Goal: Task Accomplishment & Management: Use online tool/utility

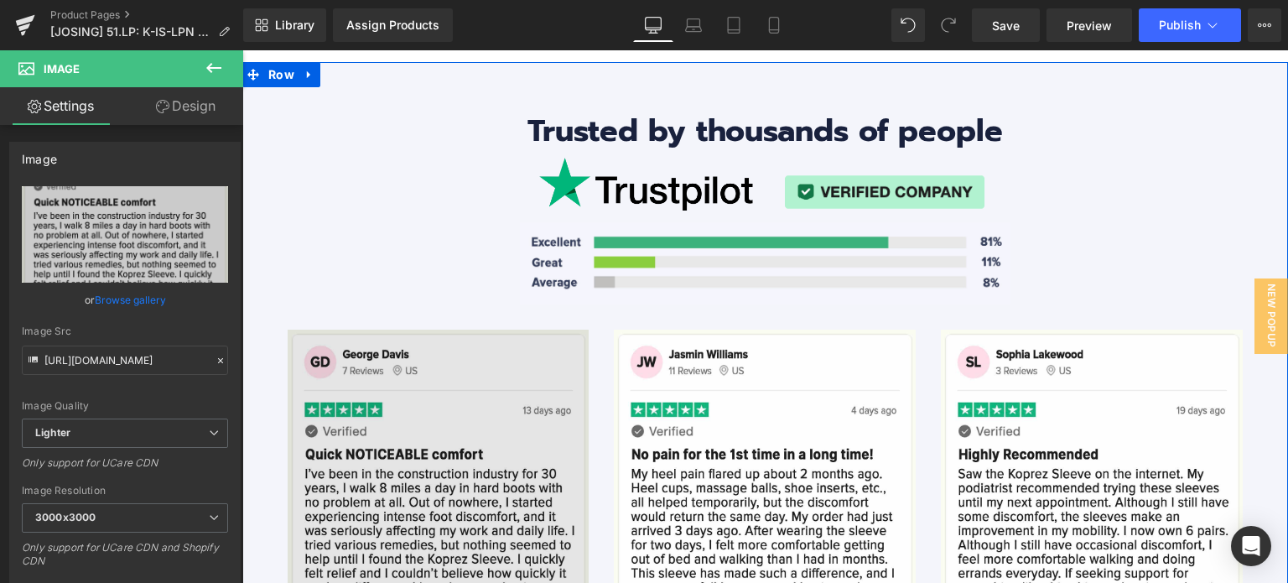
scroll to position [6311, 0]
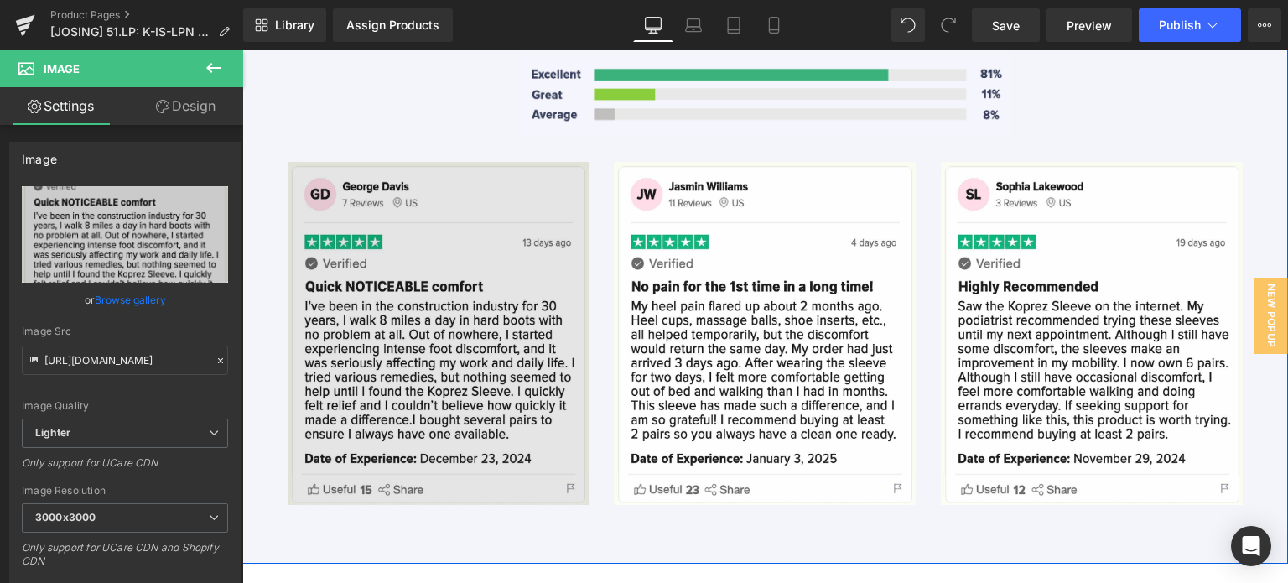
click at [522, 283] on img at bounding box center [439, 333] width 302 height 343
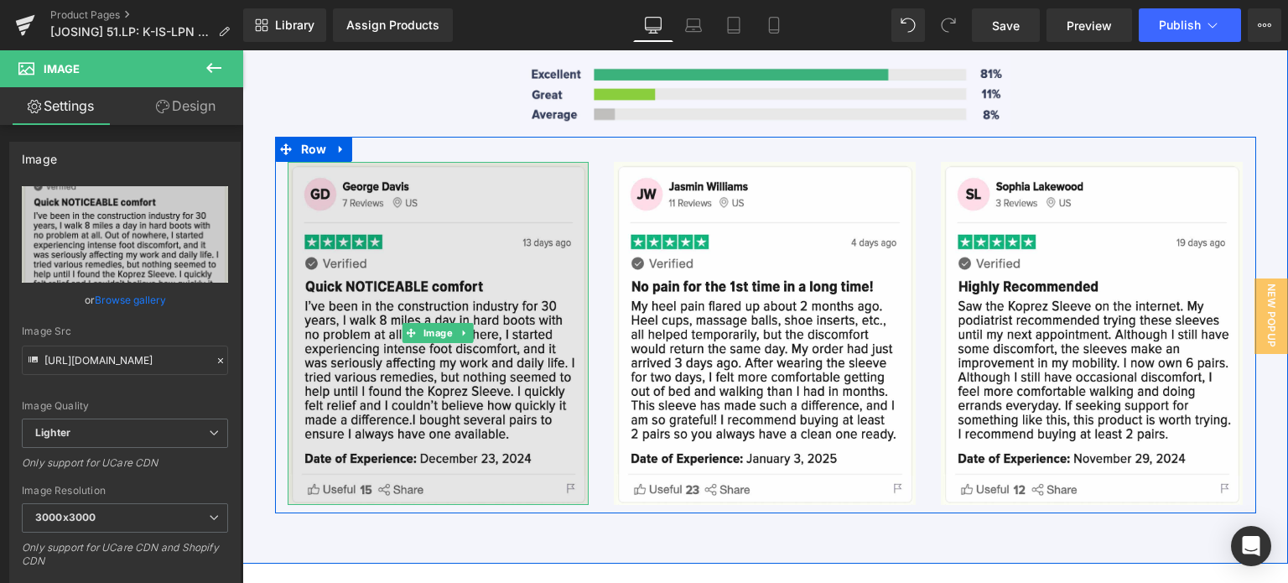
click at [422, 235] on img at bounding box center [439, 333] width 302 height 343
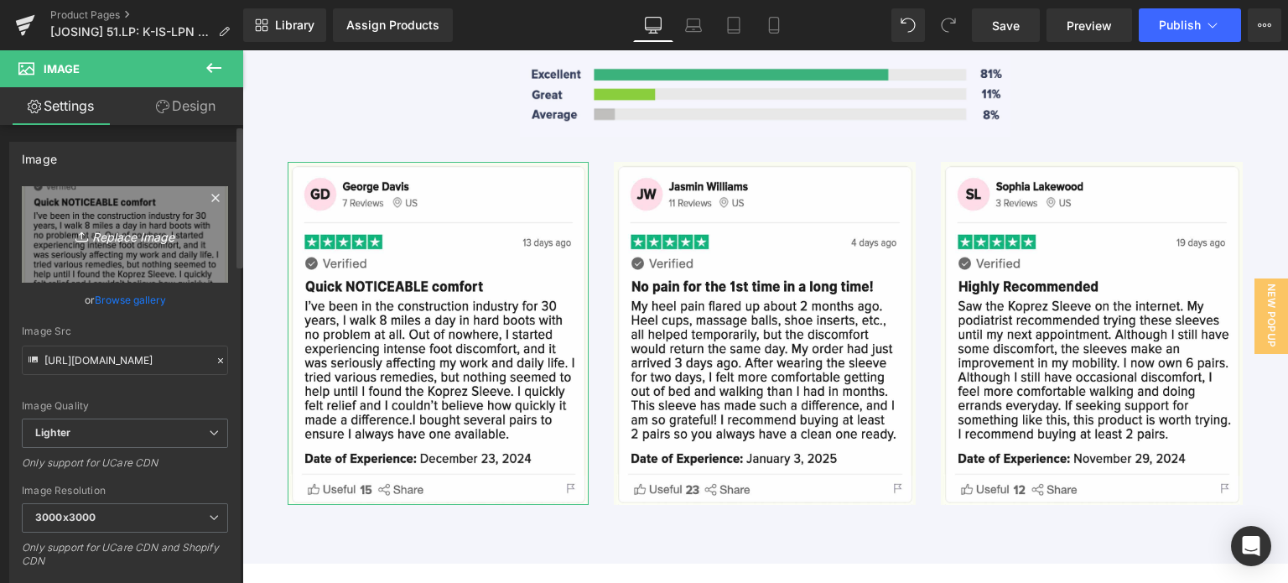
click at [134, 243] on icon "Replace Image" at bounding box center [125, 234] width 134 height 21
type input "C:\fakepath\CT REVIEW_JP.jpg"
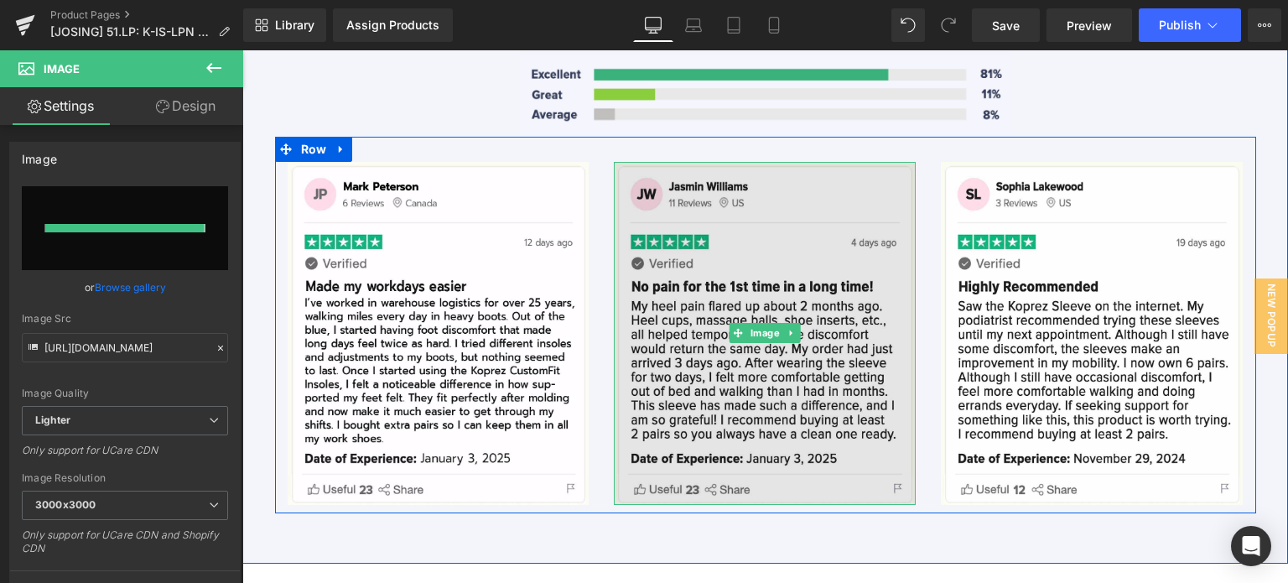
type input "[URL][DOMAIN_NAME]"
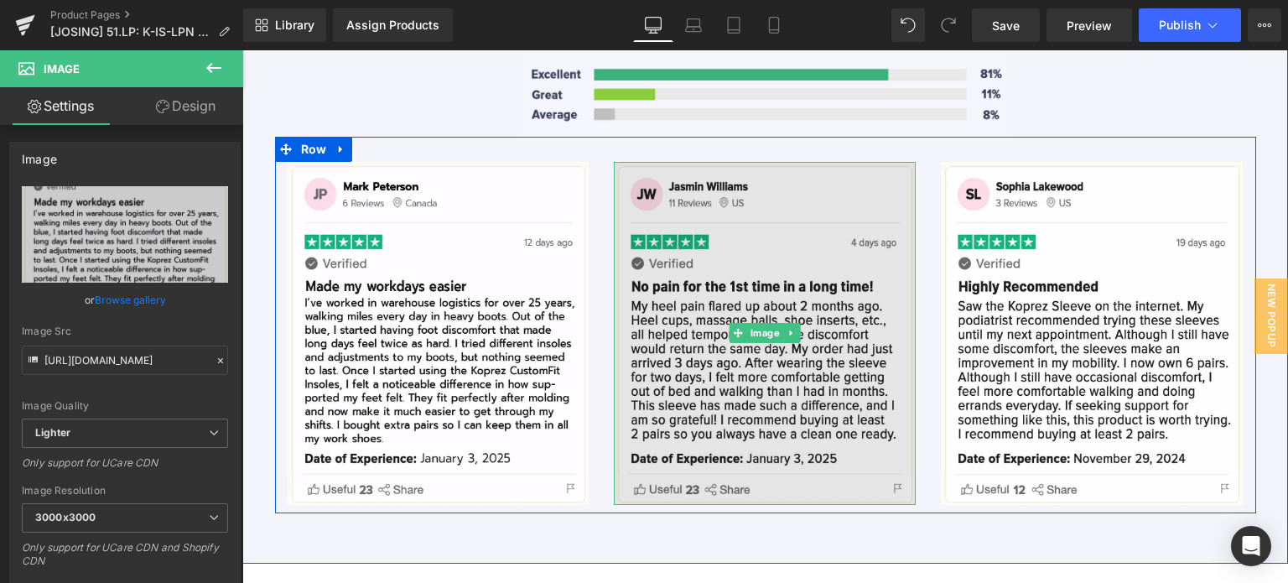
click at [687, 351] on img at bounding box center [765, 333] width 302 height 343
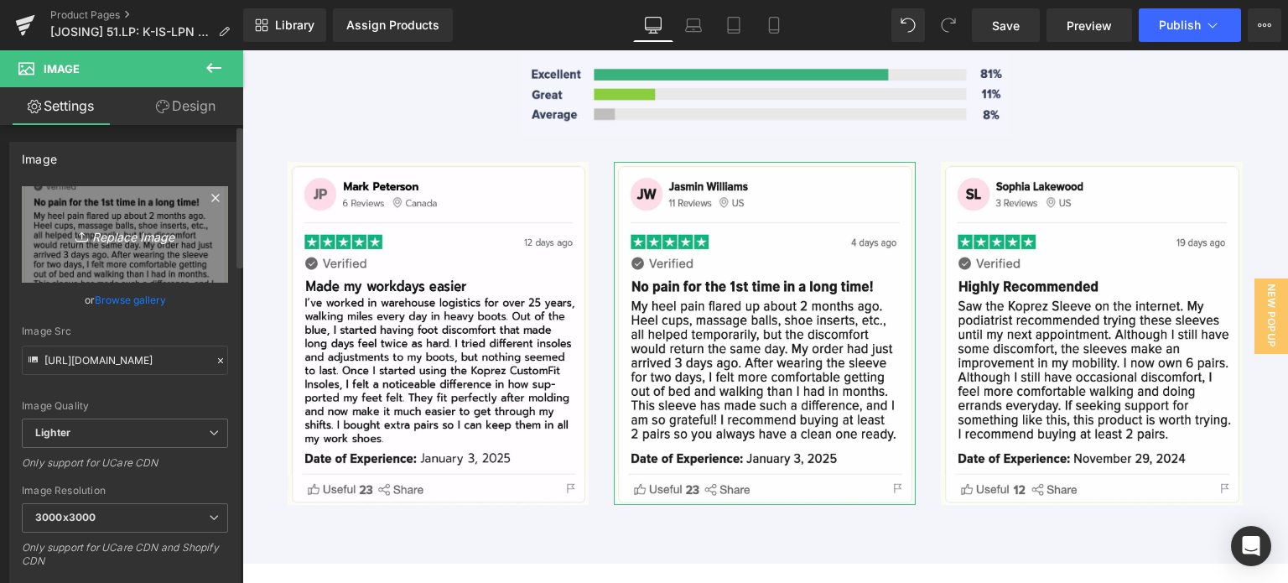
click at [141, 256] on link "Replace Image" at bounding box center [125, 234] width 206 height 96
type input "C:\fakepath\CT REVIEW_LS.jpg"
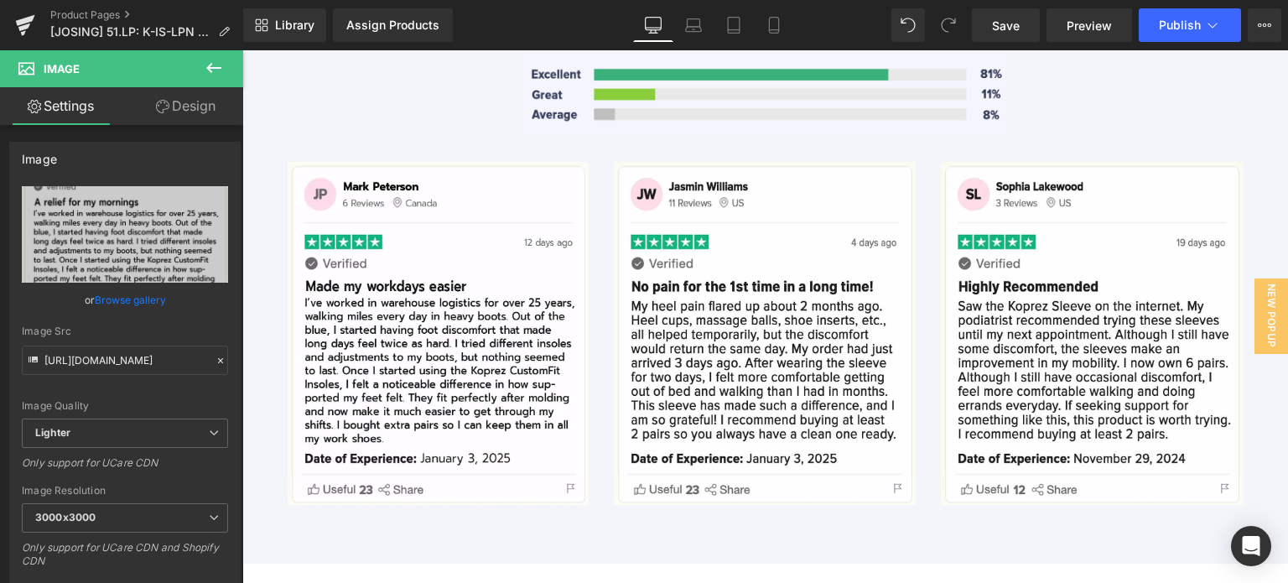
type input "[URL][DOMAIN_NAME]"
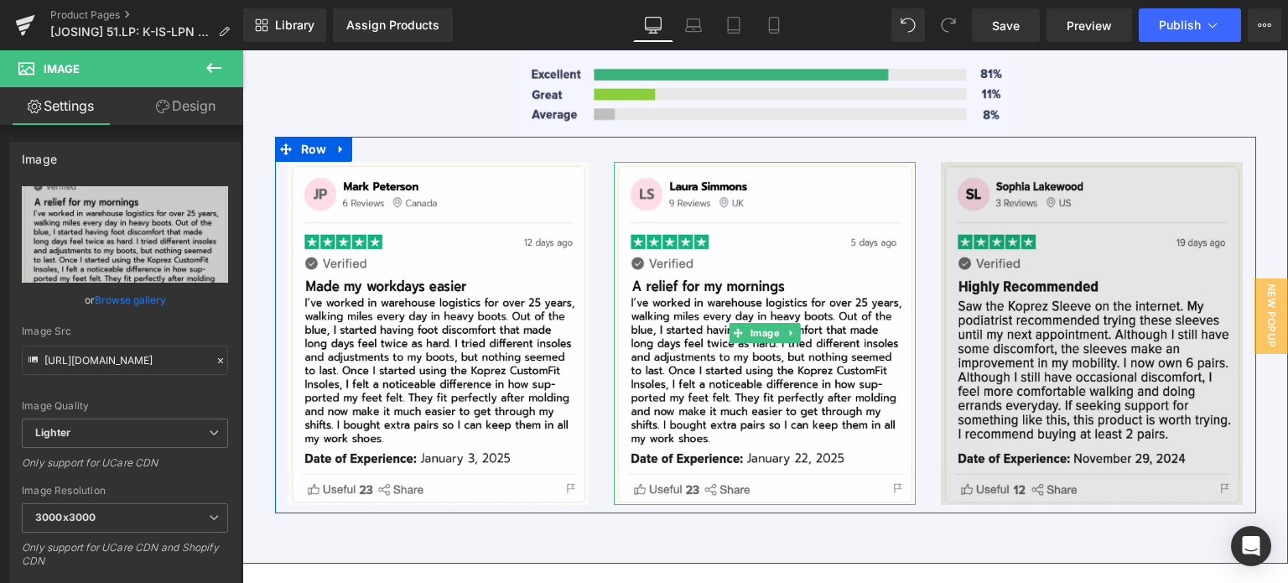
click at [1063, 323] on span at bounding box center [1065, 333] width 18 height 20
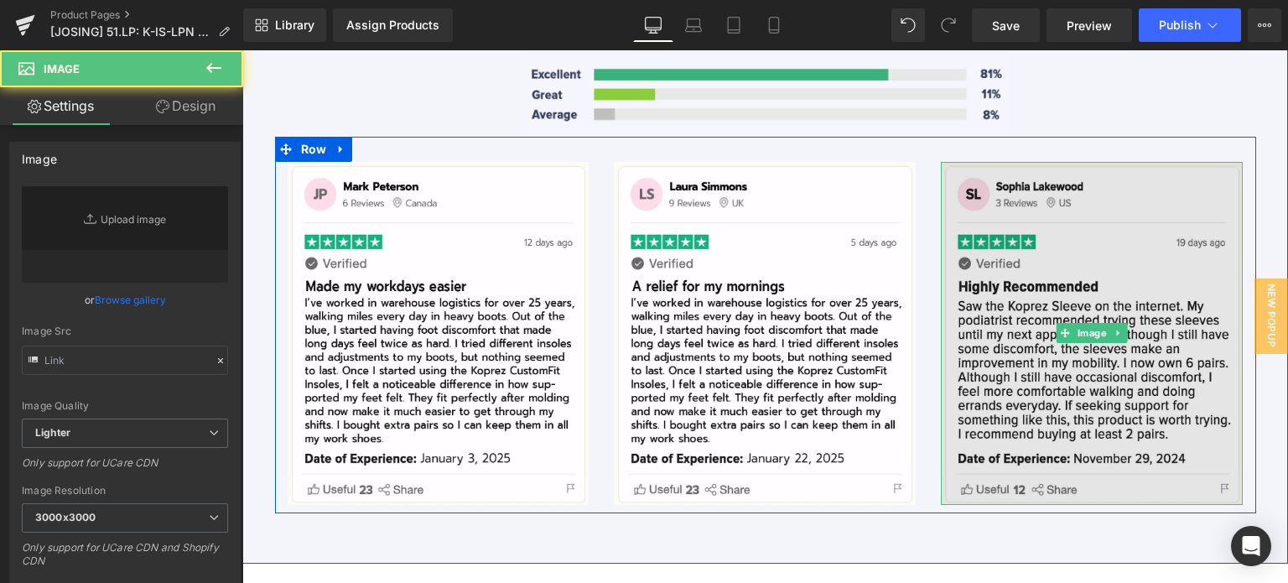
type input "[URL][DOMAIN_NAME]"
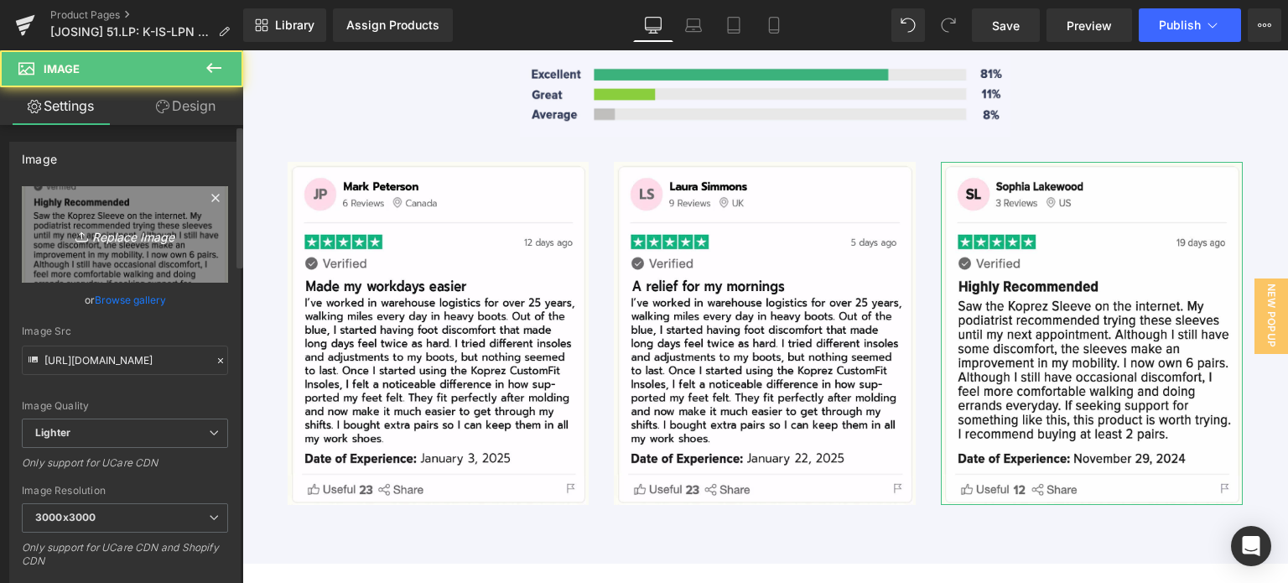
click at [149, 226] on icon "Replace Image" at bounding box center [125, 234] width 134 height 21
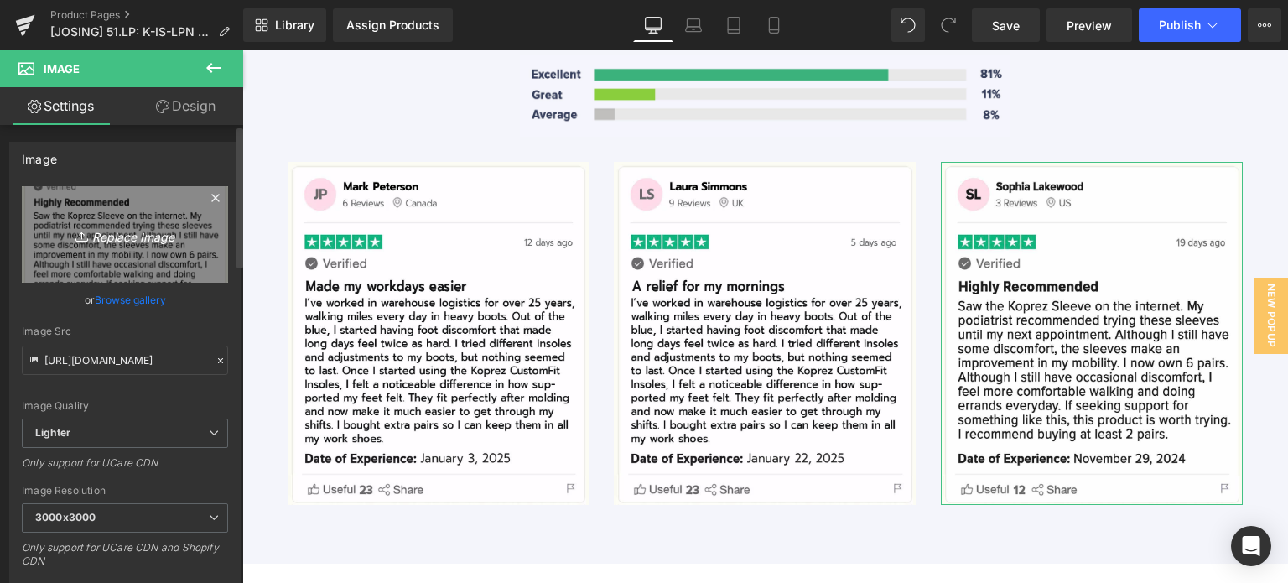
type input "C:\fakepath\CT REVIEW_RM.jpg"
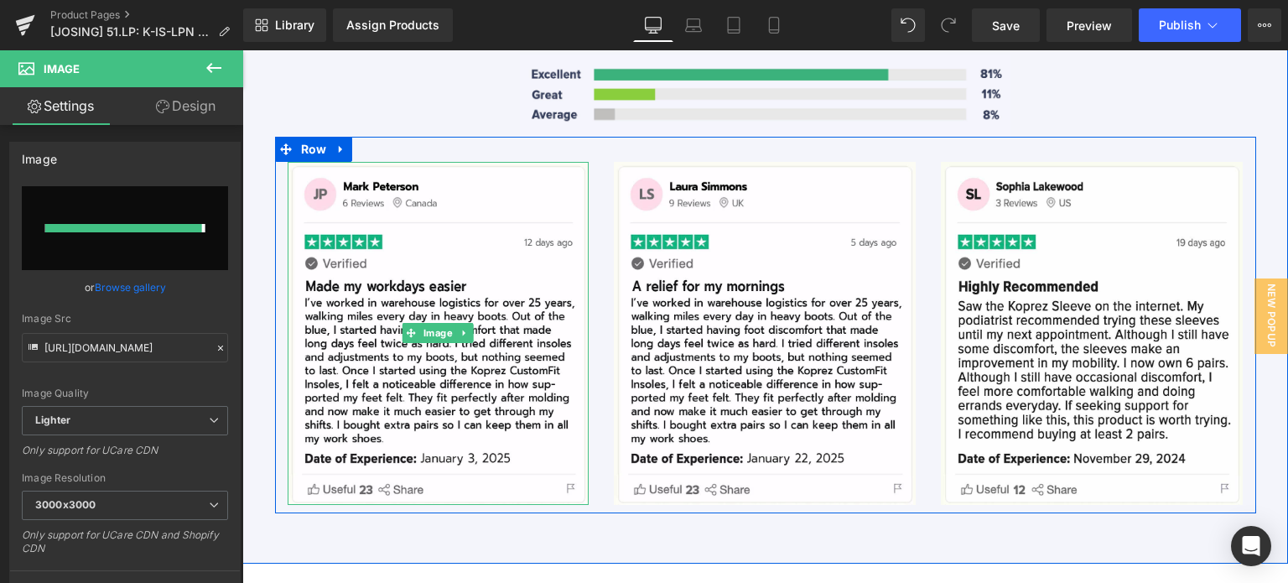
type input "[URL][DOMAIN_NAME]"
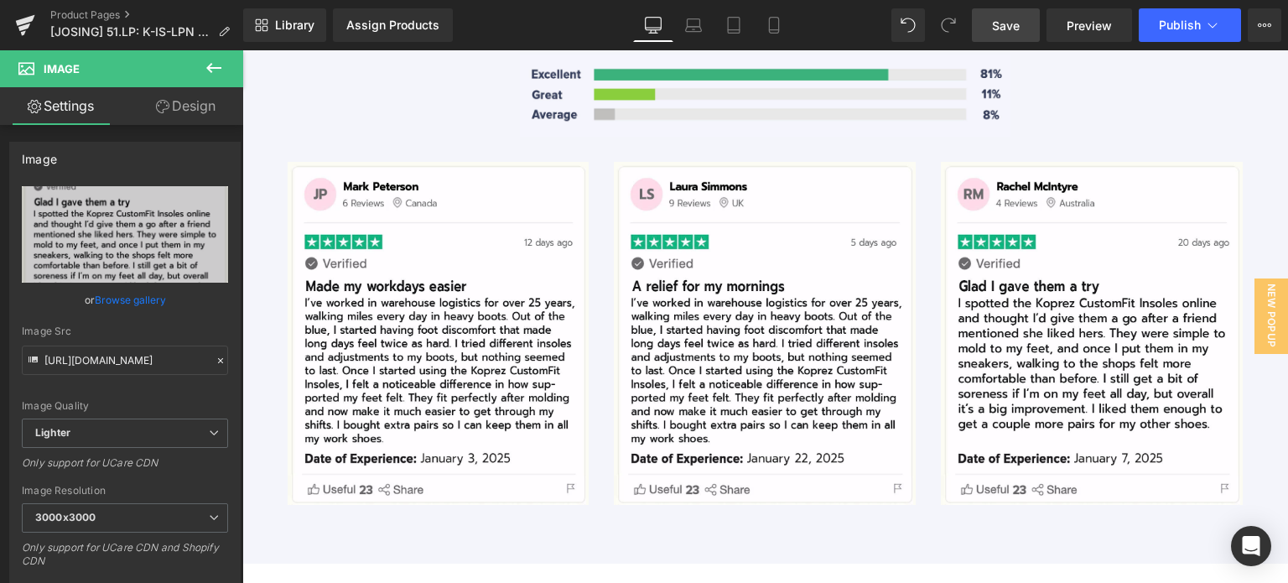
drag, startPoint x: 1015, startPoint y: 32, endPoint x: 928, endPoint y: 75, distance: 97.1
click at [1015, 32] on span "Save" at bounding box center [1006, 26] width 28 height 18
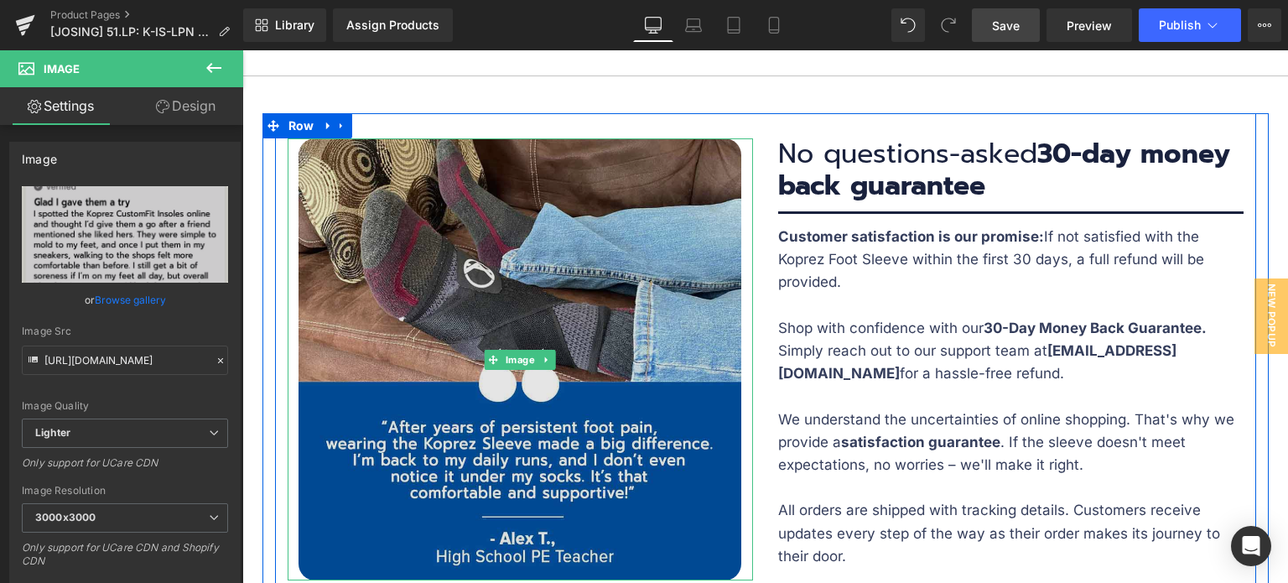
scroll to position [7317, 0]
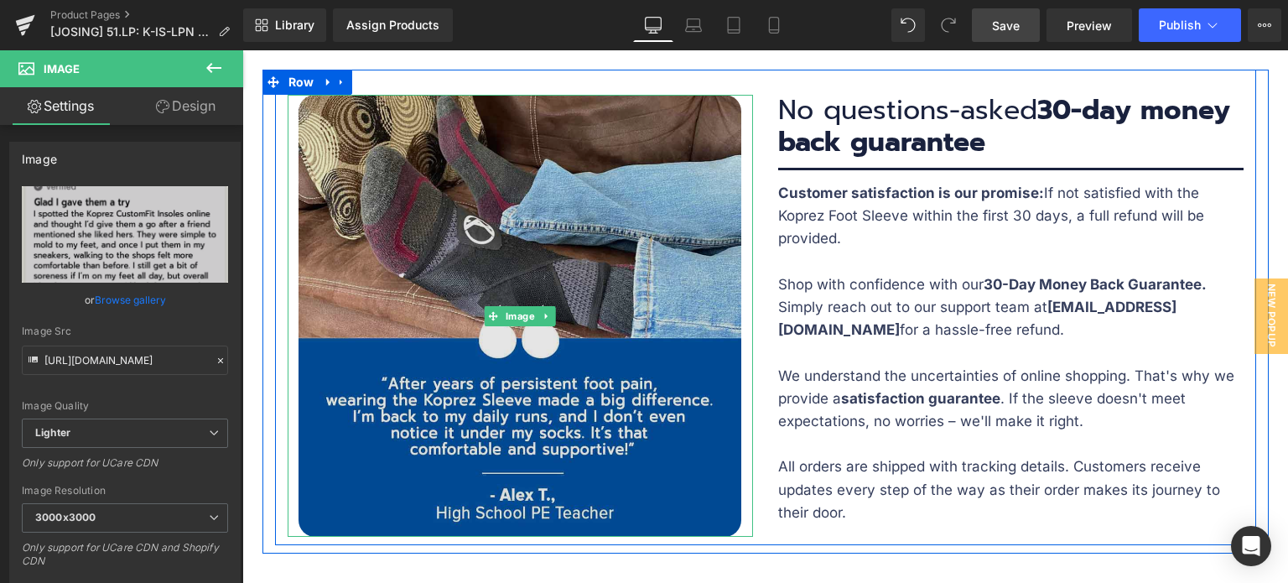
click at [584, 255] on img at bounding box center [519, 316] width 442 height 442
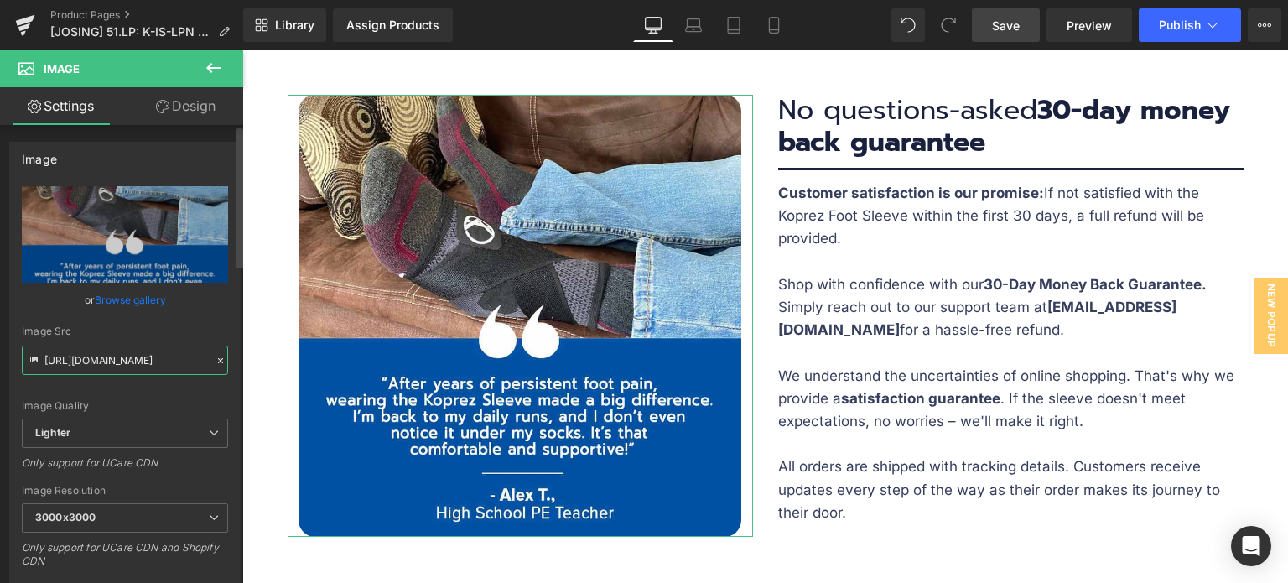
click at [146, 357] on input "[URL][DOMAIN_NAME]" at bounding box center [125, 359] width 206 height 29
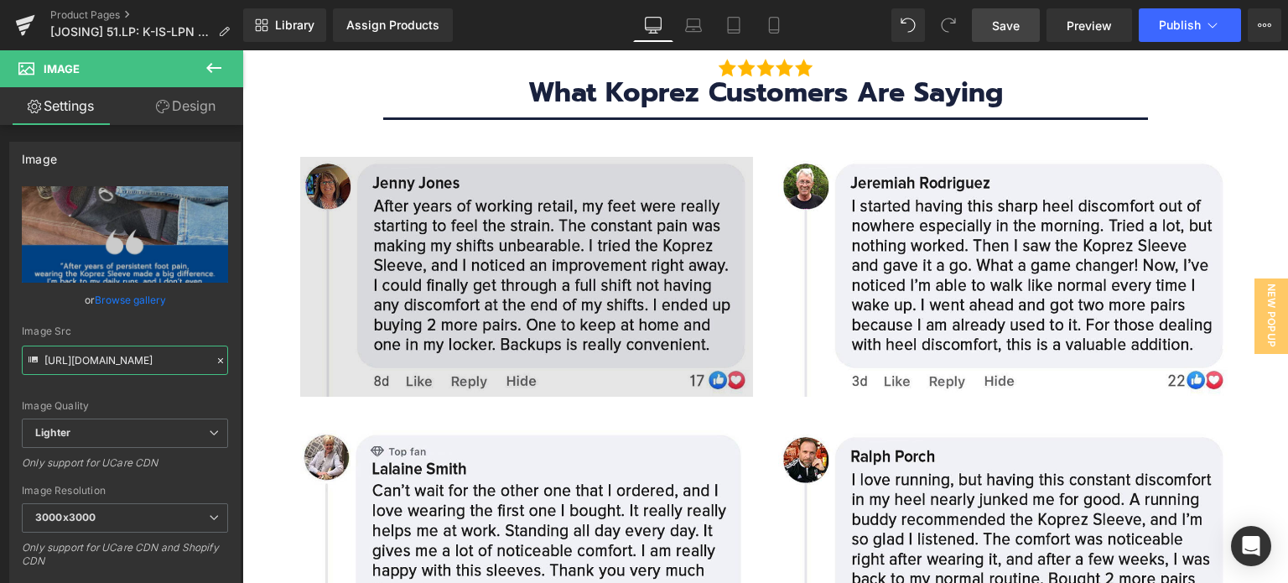
scroll to position [7903, 0]
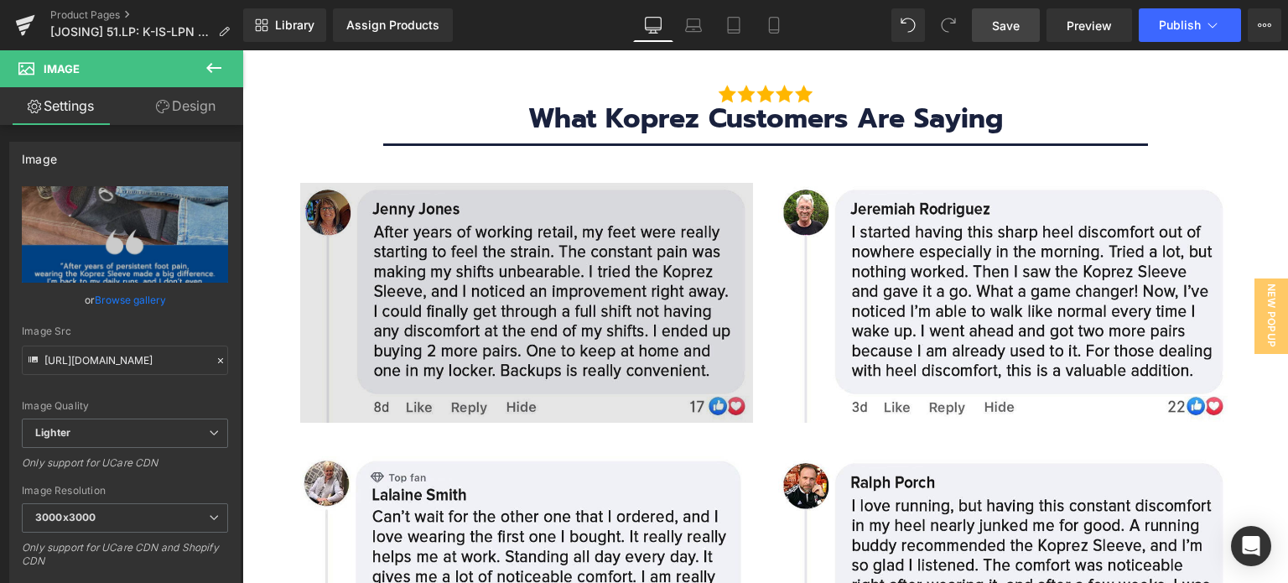
click at [412, 301] on img at bounding box center [526, 303] width 453 height 240
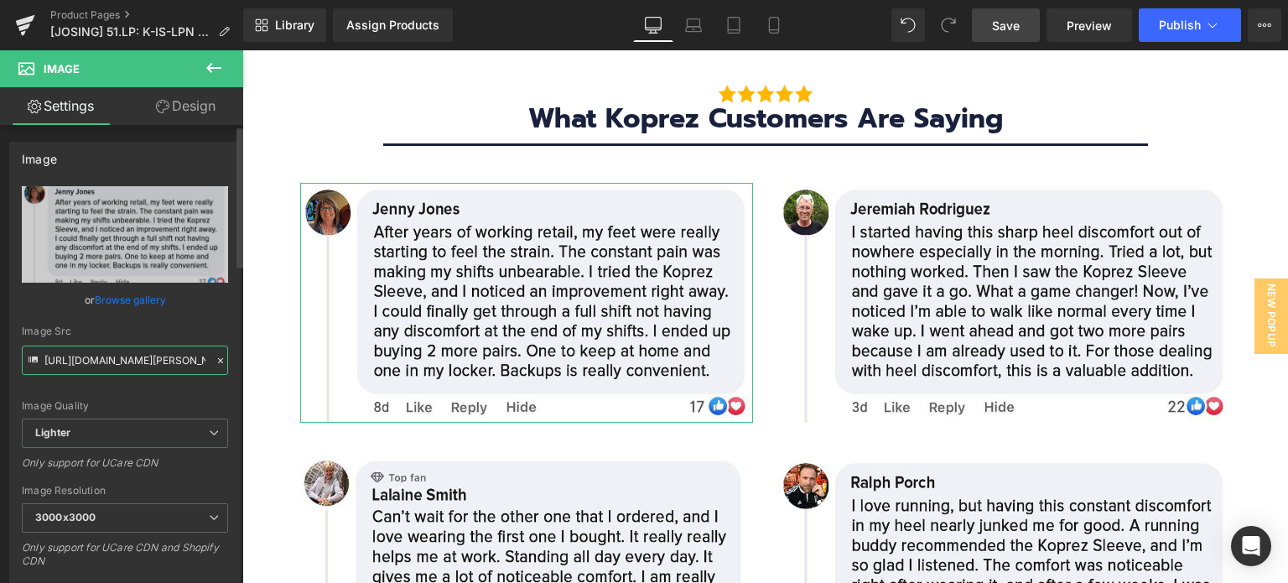
click at [132, 353] on input "[URL][DOMAIN_NAME][PERSON_NAME]" at bounding box center [125, 359] width 206 height 29
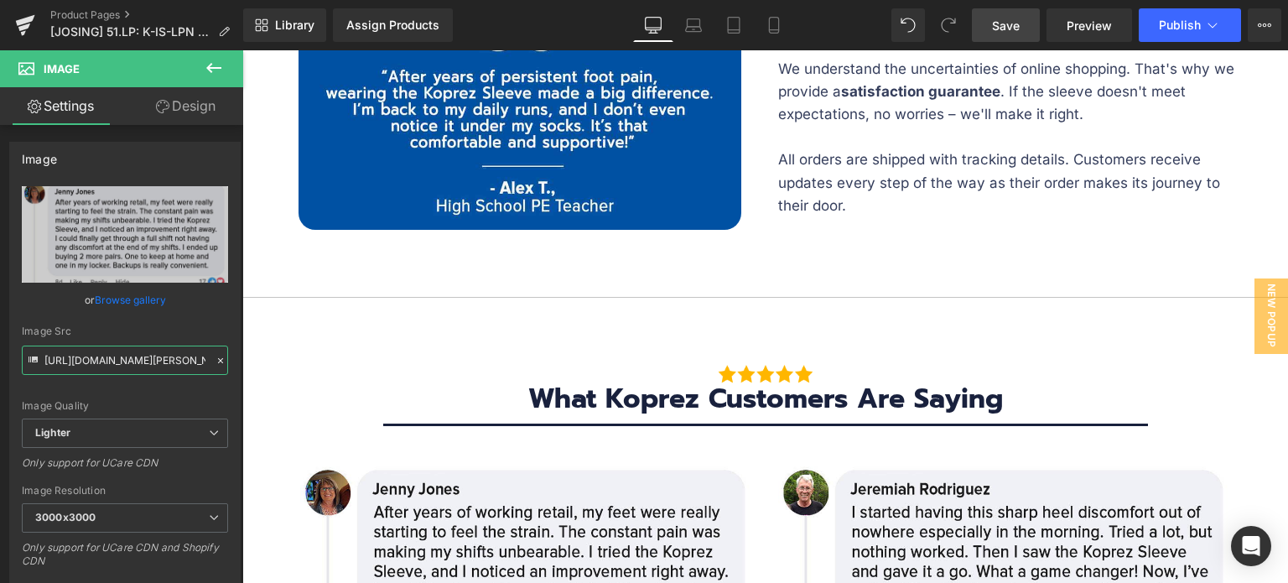
scroll to position [7652, 0]
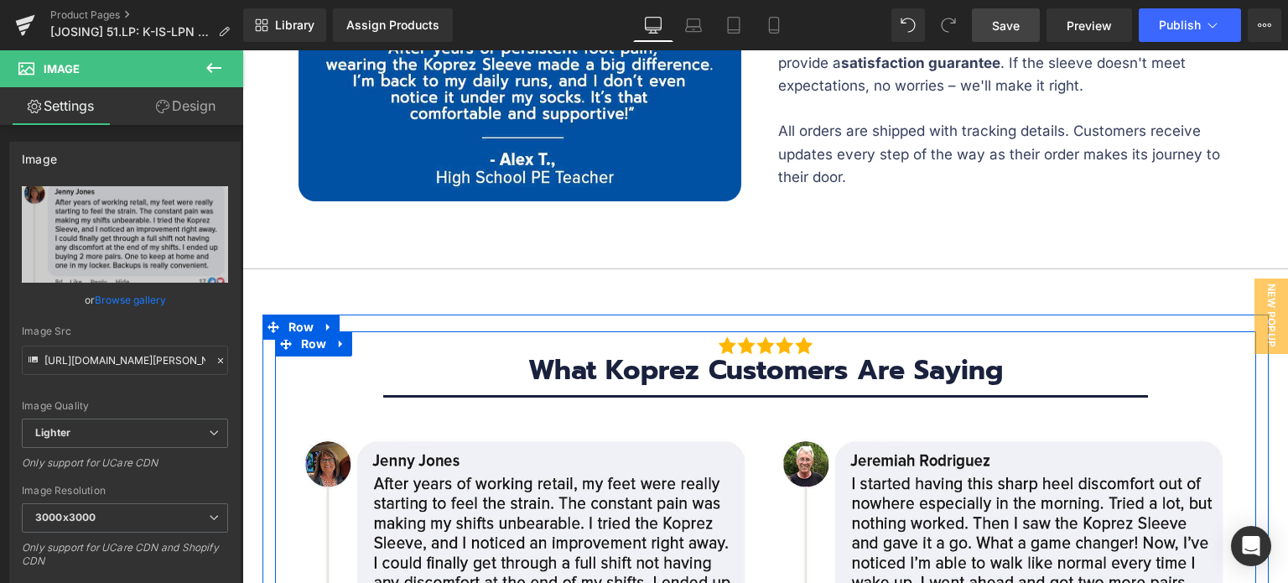
click at [855, 355] on h3 "What Koprez Customers Are Saying" at bounding box center [766, 371] width 956 height 32
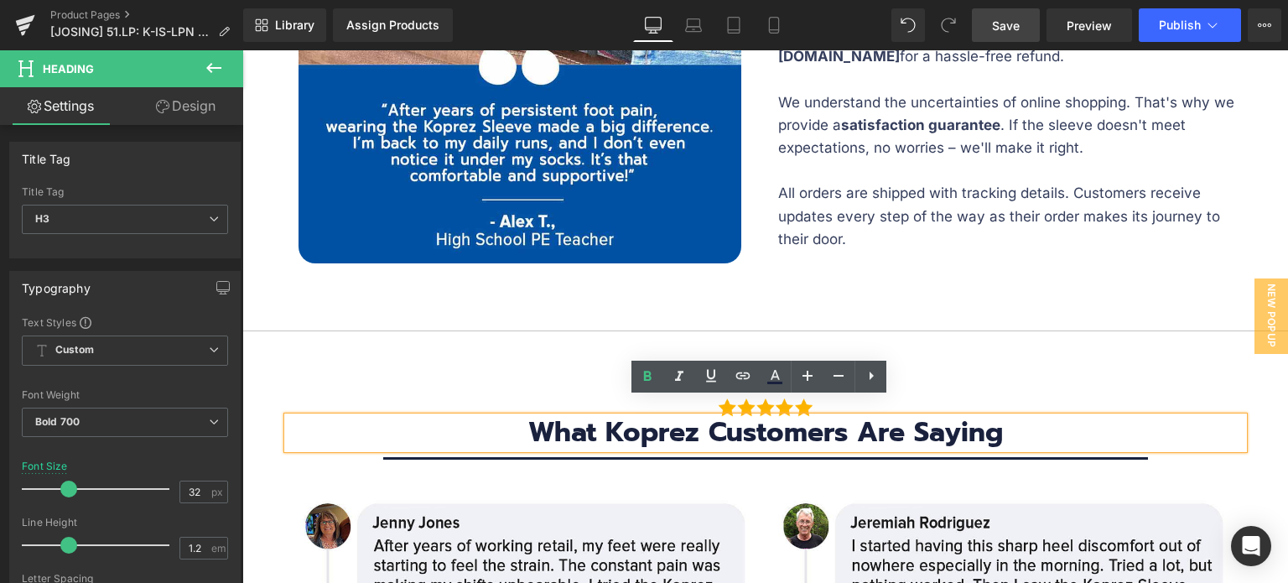
scroll to position [7568, 0]
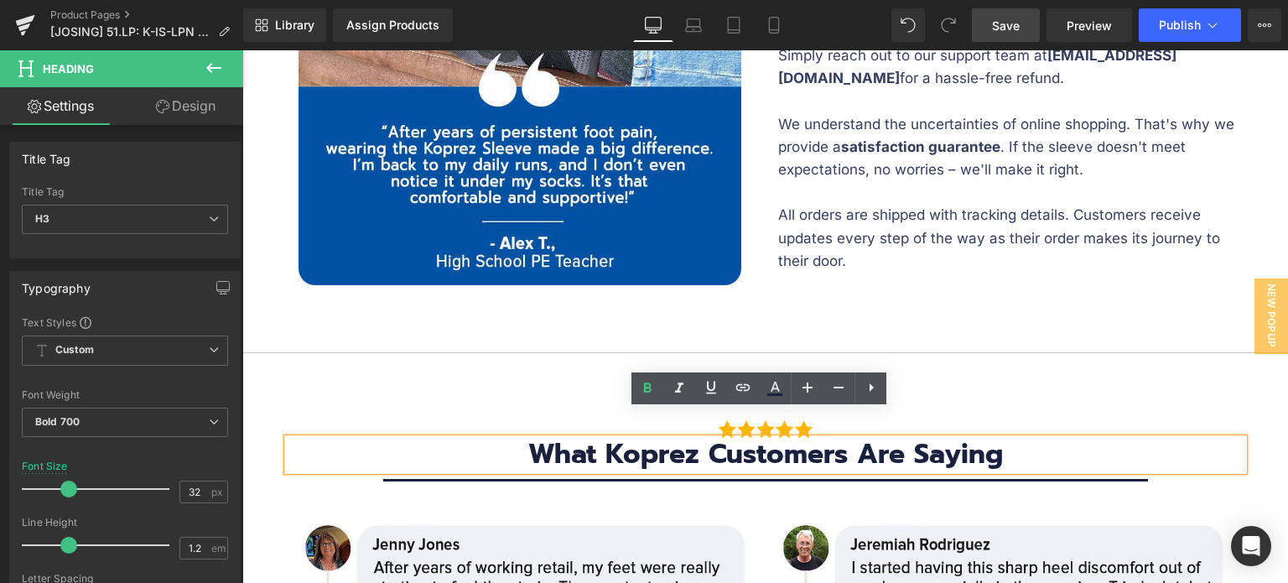
click at [1007, 352] on hr at bounding box center [764, 356] width 1045 height 9
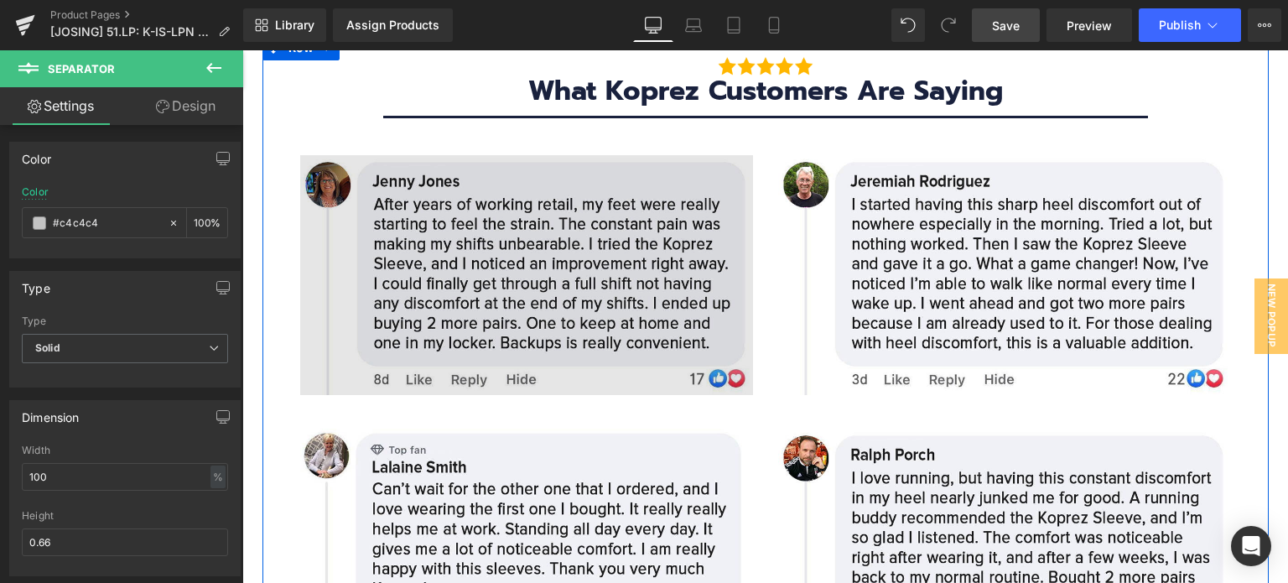
scroll to position [7820, 0]
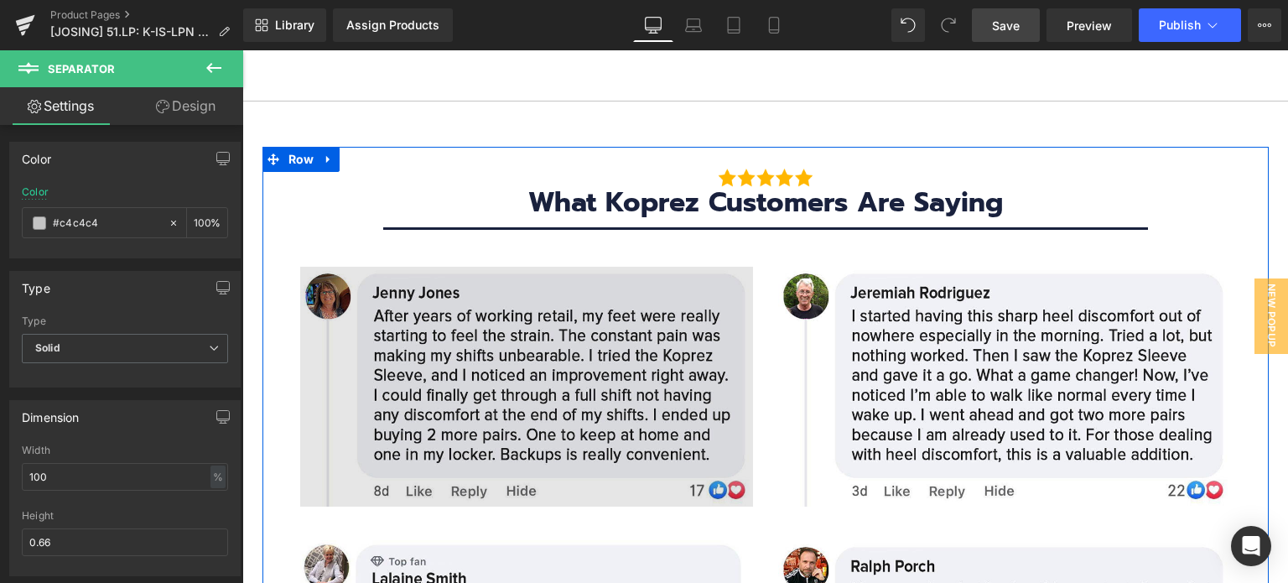
click at [524, 333] on img at bounding box center [526, 387] width 453 height 240
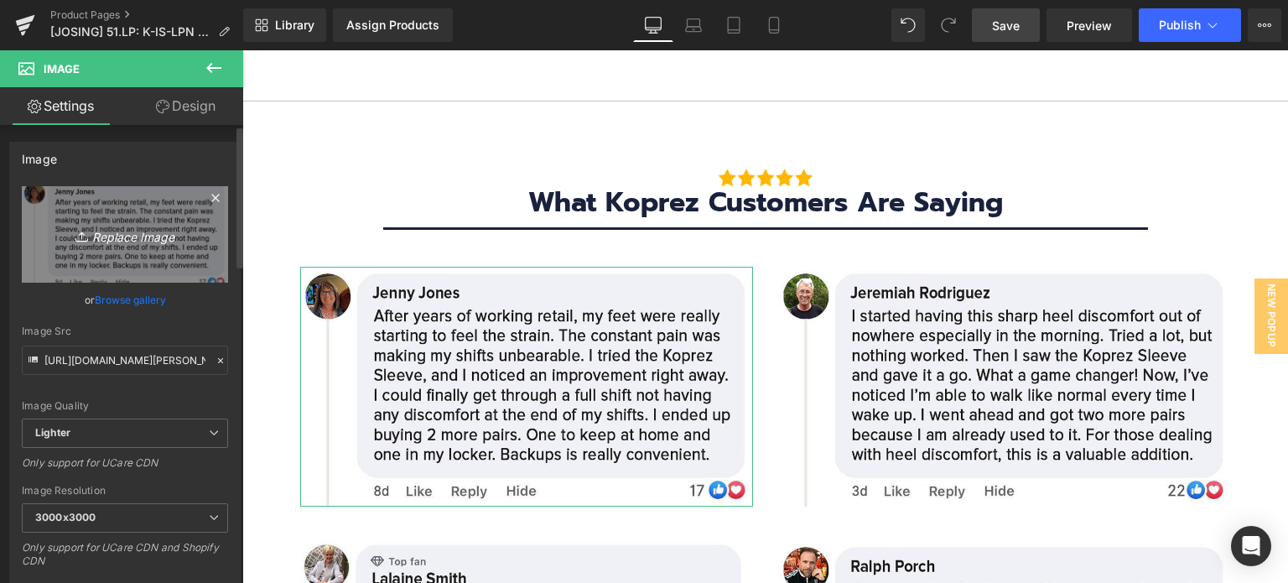
click at [128, 227] on icon "Replace Image" at bounding box center [125, 234] width 134 height 21
type input "C:\fakepath\[PERSON_NAME].jpg"
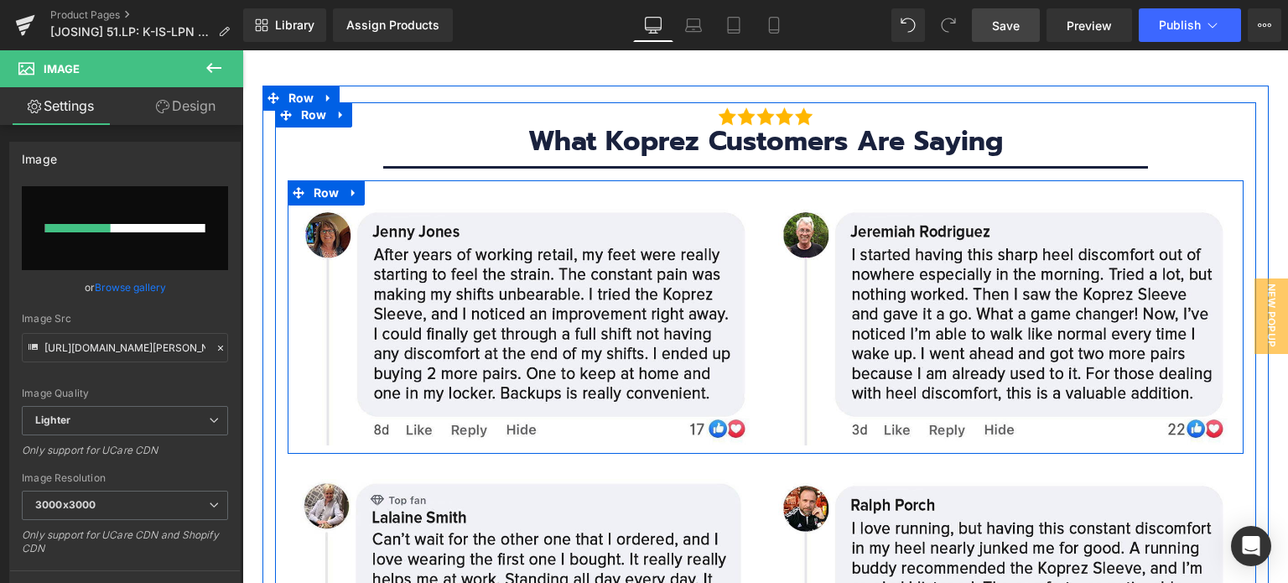
scroll to position [7903, 0]
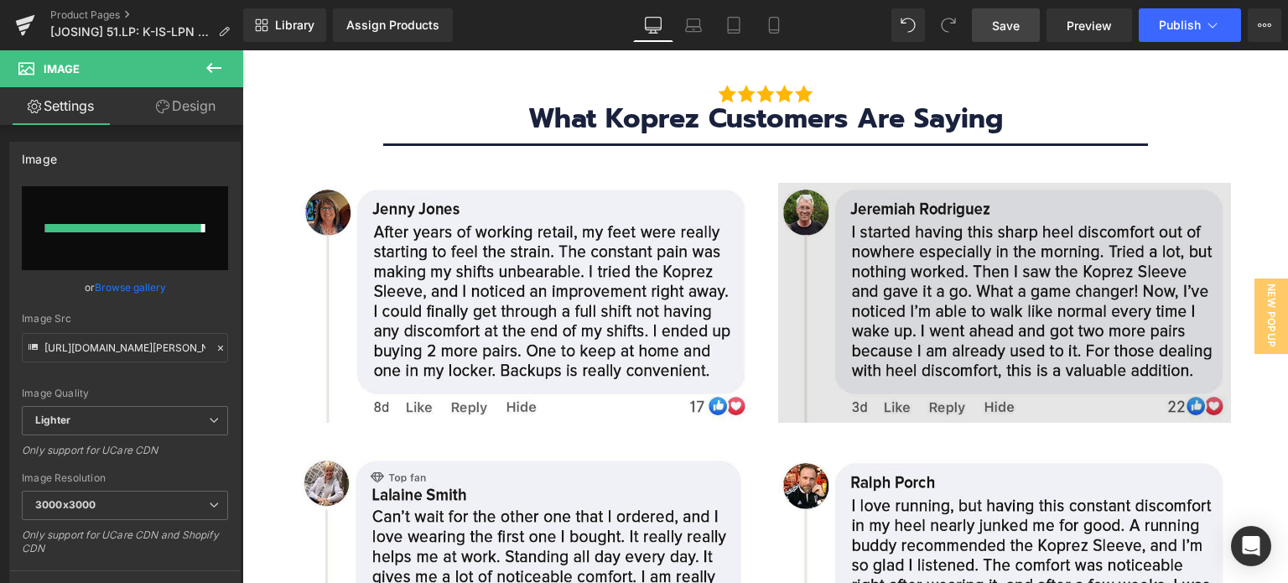
type input "[URL][DOMAIN_NAME]"
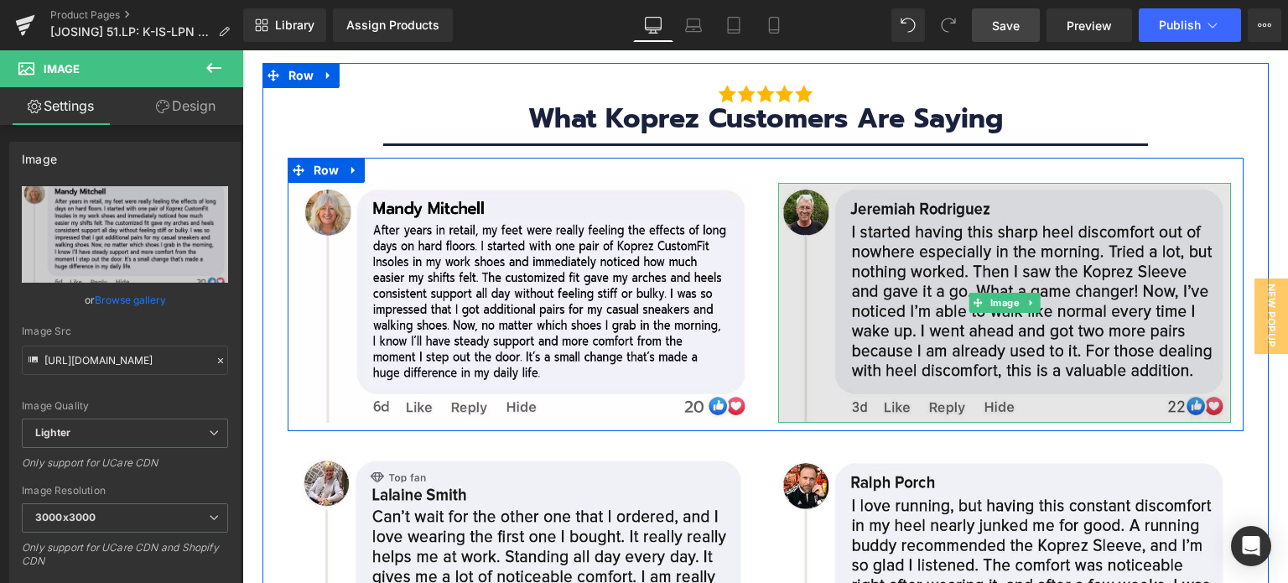
click at [931, 224] on img at bounding box center [1004, 303] width 453 height 240
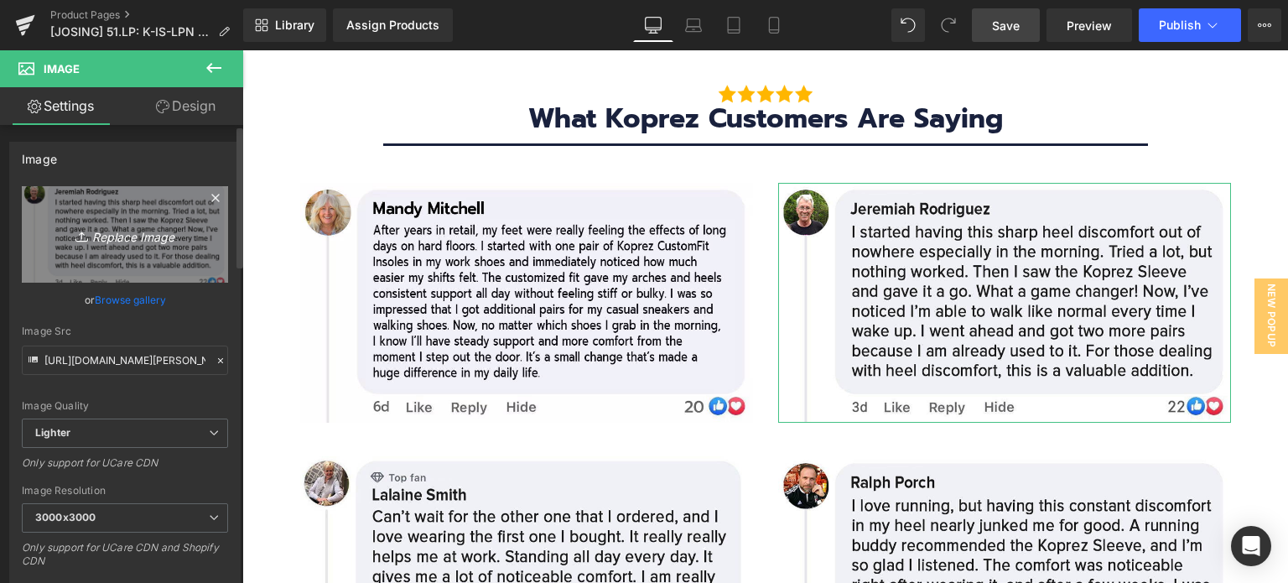
click at [117, 237] on icon "Replace Image" at bounding box center [125, 234] width 134 height 21
type input "C:\fakepath\[PERSON_NAME].jpg"
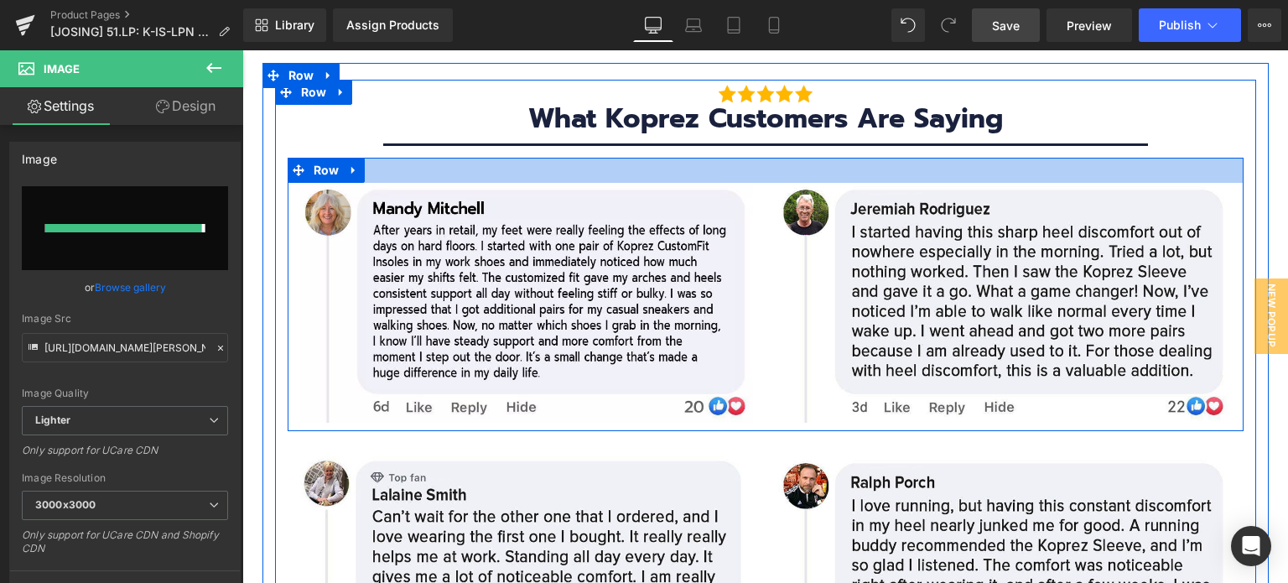
type input "[URL][DOMAIN_NAME][PERSON_NAME]"
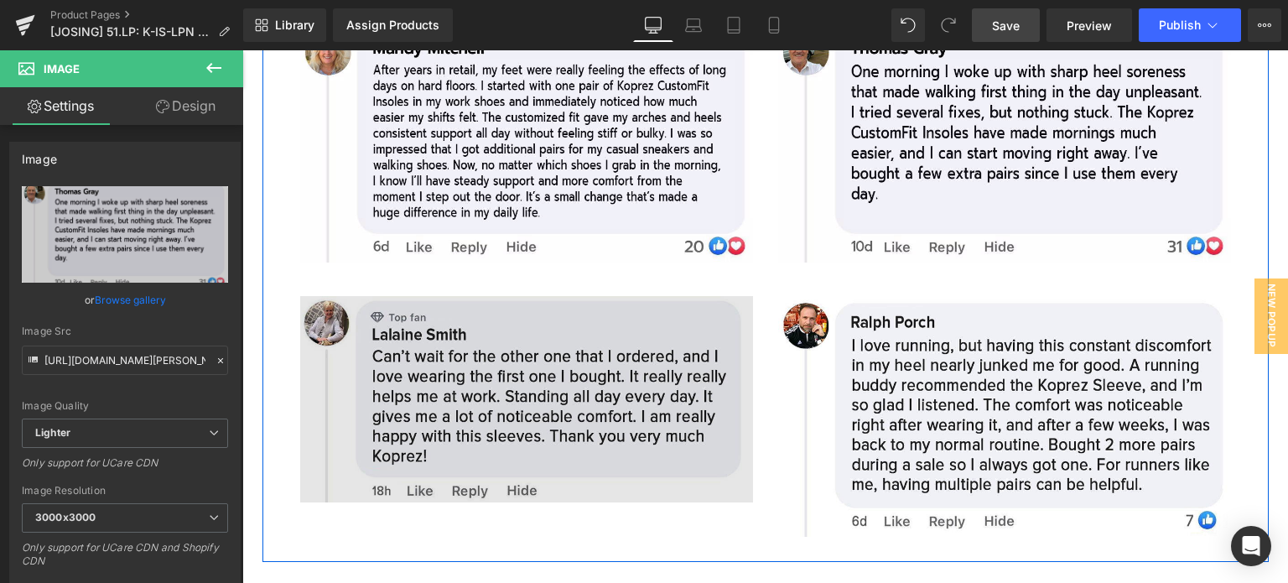
scroll to position [8071, 0]
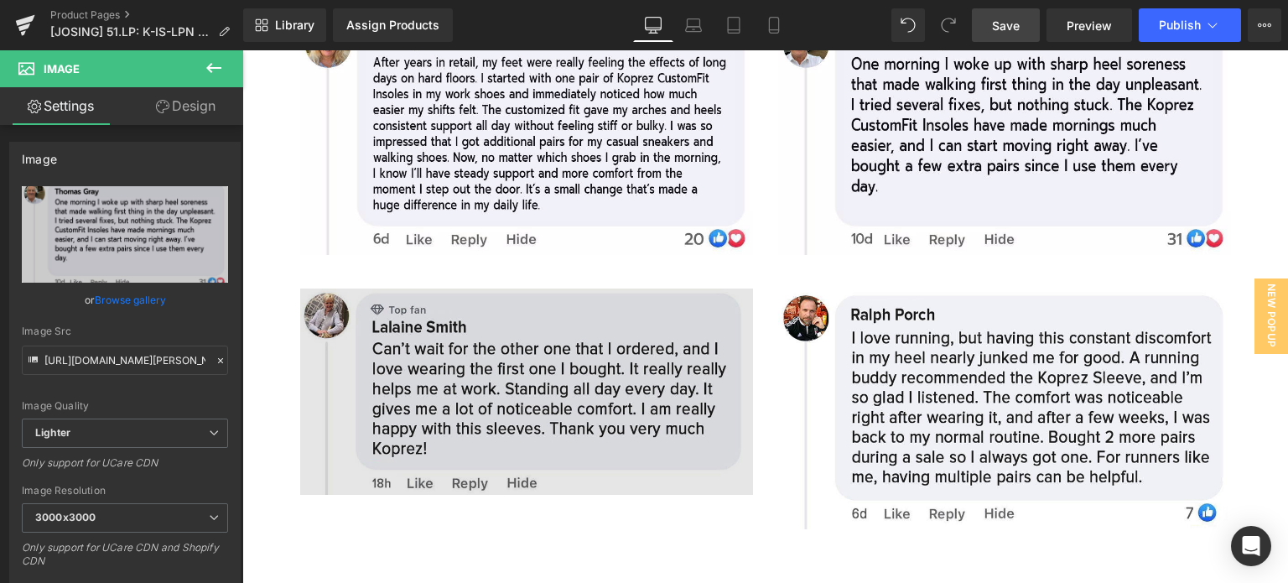
click at [456, 327] on img at bounding box center [526, 391] width 453 height 206
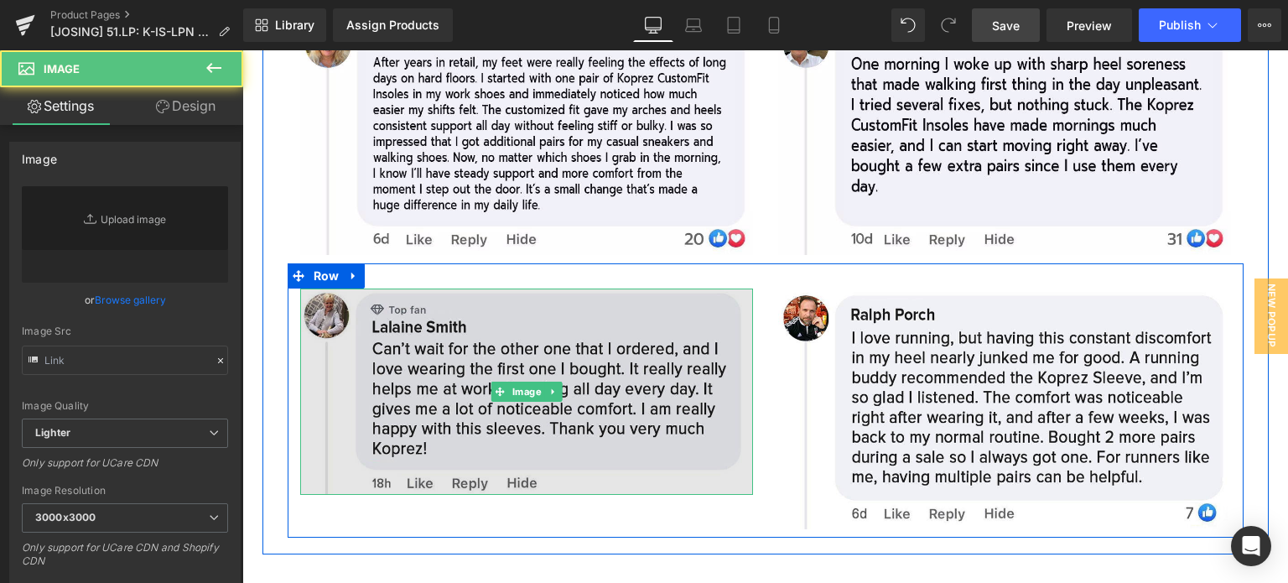
type input "[URL][DOMAIN_NAME]"
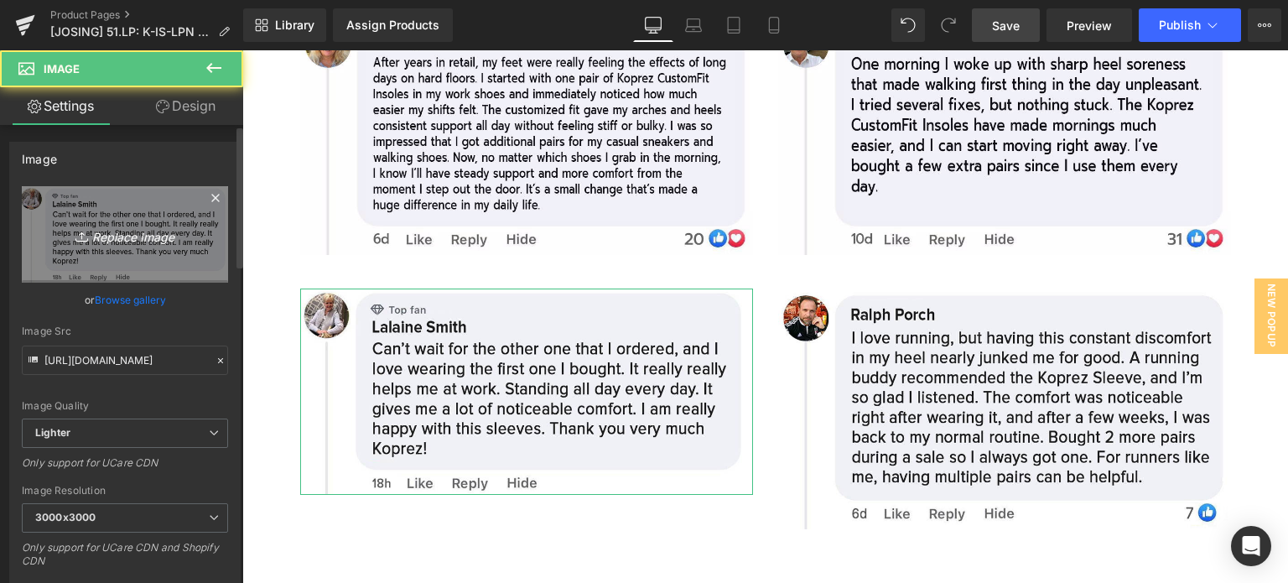
click at [121, 237] on icon "Replace Image" at bounding box center [125, 234] width 134 height 21
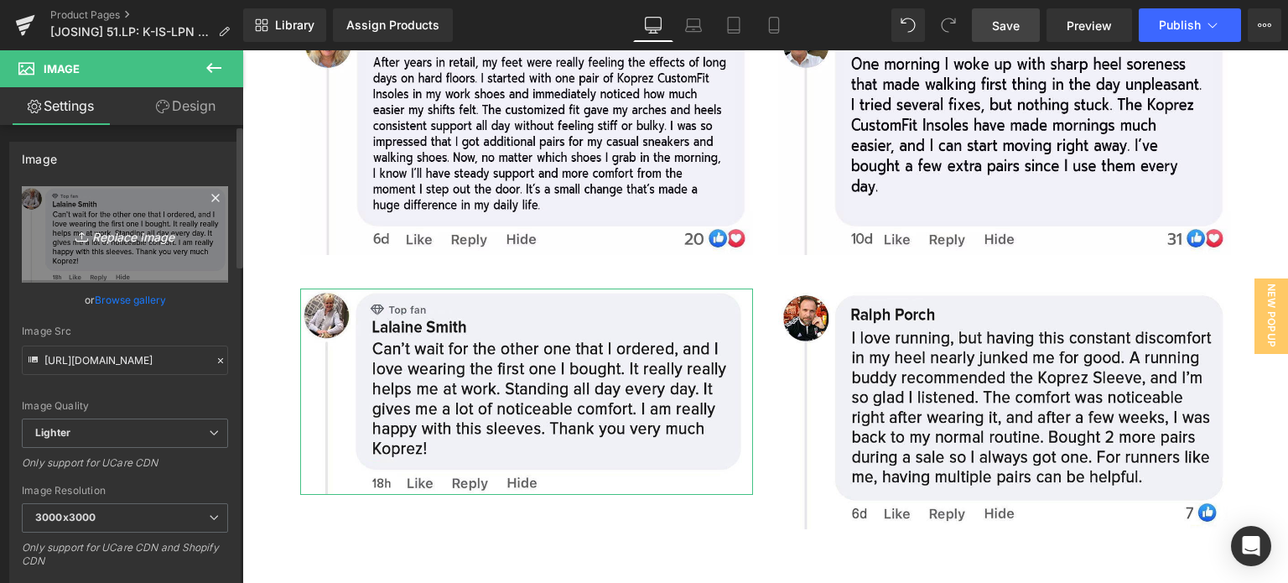
type input "C:\fakepath\[PERSON_NAME].jpg"
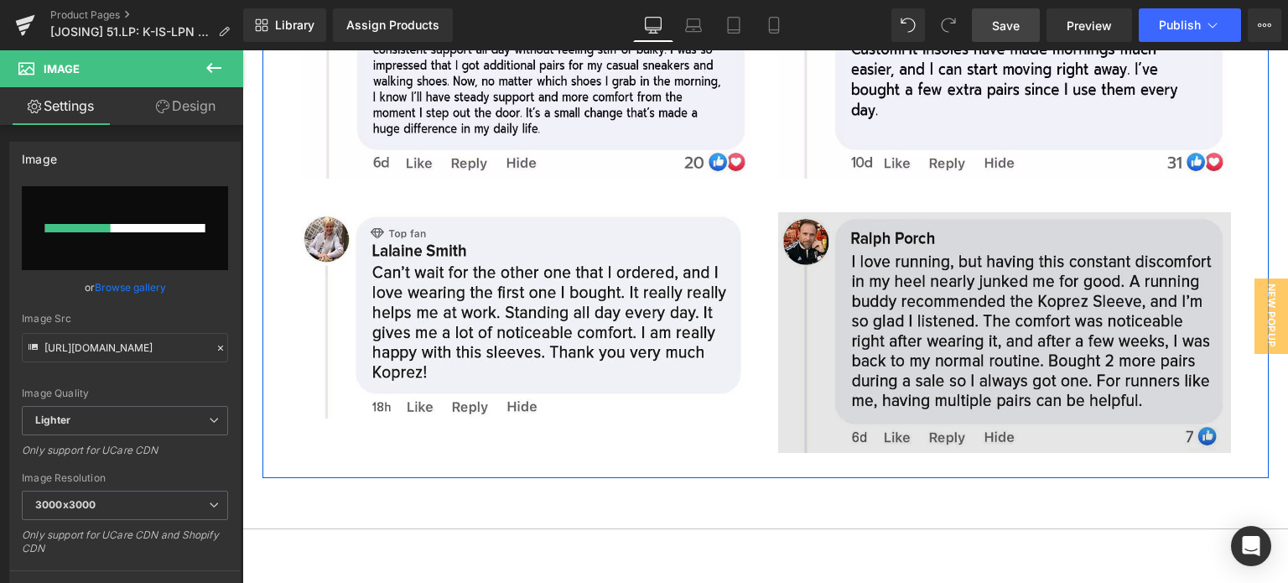
scroll to position [8155, 0]
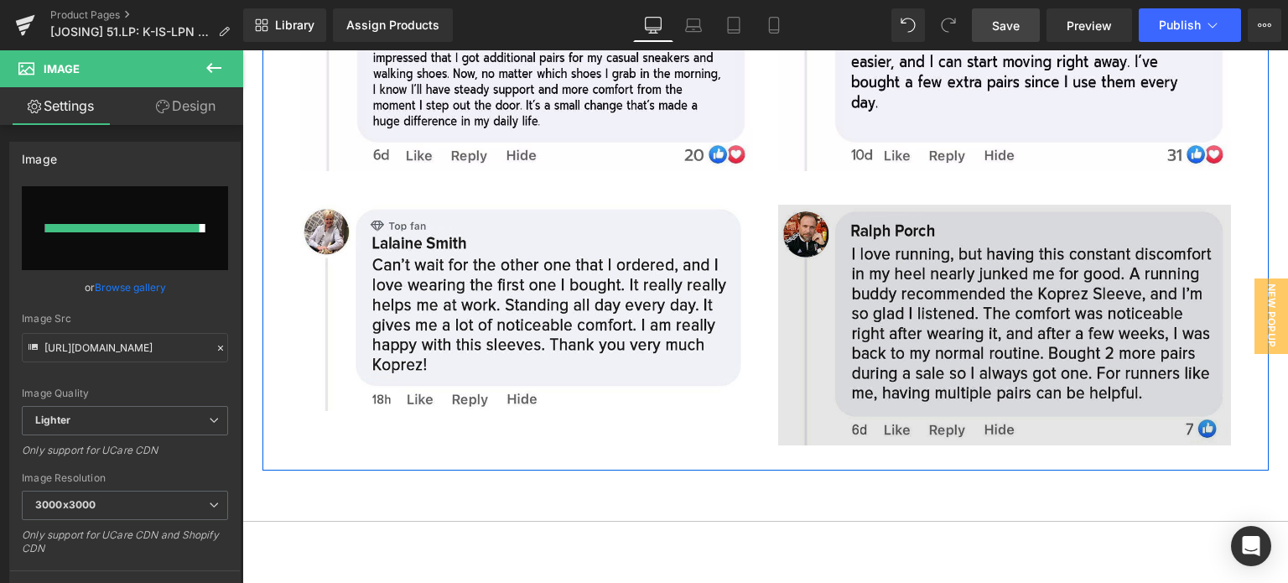
type input "[URL][DOMAIN_NAME][PERSON_NAME]"
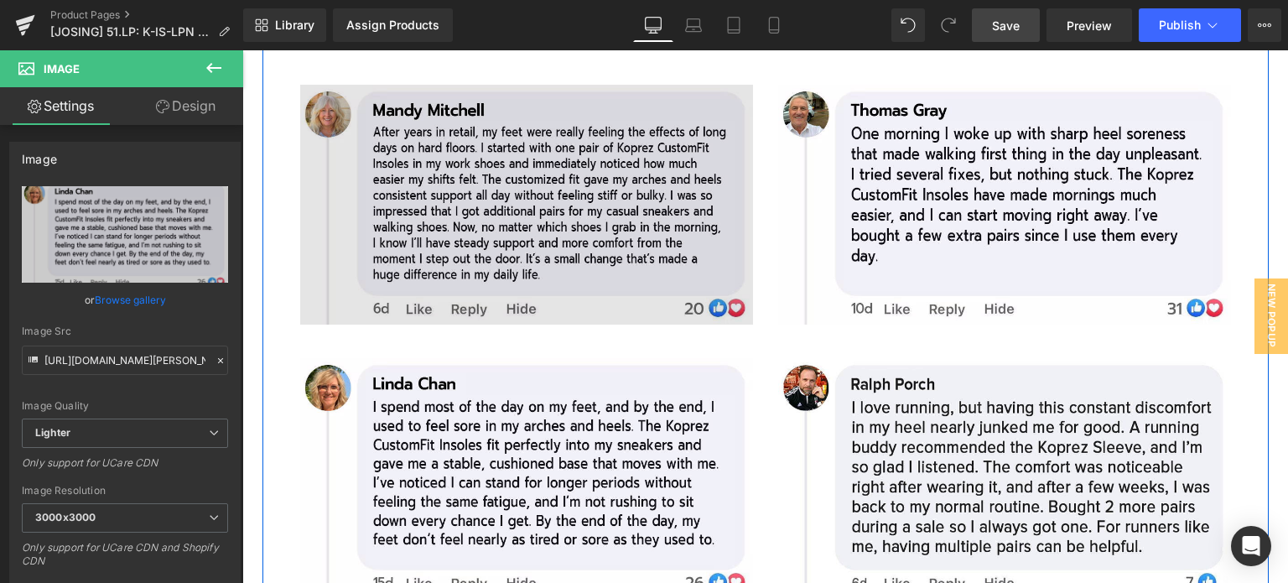
scroll to position [8071, 0]
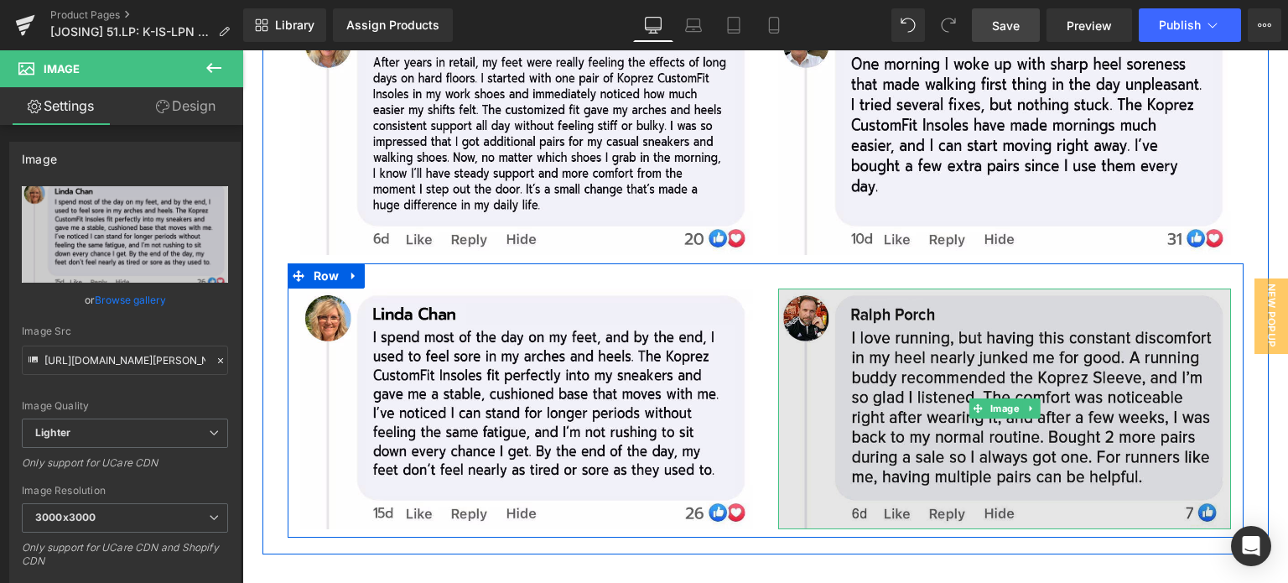
click at [913, 332] on img at bounding box center [1004, 408] width 453 height 240
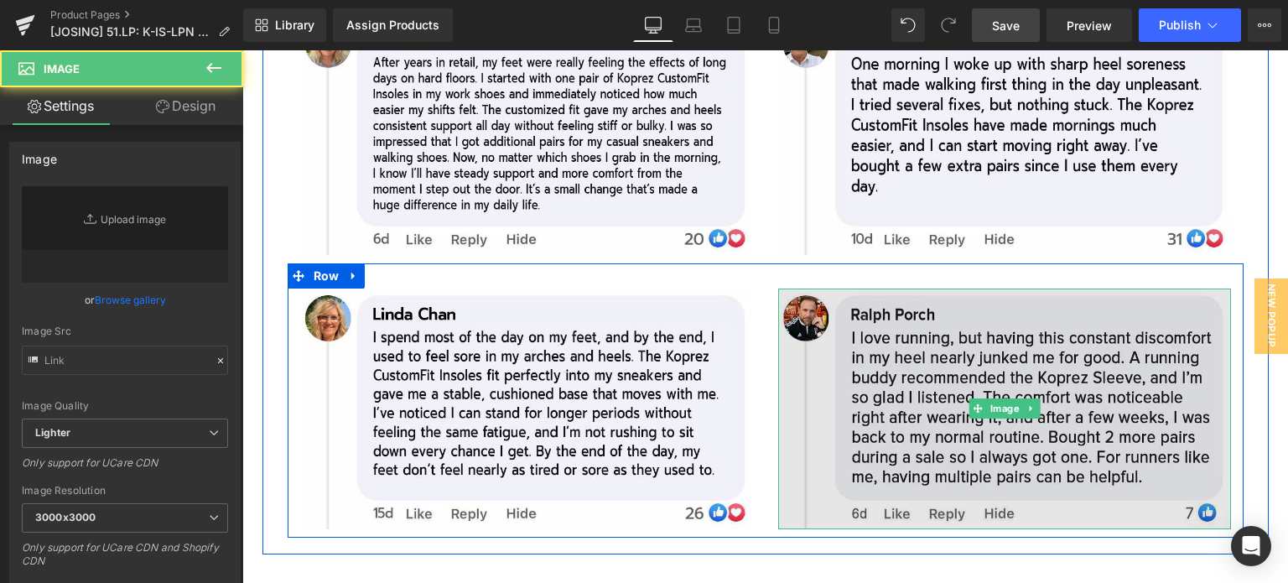
type input "[URL][DOMAIN_NAME][PERSON_NAME]"
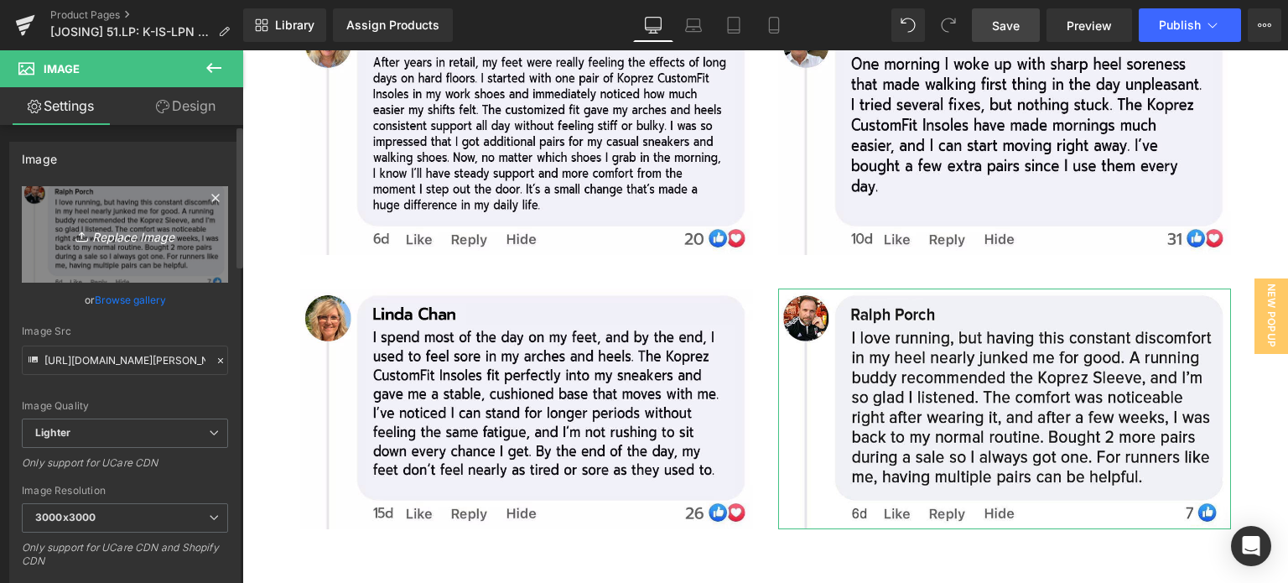
click at [80, 226] on icon "Replace Image" at bounding box center [125, 234] width 134 height 21
type input "C:\fakepath\[PERSON_NAME].jpg"
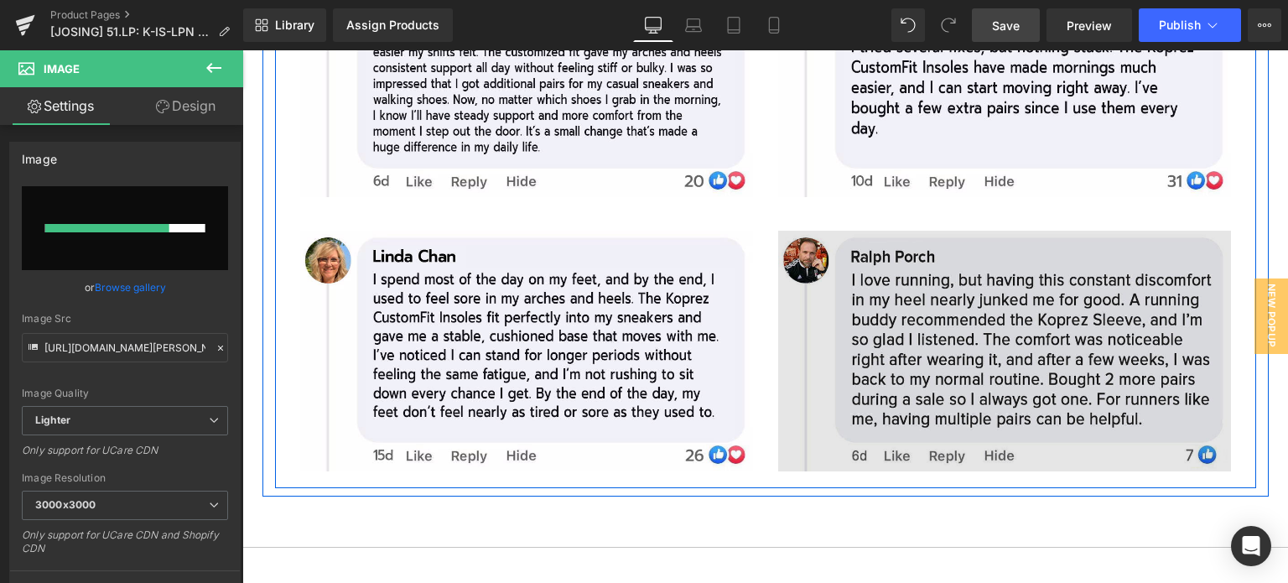
scroll to position [8155, 0]
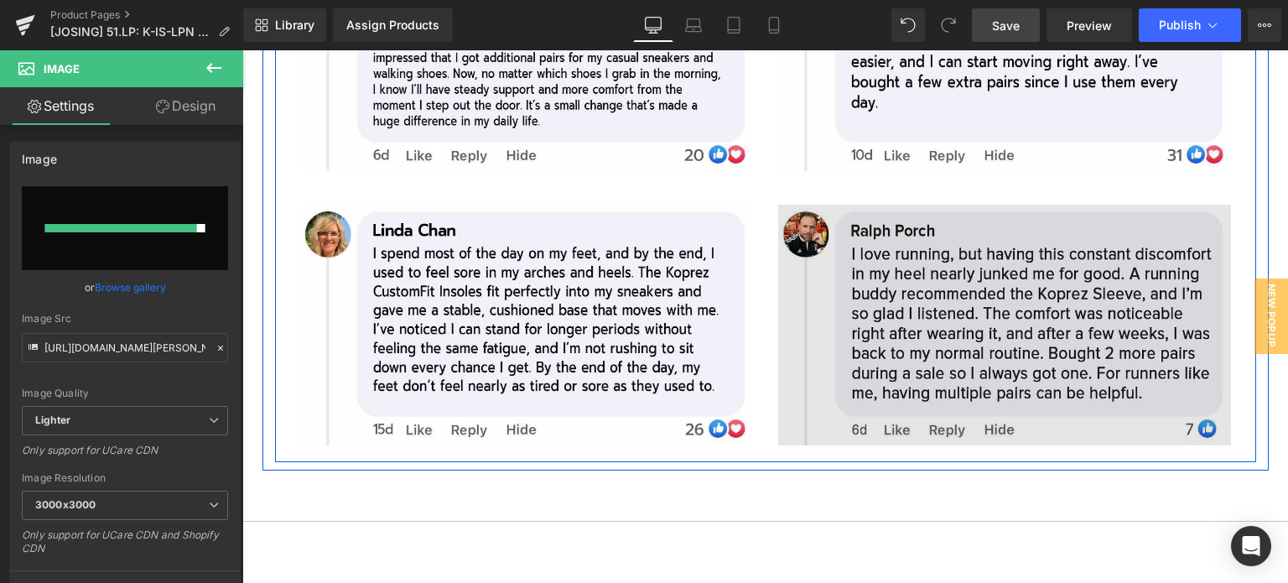
type input "[URL][DOMAIN_NAME][PERSON_NAME]"
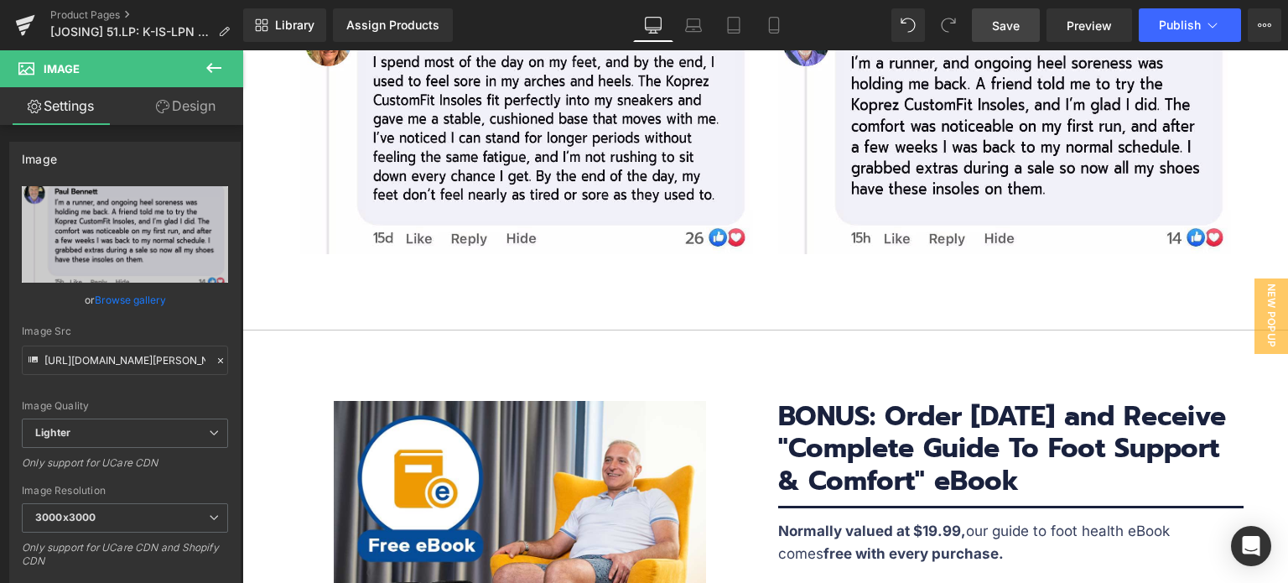
scroll to position [8323, 0]
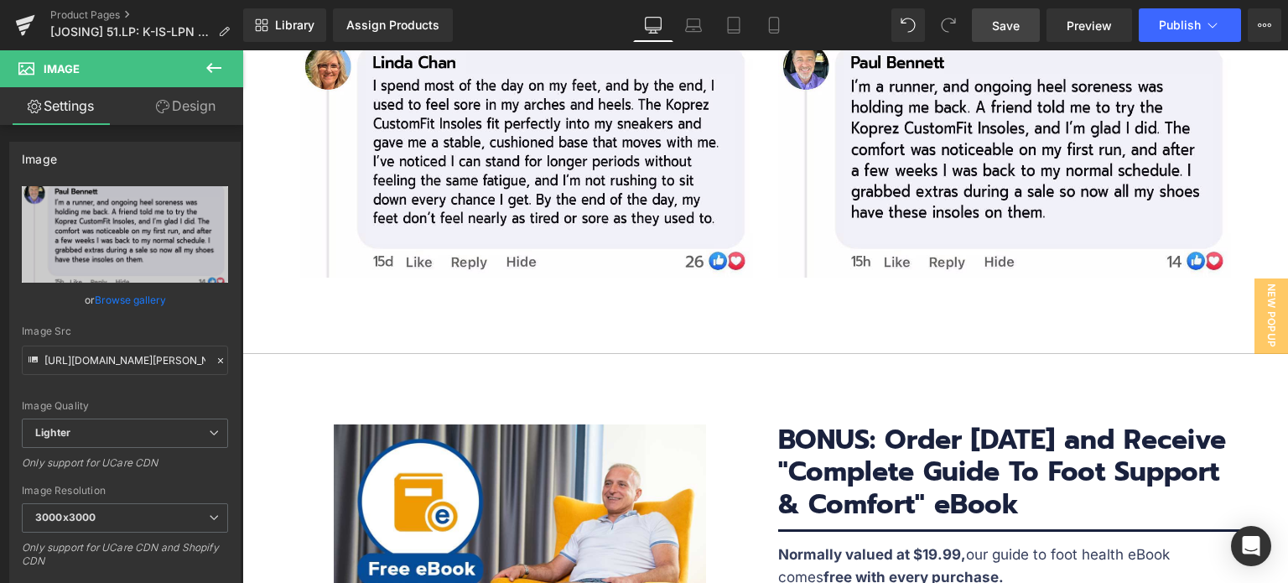
click at [1013, 22] on span "Save" at bounding box center [1006, 26] width 28 height 18
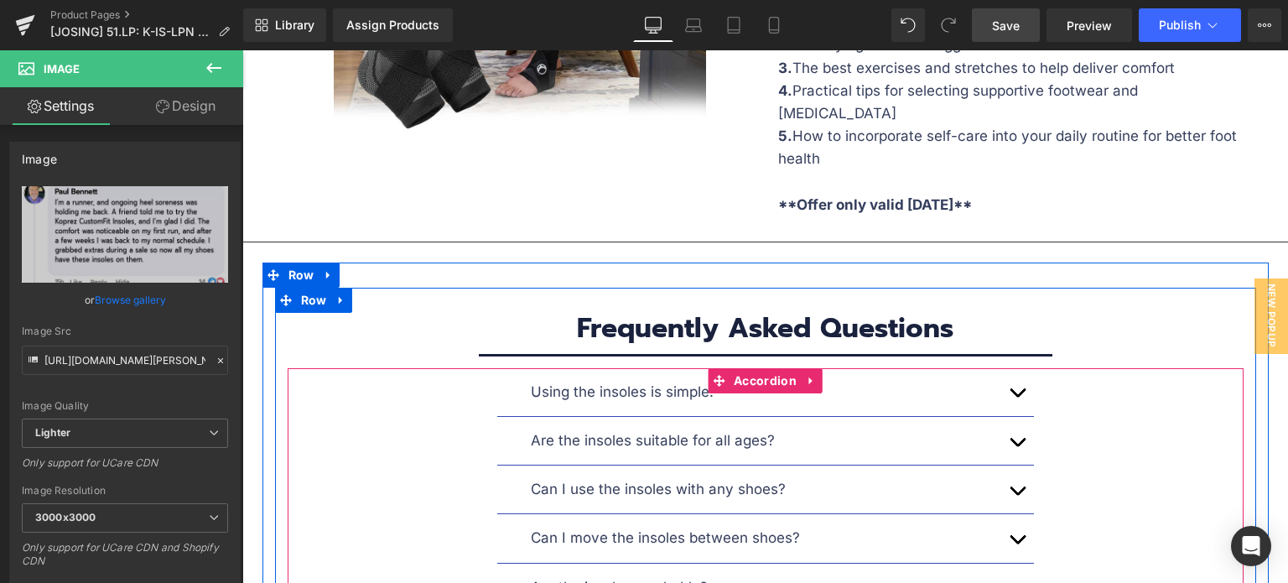
scroll to position [8993, 0]
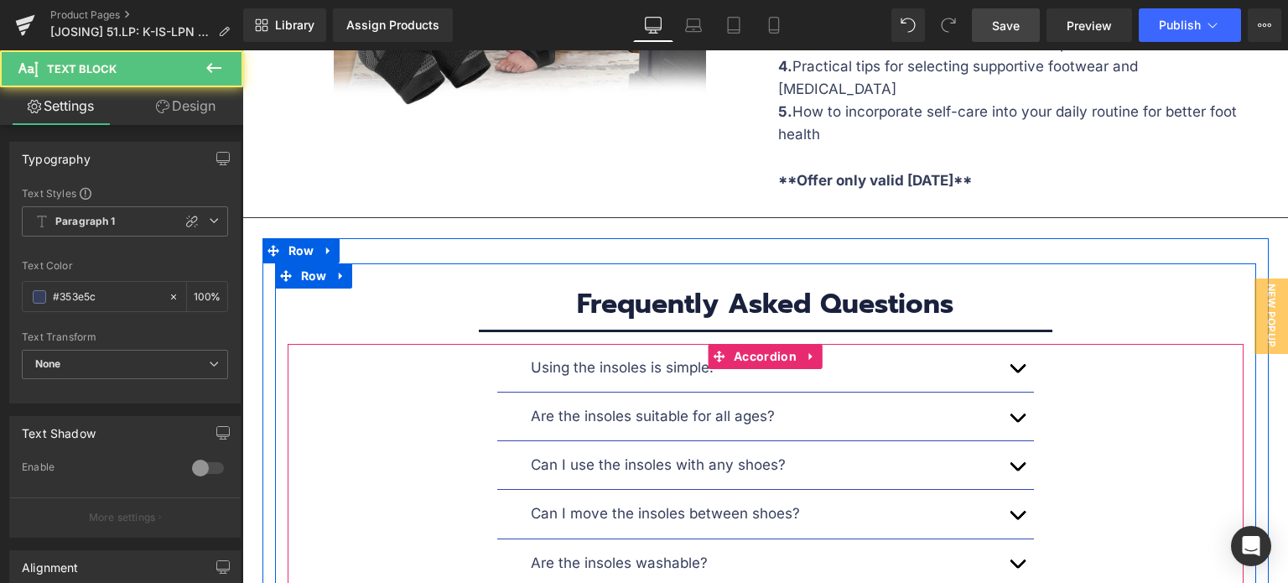
click at [936, 356] on div "Using the insoles is simple:" at bounding box center [765, 367] width 469 height 23
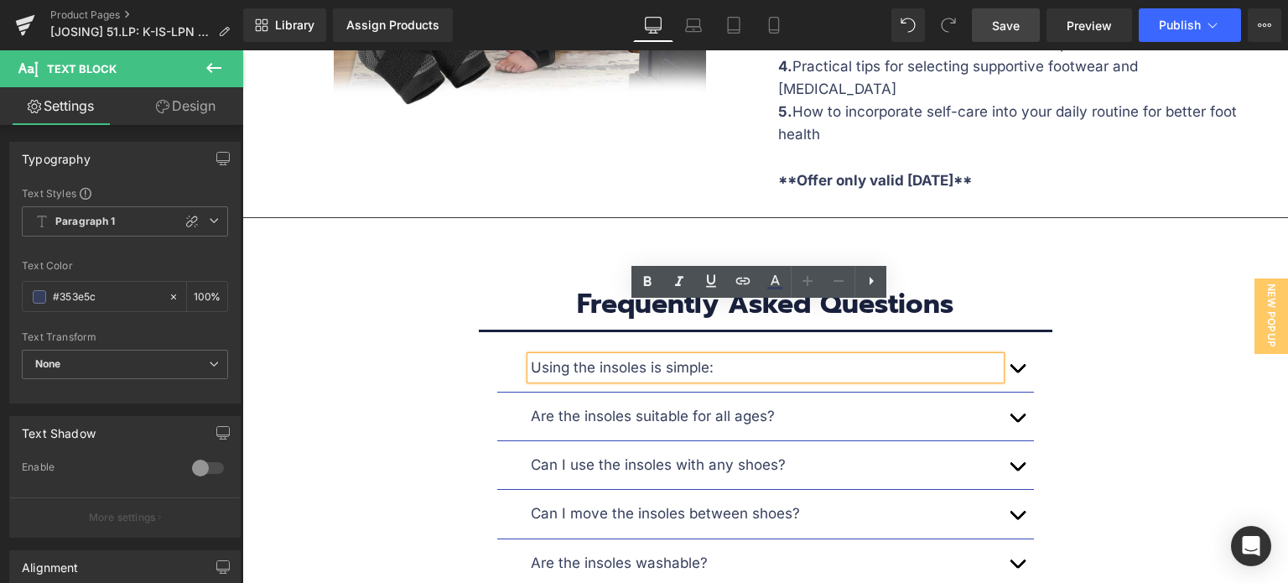
click at [1017, 372] on span "button" at bounding box center [1017, 372] width 0 height 0
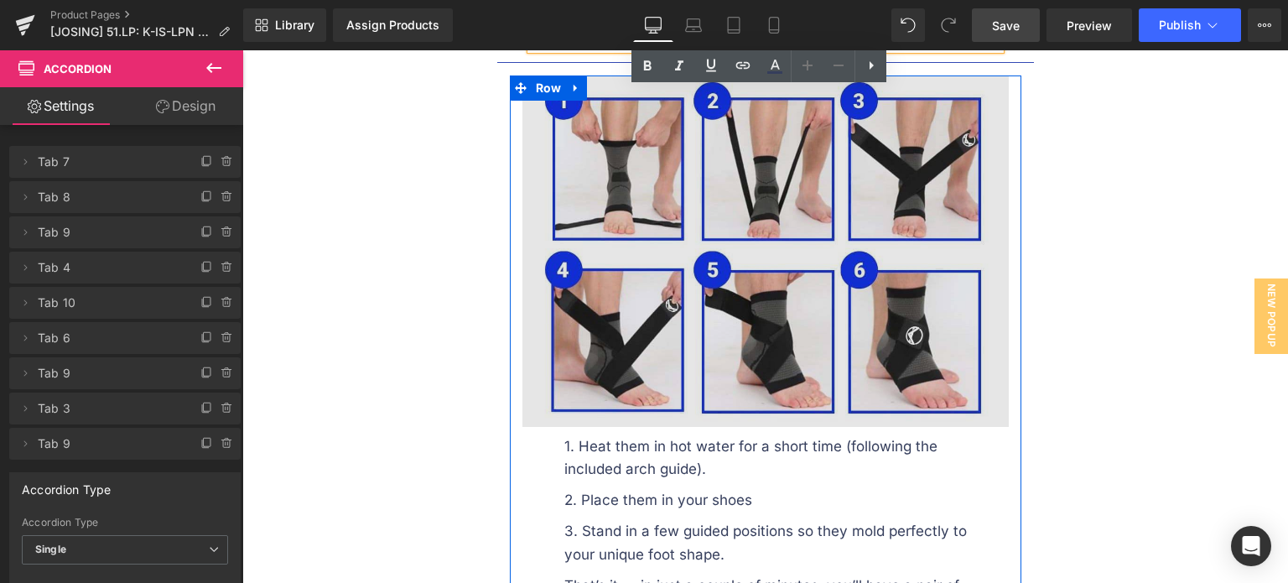
scroll to position [9161, 0]
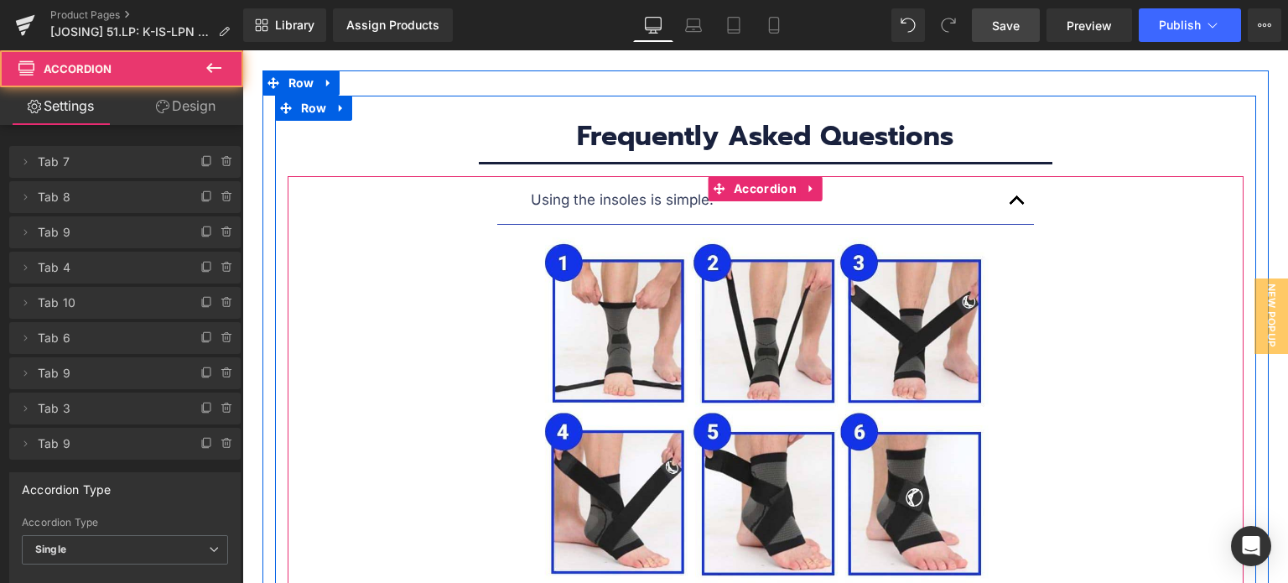
click at [1007, 176] on button "button" at bounding box center [1017, 200] width 34 height 48
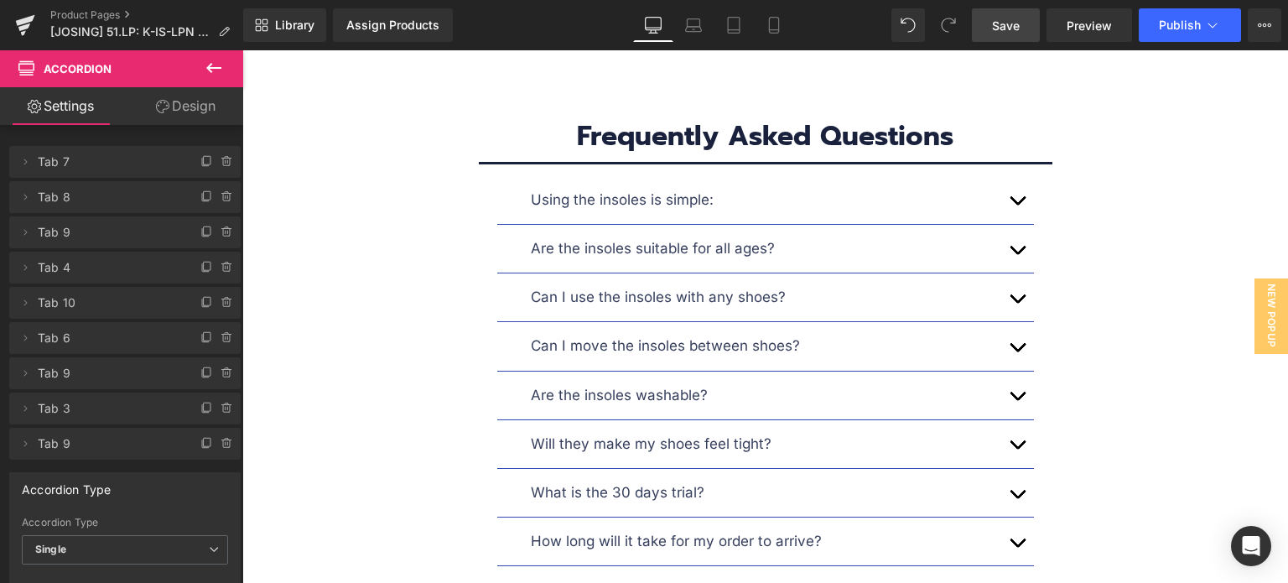
drag, startPoint x: 1019, startPoint y: 32, endPoint x: 927, endPoint y: 519, distance: 495.6
click at [1019, 32] on span "Save" at bounding box center [1006, 26] width 28 height 18
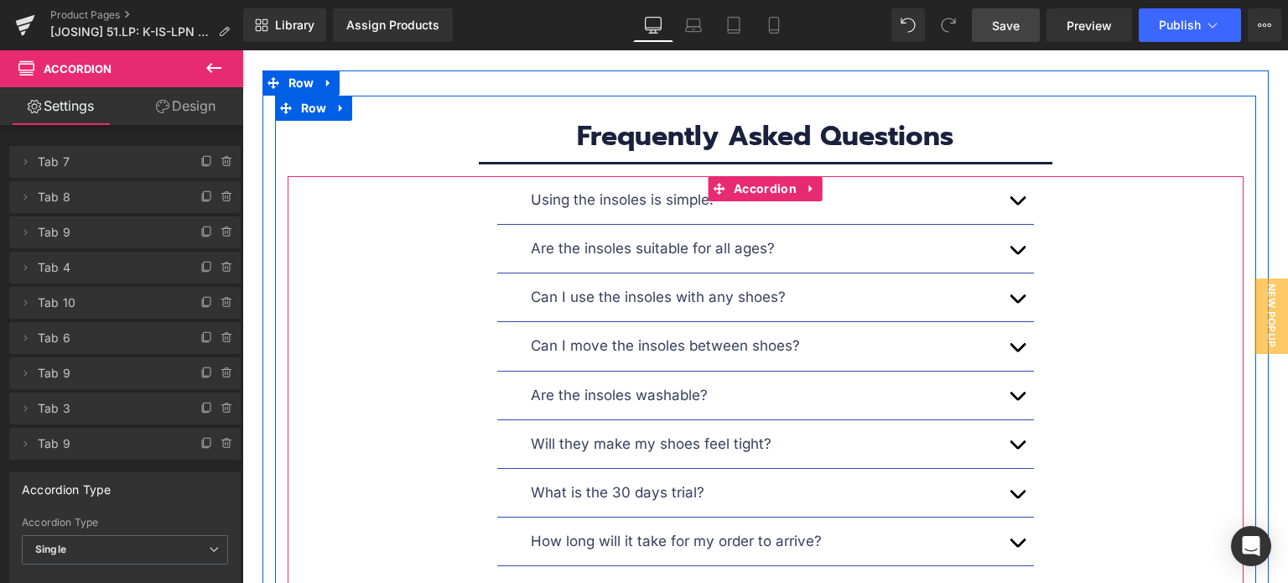
click at [879, 189] on div "Using the insoles is simple:" at bounding box center [765, 200] width 469 height 23
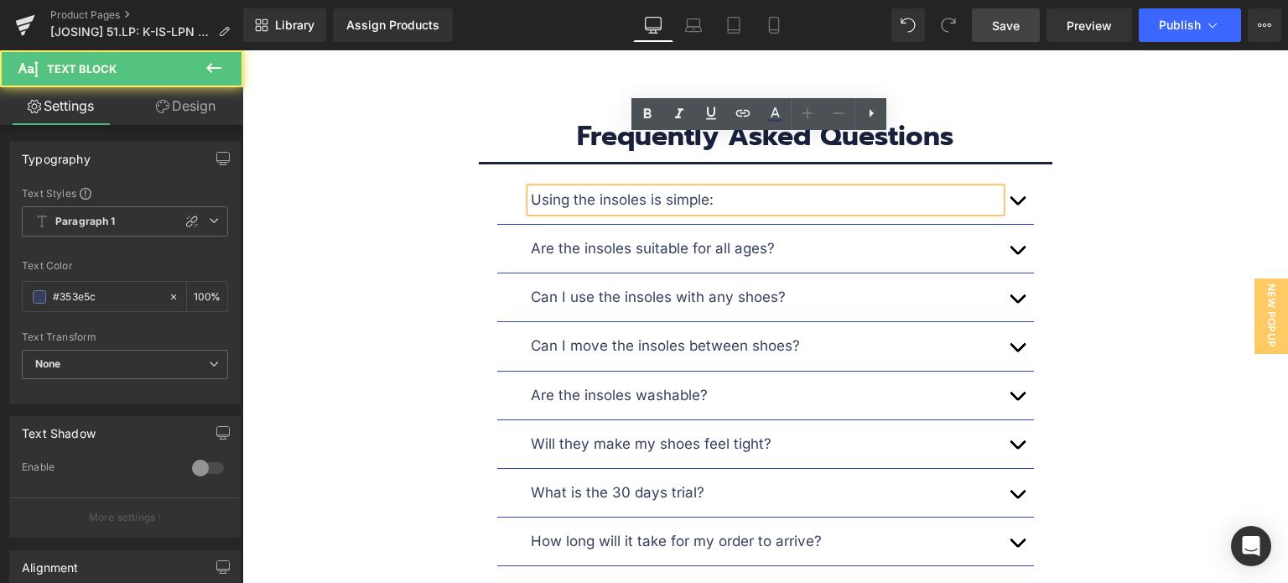
click at [1012, 176] on button "button" at bounding box center [1017, 200] width 34 height 48
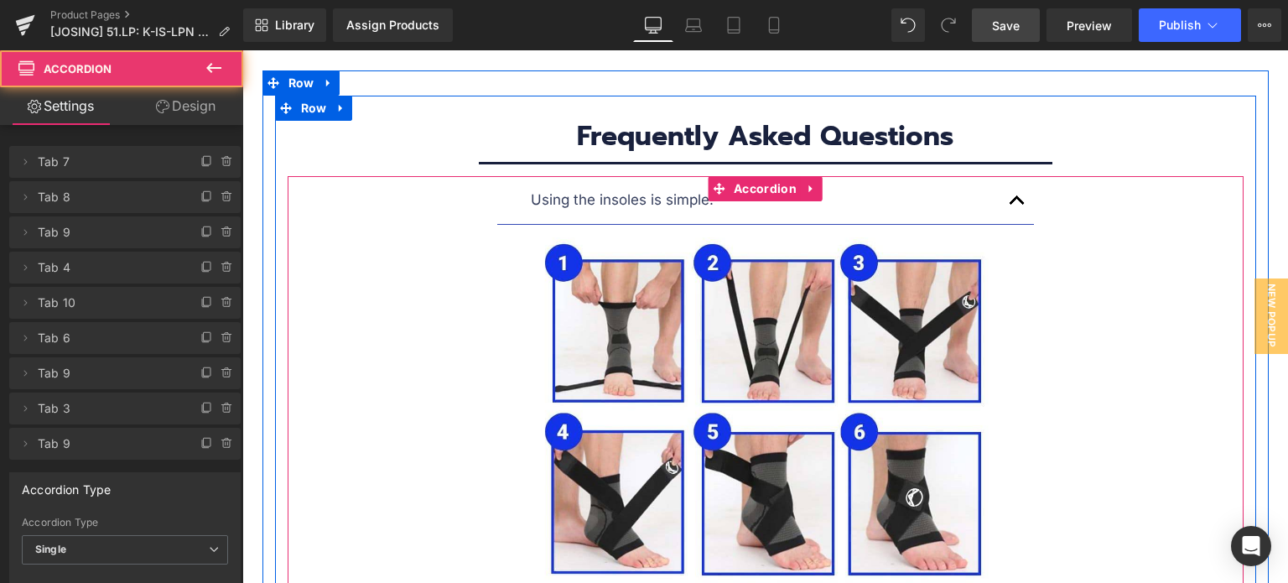
click at [1013, 176] on button "button" at bounding box center [1017, 200] width 34 height 48
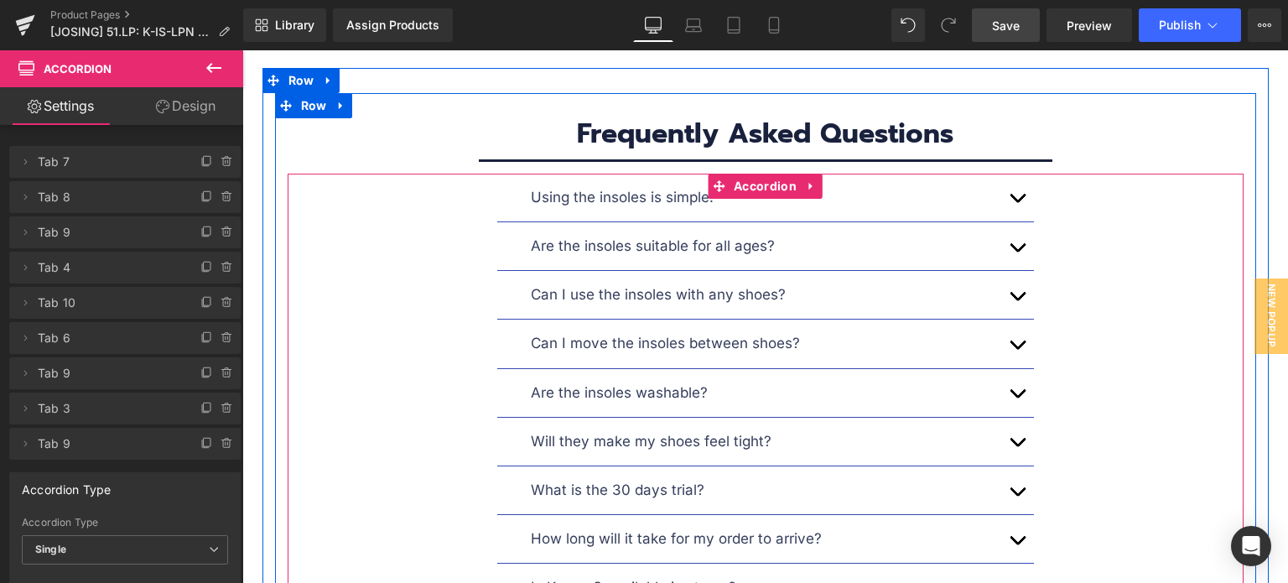
scroll to position [9077, 0]
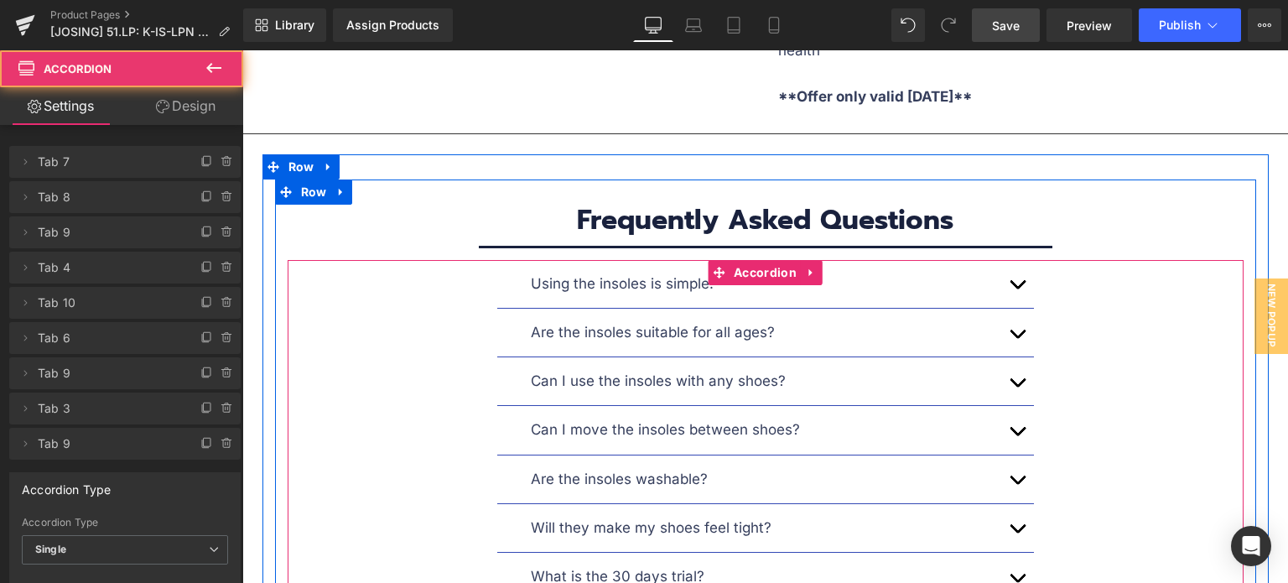
click at [1006, 309] on button "button" at bounding box center [1017, 333] width 34 height 48
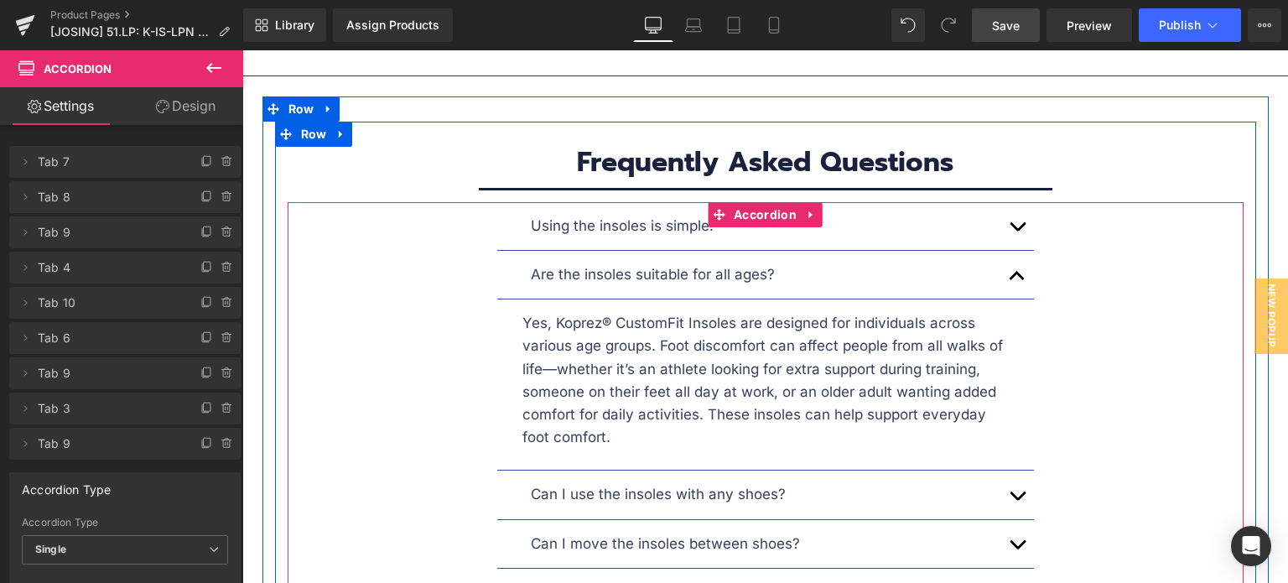
scroll to position [9161, 0]
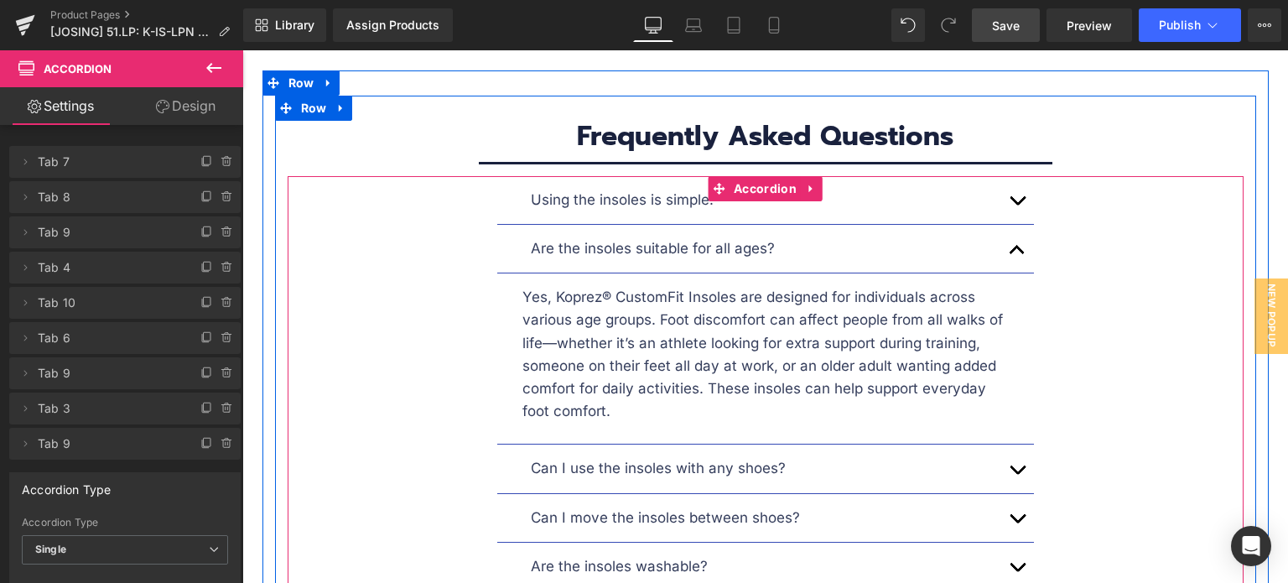
click at [1003, 225] on button "button" at bounding box center [1017, 249] width 34 height 48
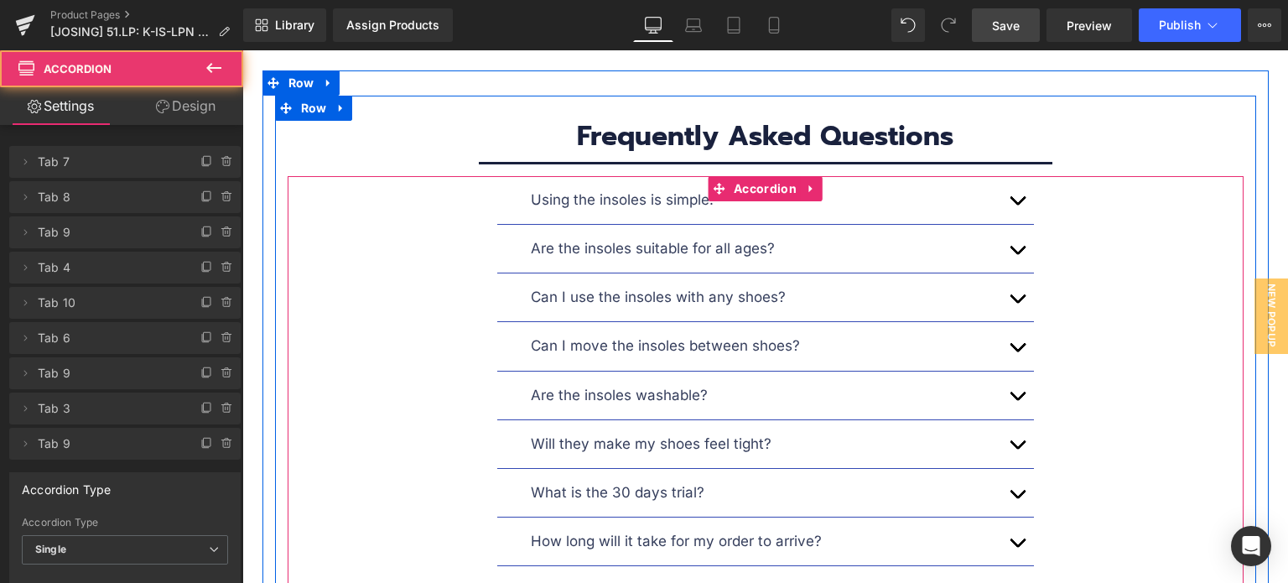
click at [1009, 225] on button "button" at bounding box center [1017, 249] width 34 height 48
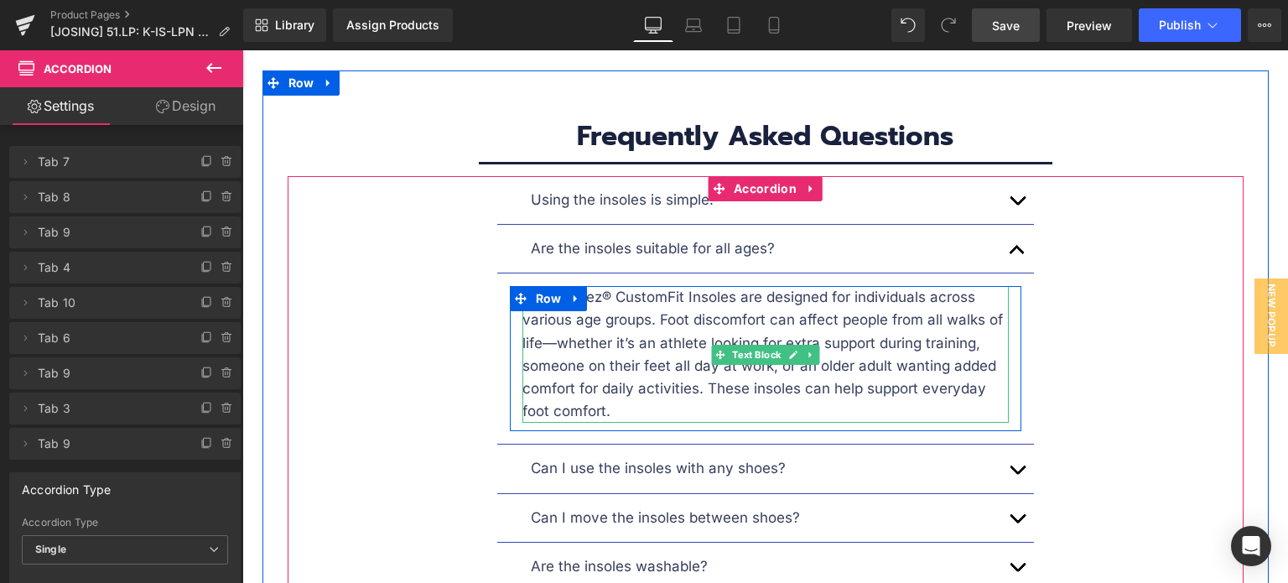
click at [677, 286] on p "Yes, Koprez® CustomFit Insoles are designed for individuals across various age …" at bounding box center [765, 354] width 486 height 137
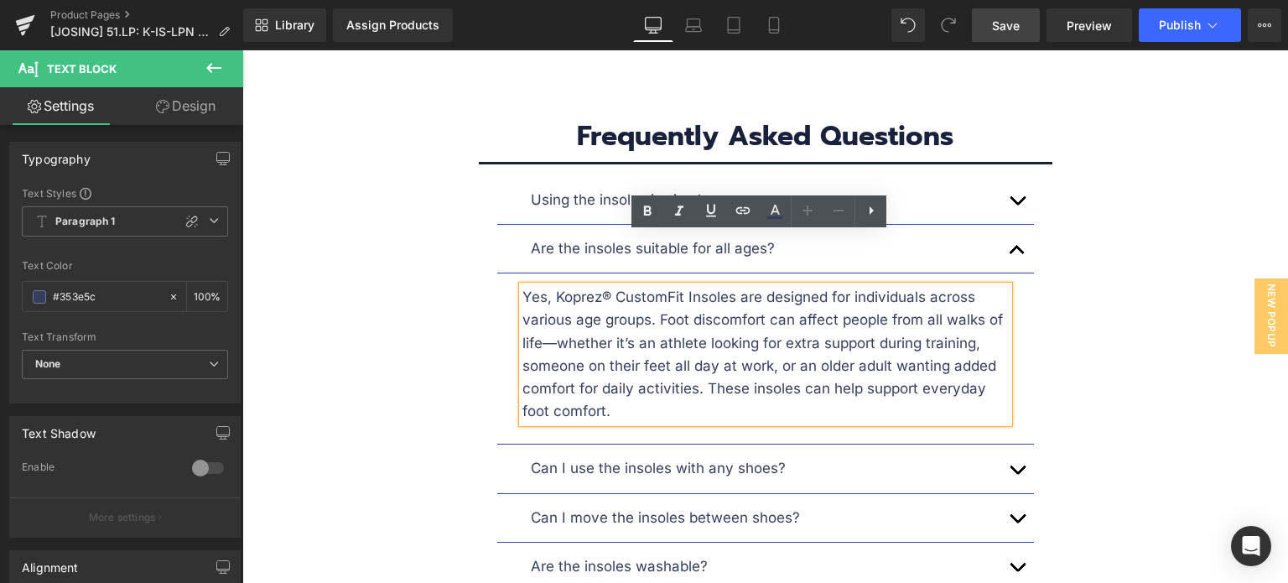
click at [1005, 225] on button "button" at bounding box center [1017, 249] width 34 height 48
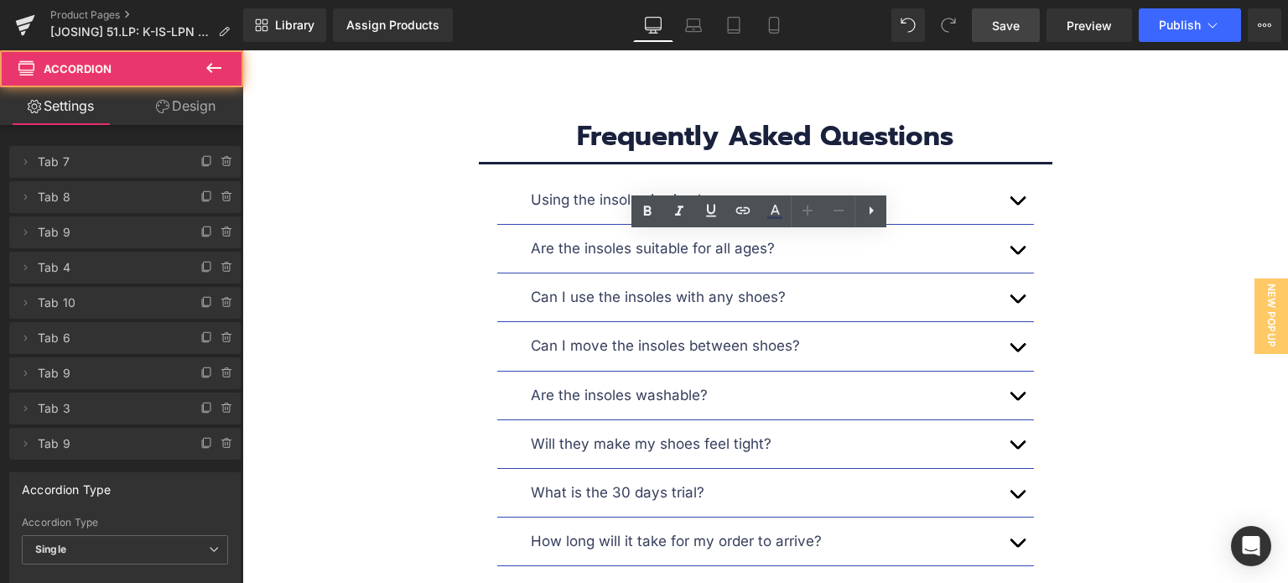
scroll to position [9245, 0]
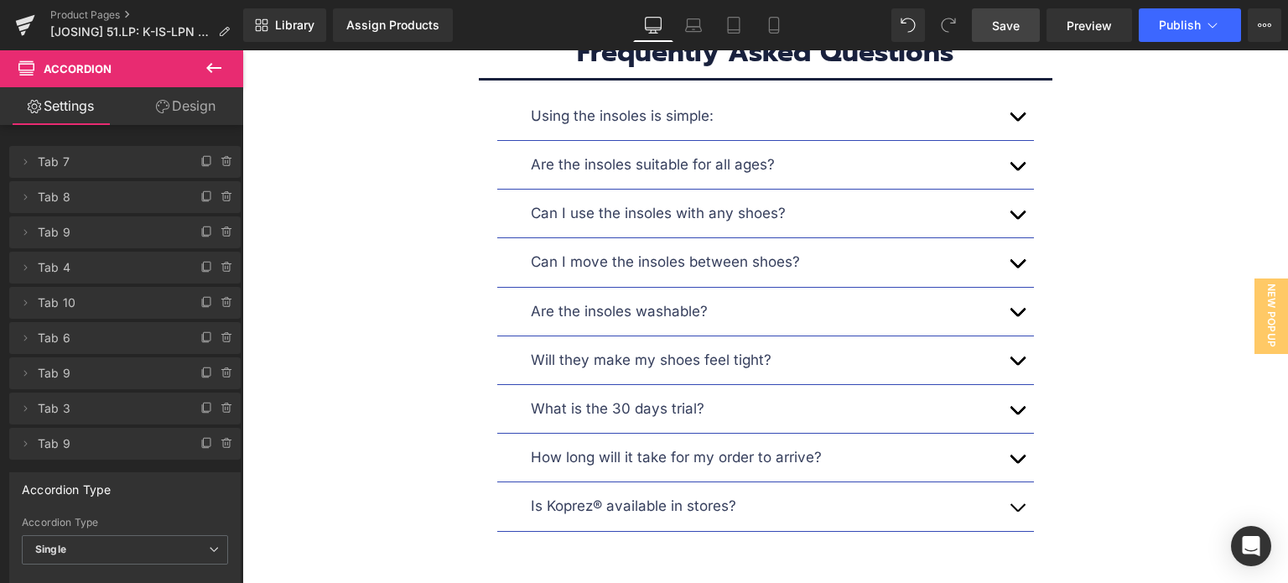
click at [1017, 219] on span "button" at bounding box center [1017, 219] width 0 height 0
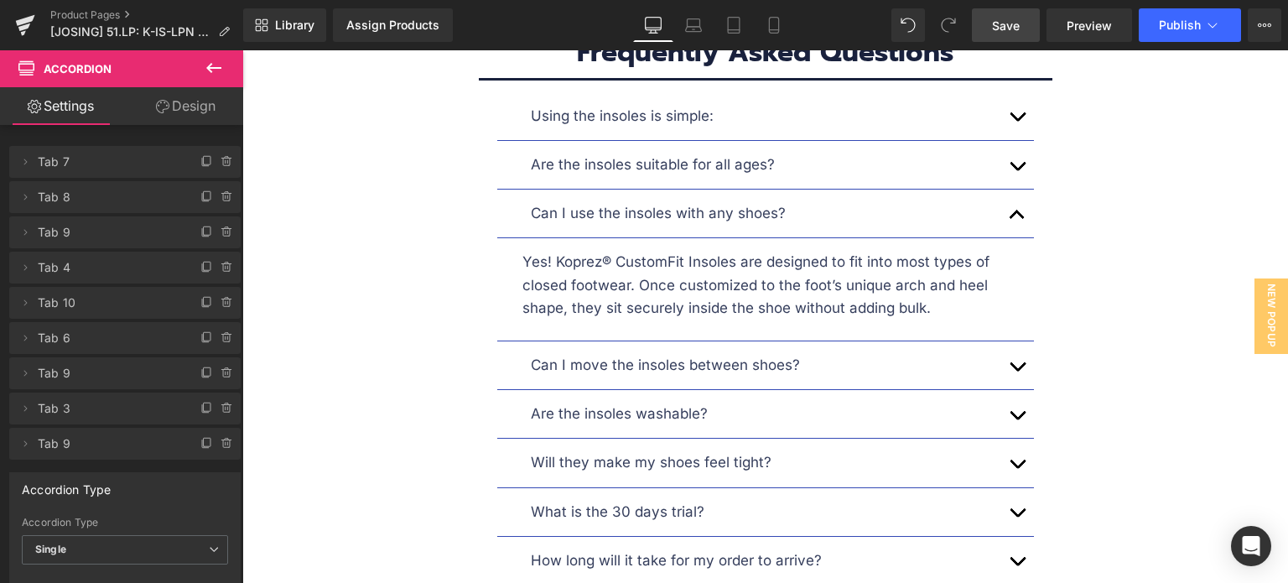
click at [1017, 219] on span "button" at bounding box center [1017, 219] width 0 height 0
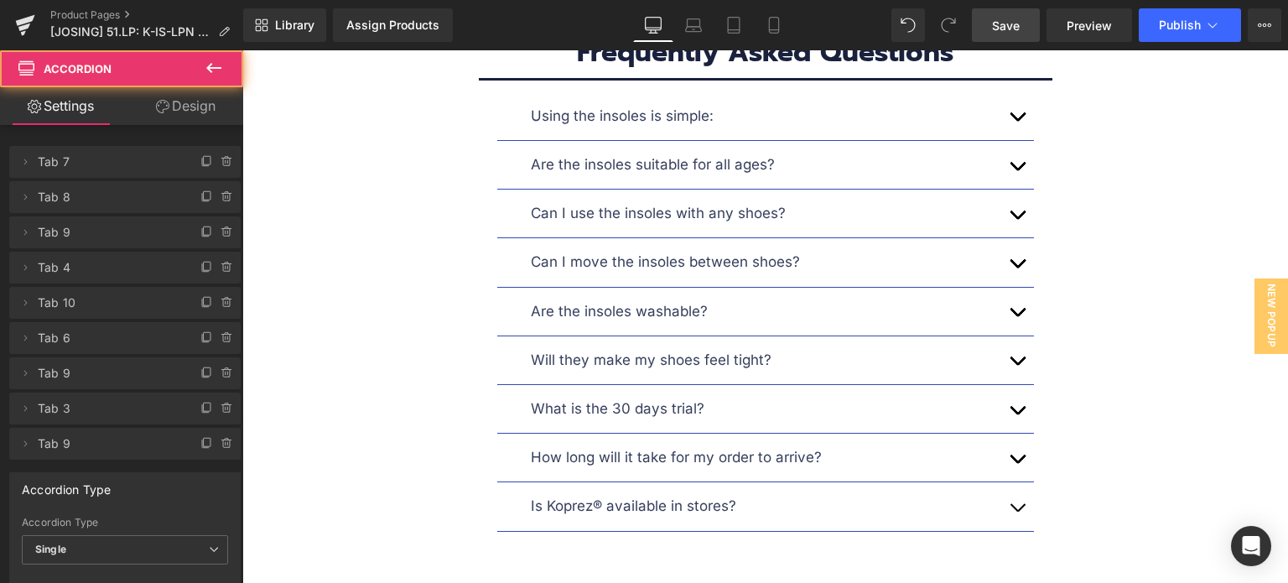
click at [1009, 238] on button "button" at bounding box center [1017, 262] width 34 height 48
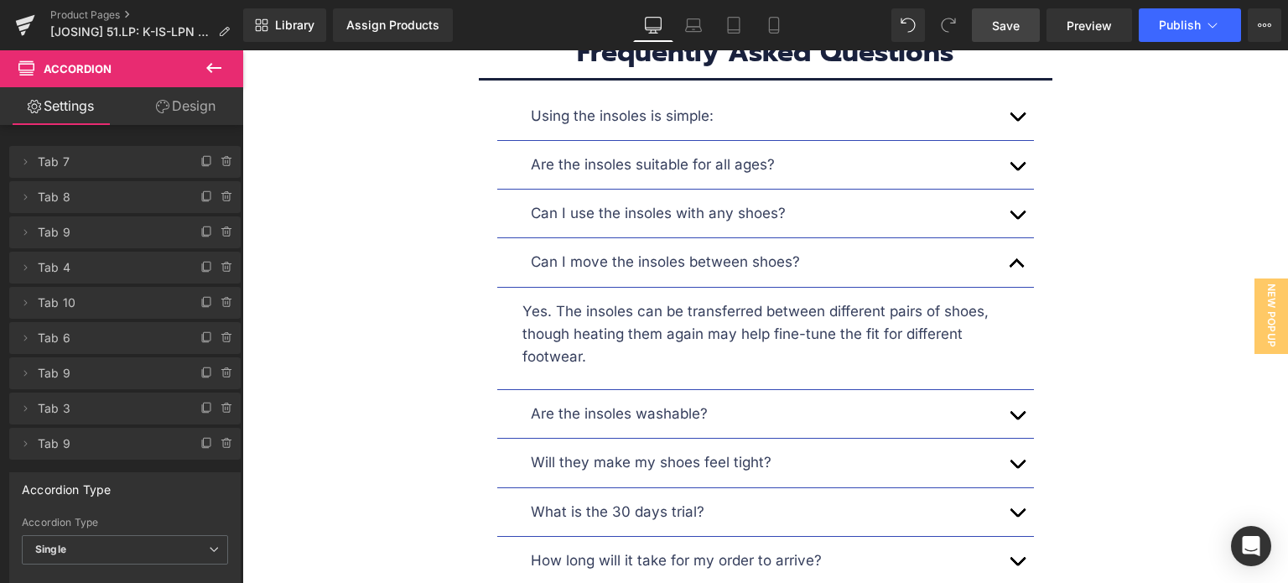
click at [1004, 238] on button "button" at bounding box center [1017, 262] width 34 height 48
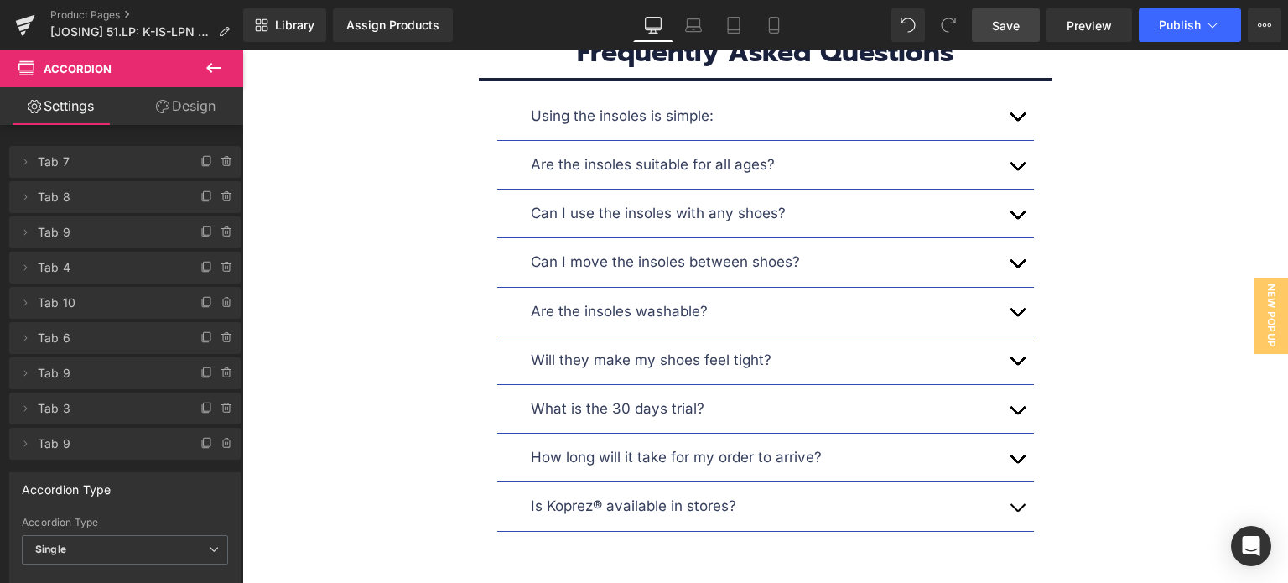
click at [1006, 238] on button "button" at bounding box center [1017, 262] width 34 height 48
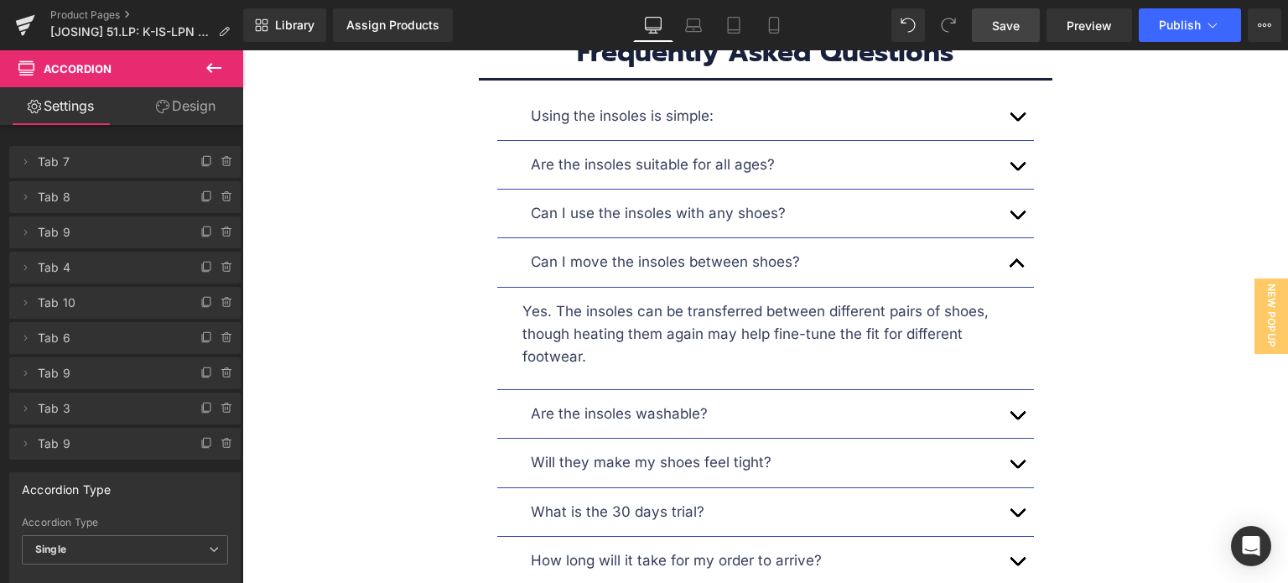
click at [1006, 238] on button "button" at bounding box center [1017, 262] width 34 height 48
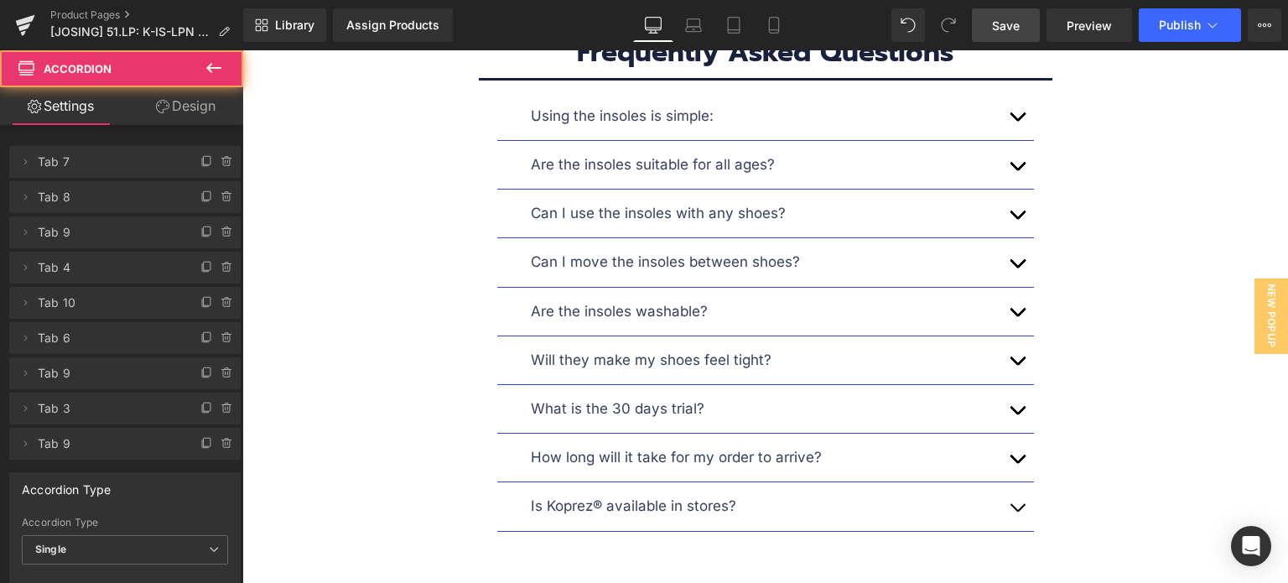
click at [1009, 189] on button "button" at bounding box center [1017, 213] width 34 height 48
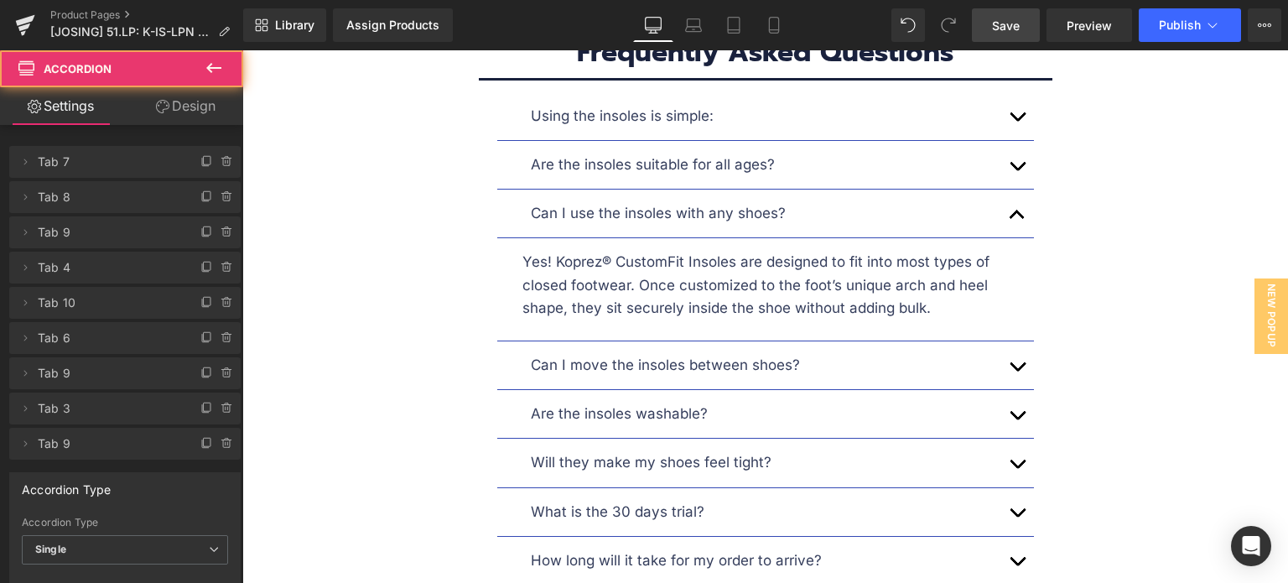
click at [1008, 189] on button "button" at bounding box center [1017, 213] width 34 height 48
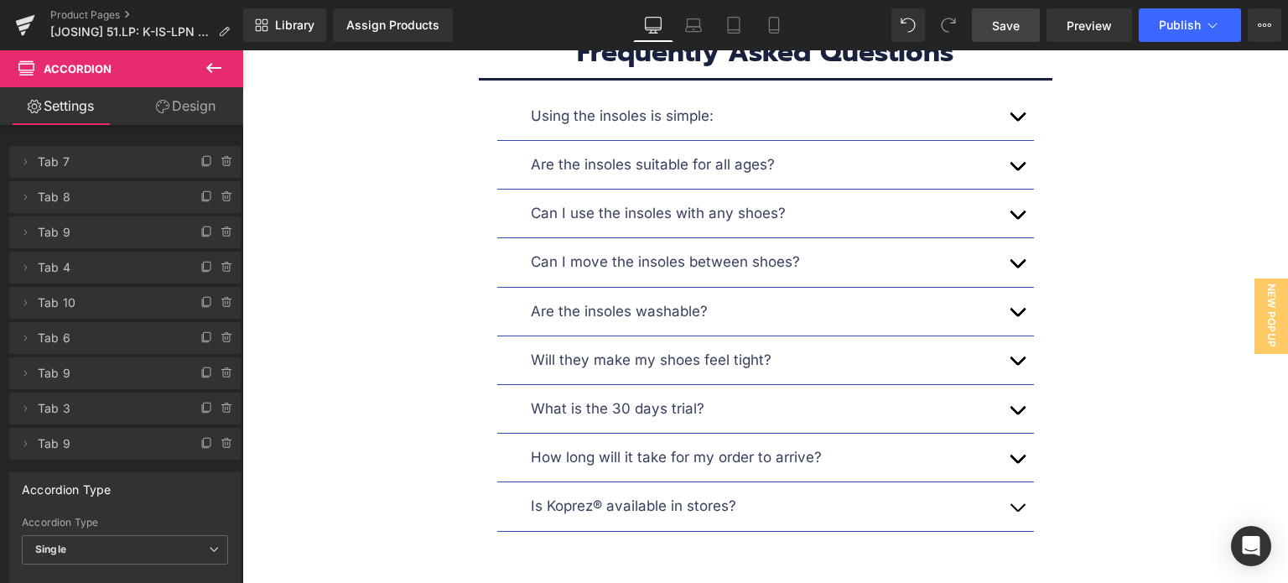
click at [1004, 238] on button "button" at bounding box center [1017, 262] width 34 height 48
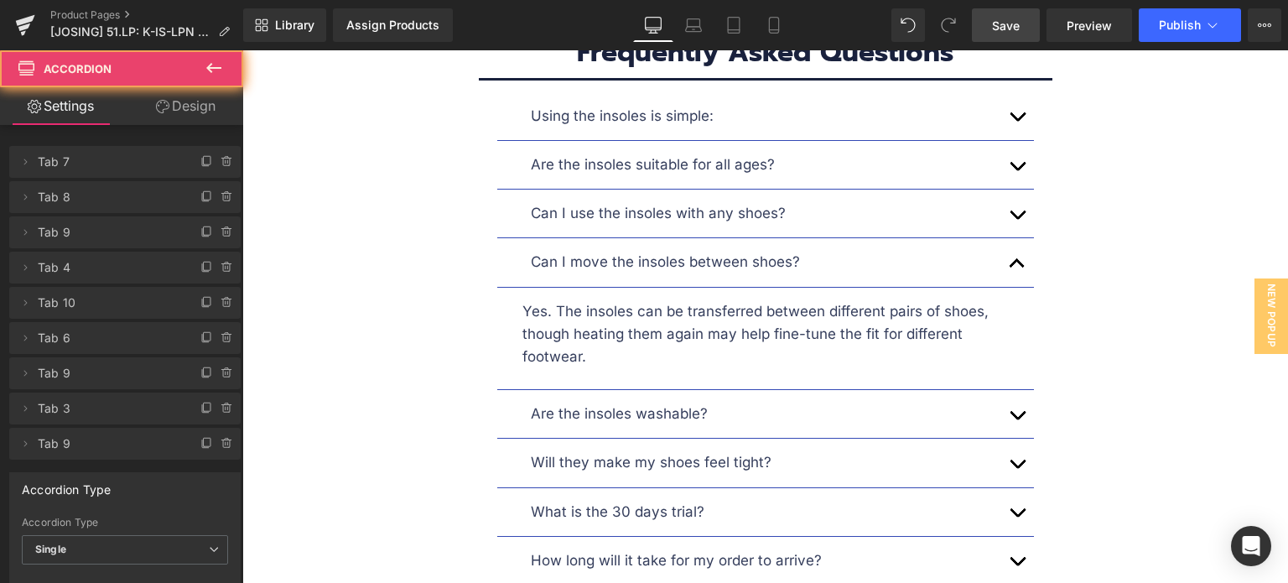
click at [1013, 238] on button "button" at bounding box center [1017, 262] width 34 height 48
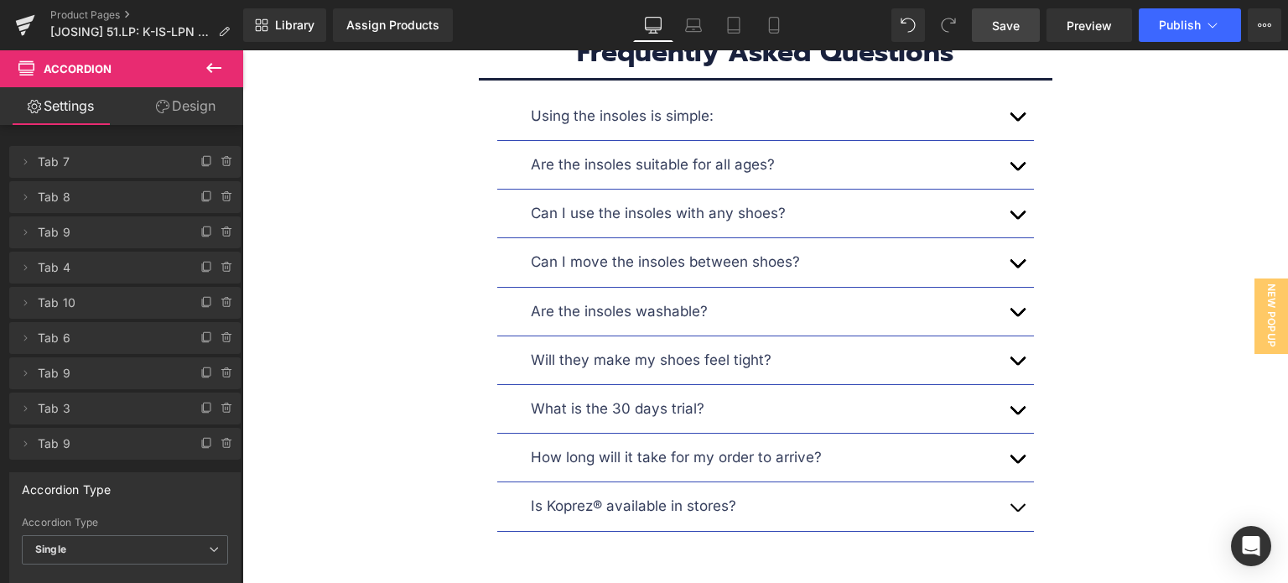
click at [1017, 316] on span "button" at bounding box center [1017, 316] width 0 height 0
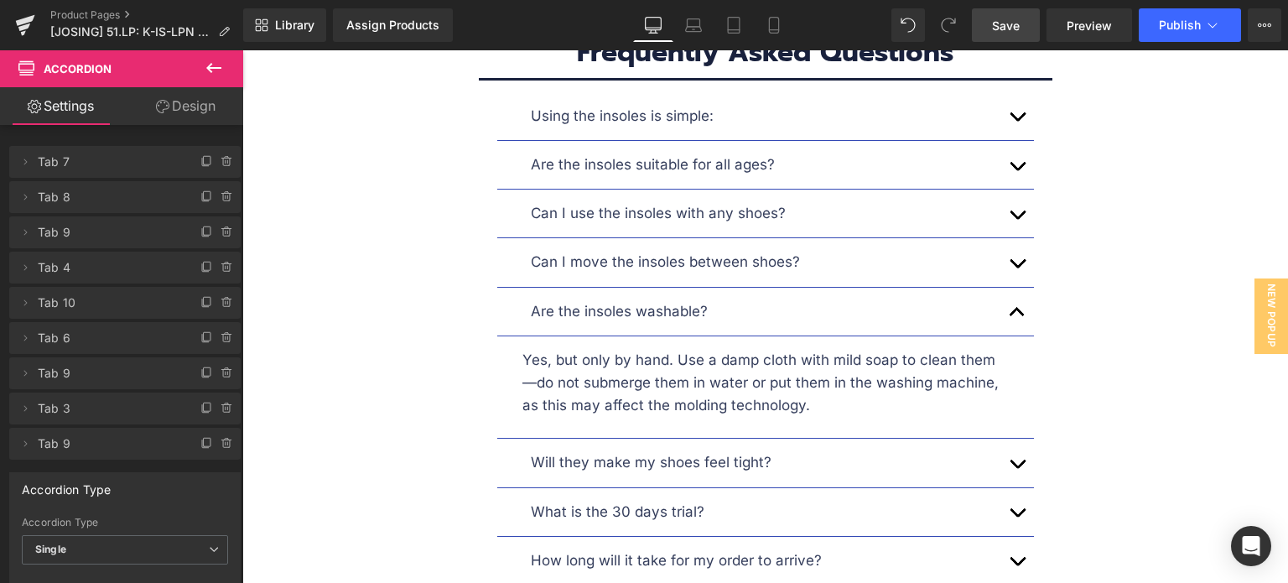
click at [1006, 288] on button "button" at bounding box center [1017, 312] width 34 height 48
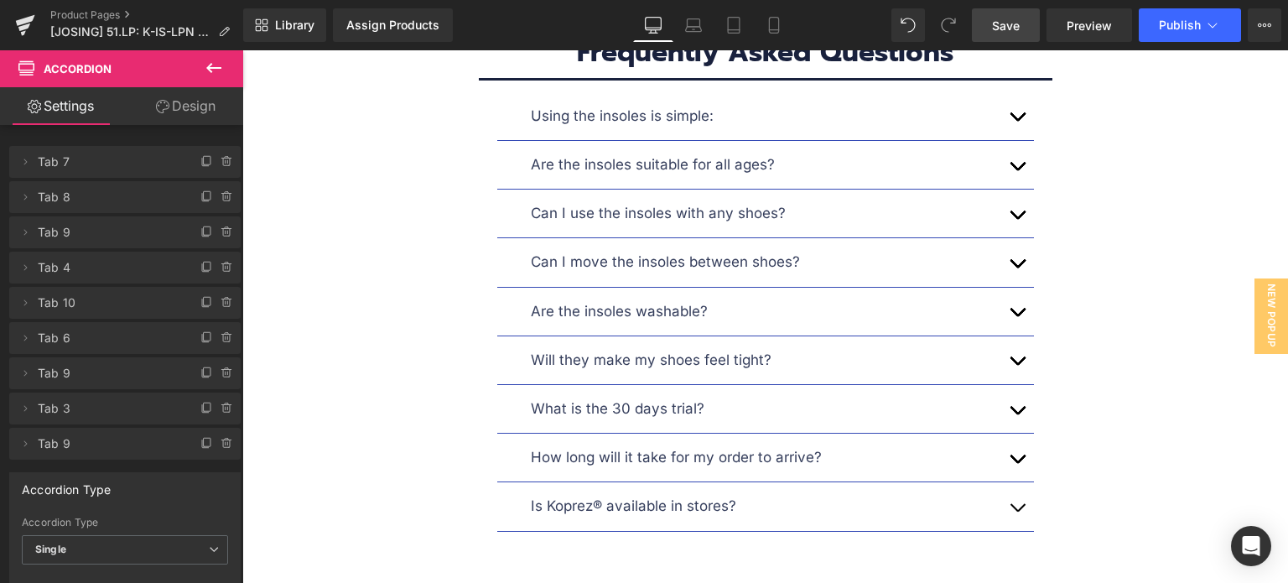
click at [1000, 288] on button "button" at bounding box center [1017, 312] width 34 height 48
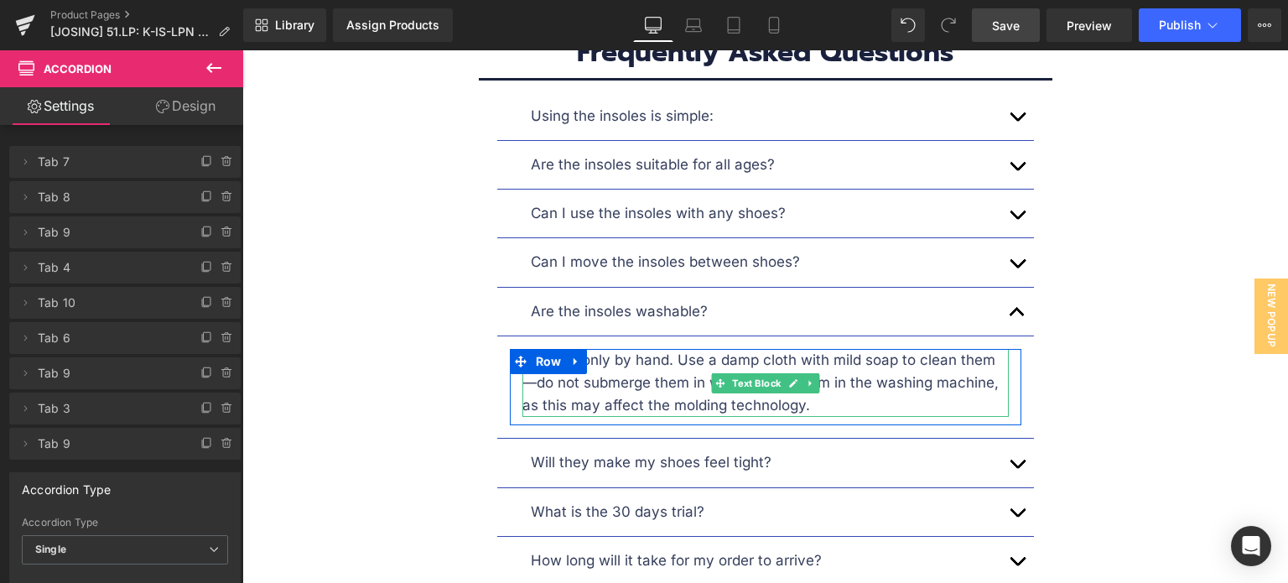
drag, startPoint x: 948, startPoint y: 309, endPoint x: 976, endPoint y: 309, distance: 27.7
click at [948, 349] on p "Yes, but only by hand. Use a damp cloth with mild soap to clean them—do not sub…" at bounding box center [765, 383] width 486 height 69
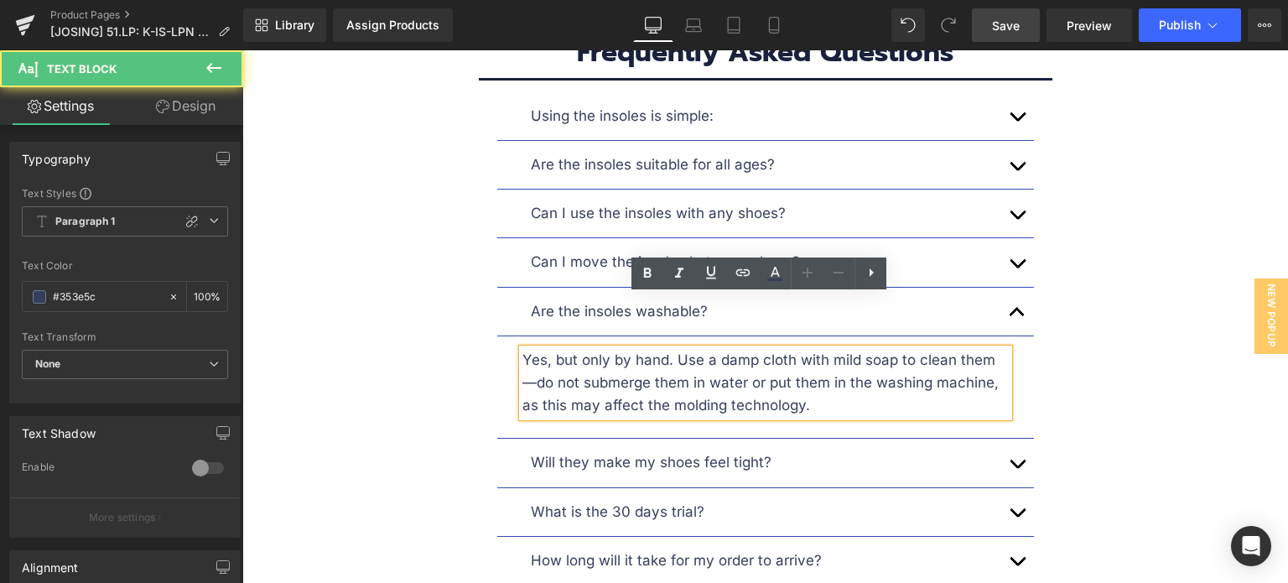
click at [950, 349] on p "Yes, but only by hand. Use a damp cloth with mild soap to clean them—do not sub…" at bounding box center [765, 383] width 486 height 69
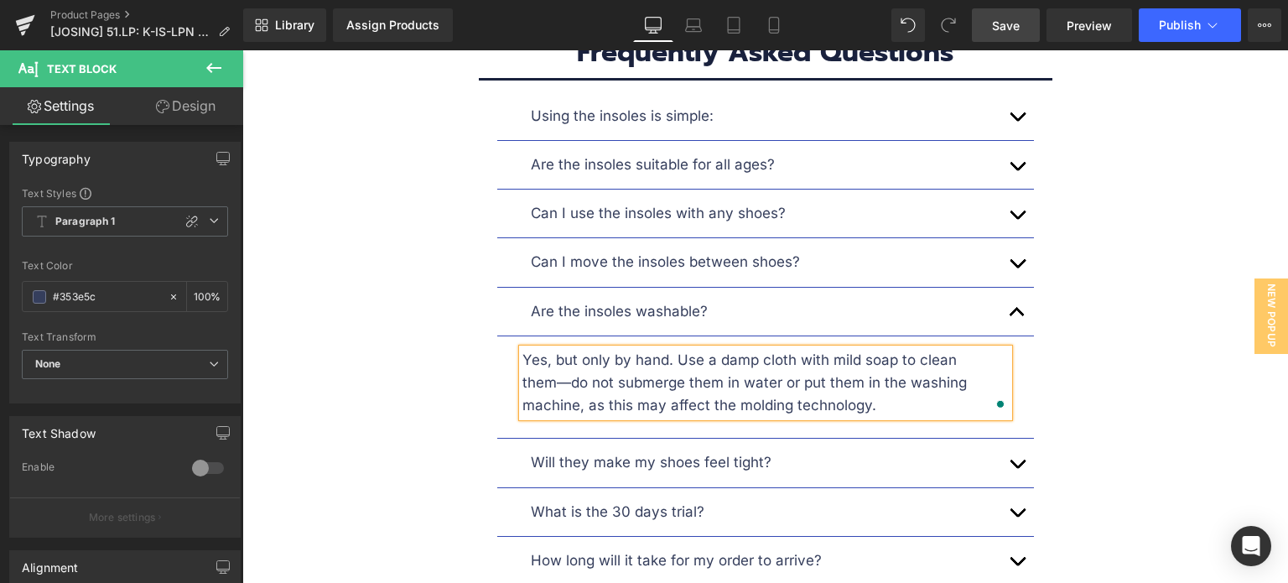
click at [1146, 311] on div "Using the insoles is simple: Text Block Image 1. Heat them in hot water for a s…" at bounding box center [766, 363] width 956 height 542
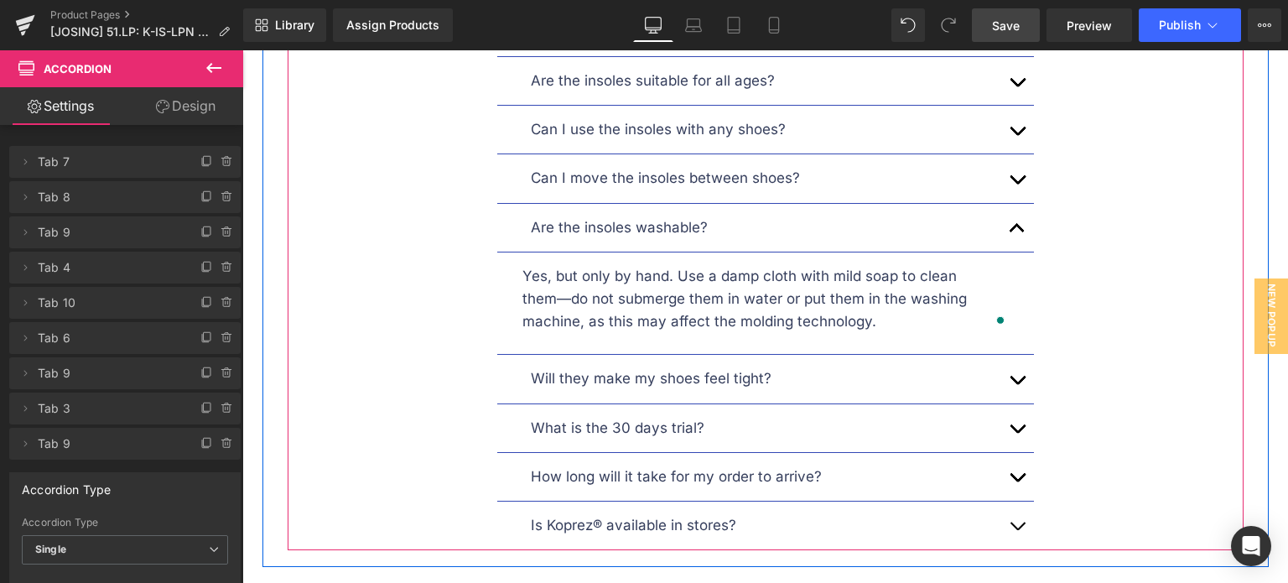
scroll to position [9413, 0]
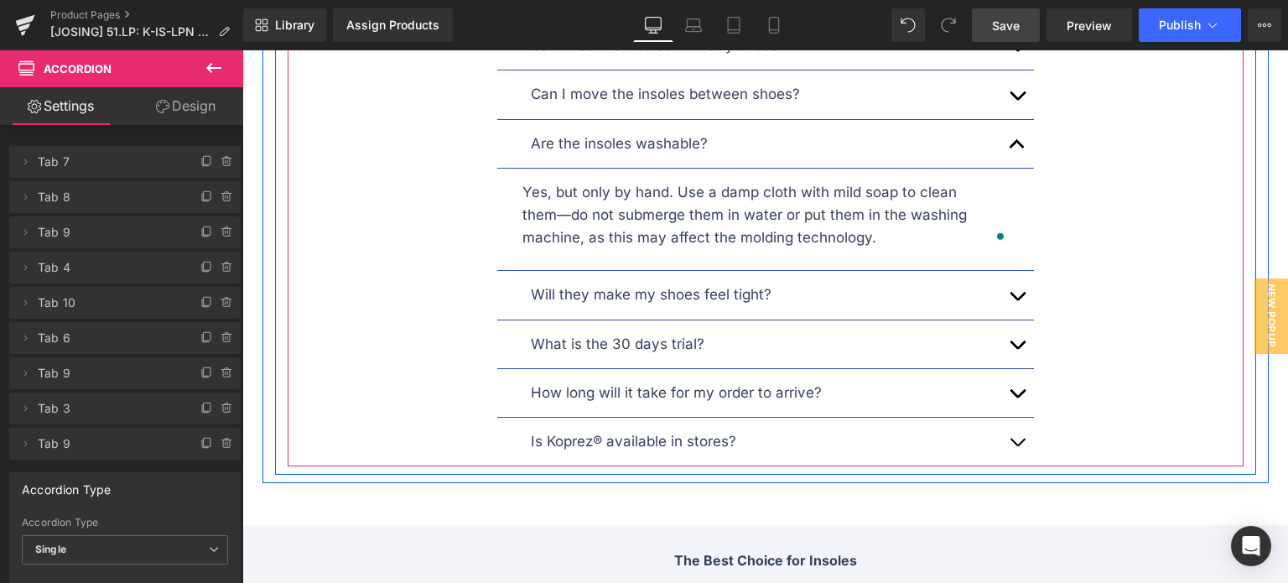
click at [1009, 120] on button "button" at bounding box center [1017, 144] width 34 height 48
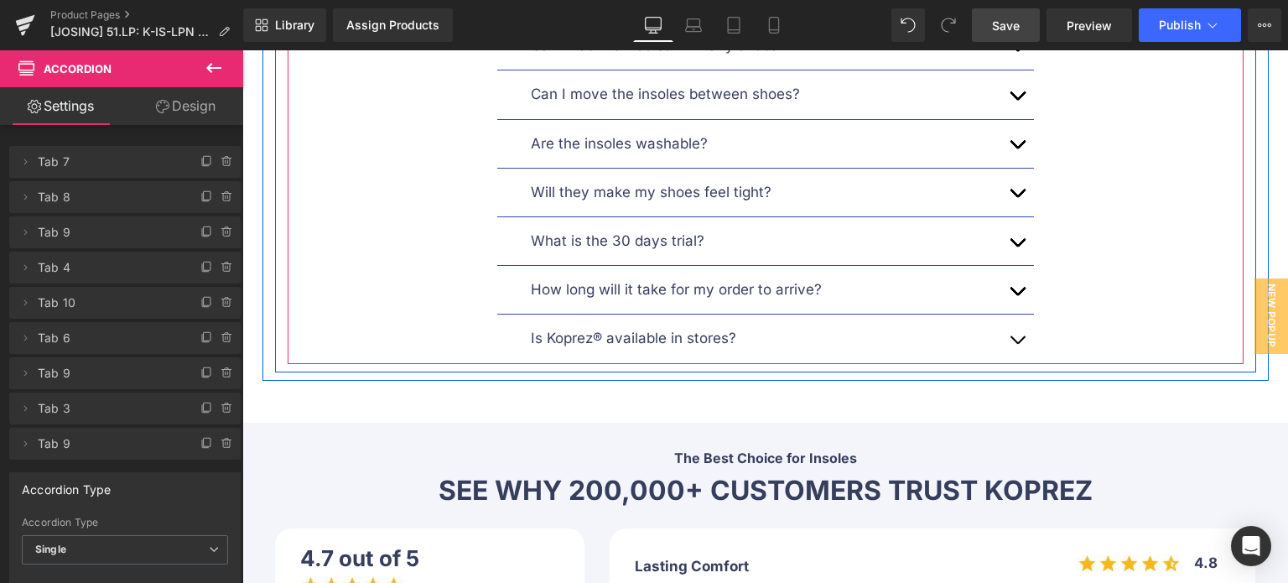
click at [1006, 169] on button "button" at bounding box center [1017, 193] width 34 height 48
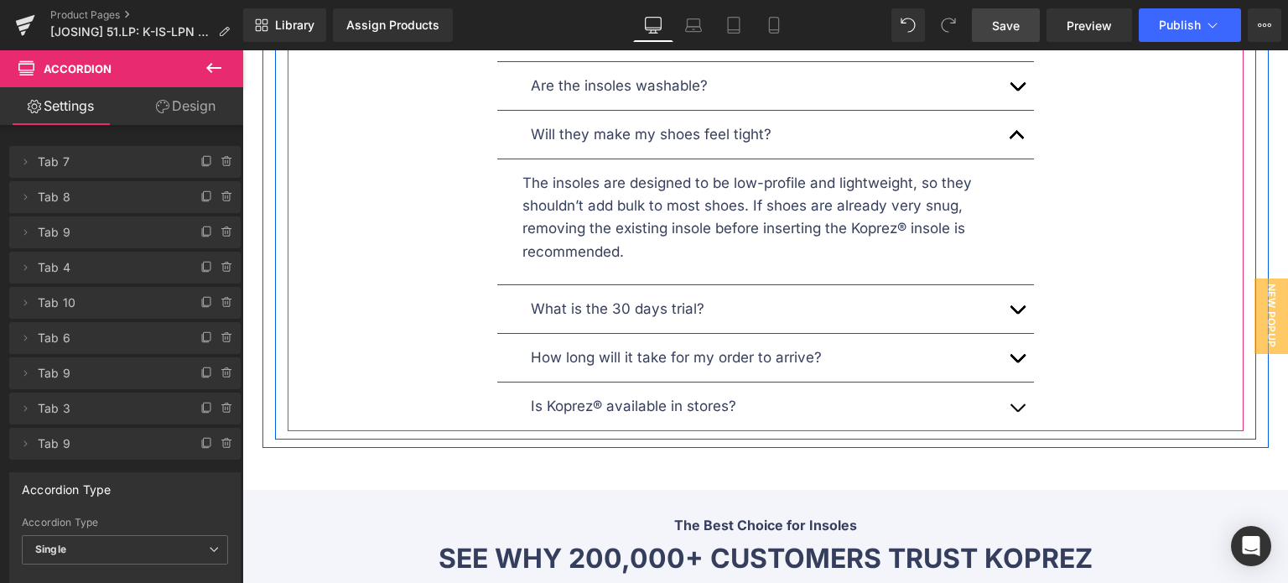
scroll to position [9496, 0]
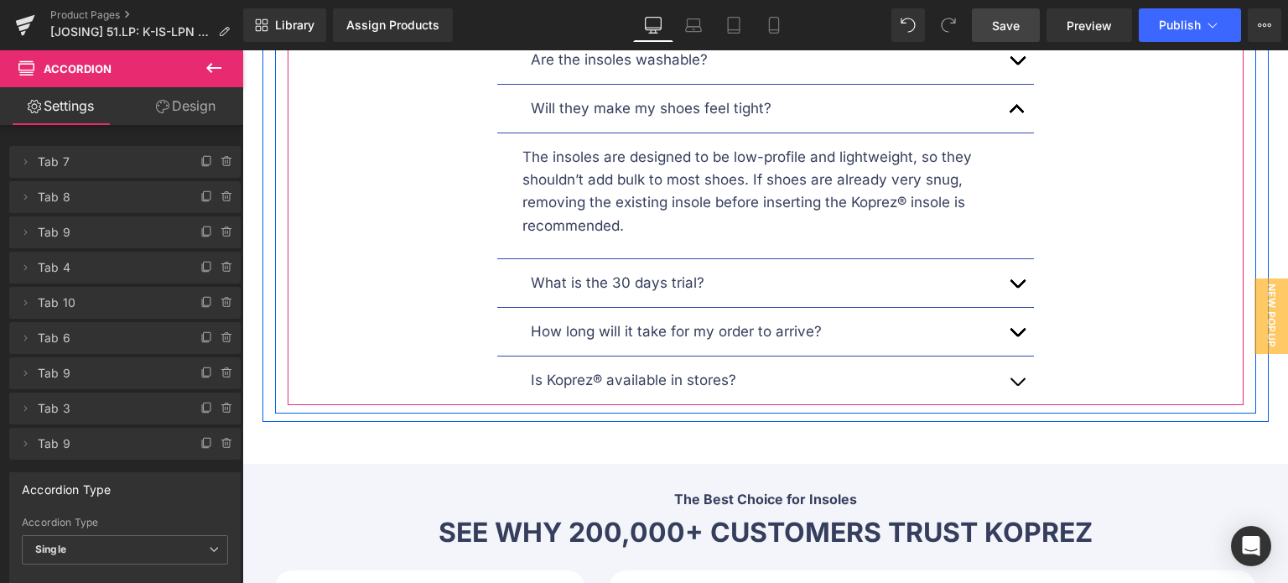
click at [1010, 85] on button "button" at bounding box center [1017, 109] width 34 height 48
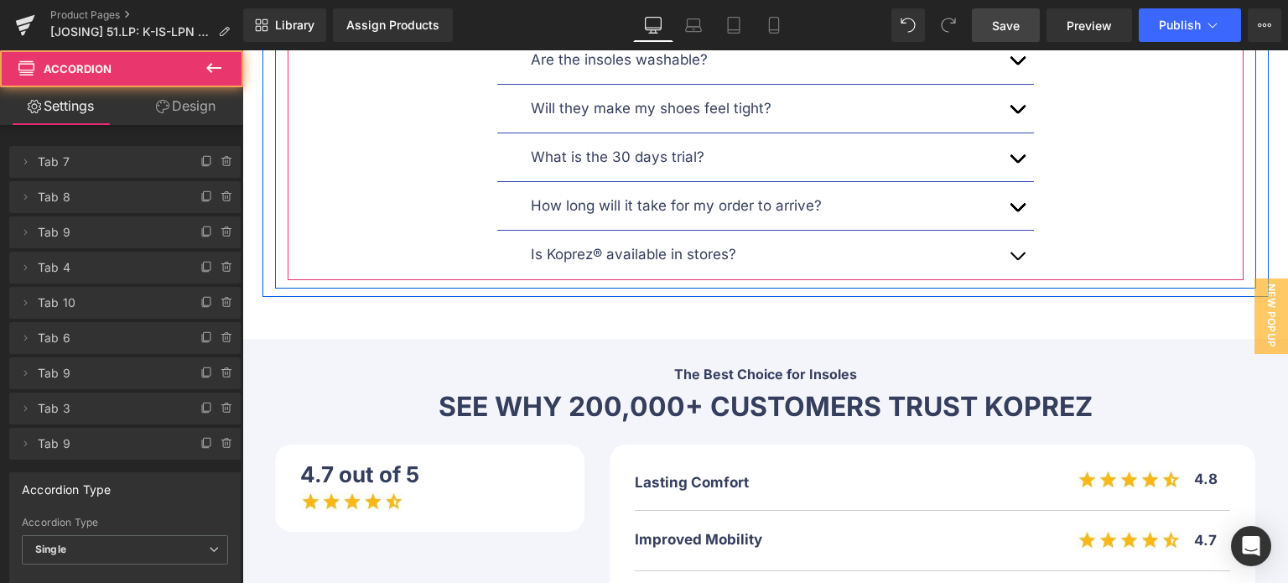
click at [1006, 133] on button "button" at bounding box center [1017, 157] width 34 height 48
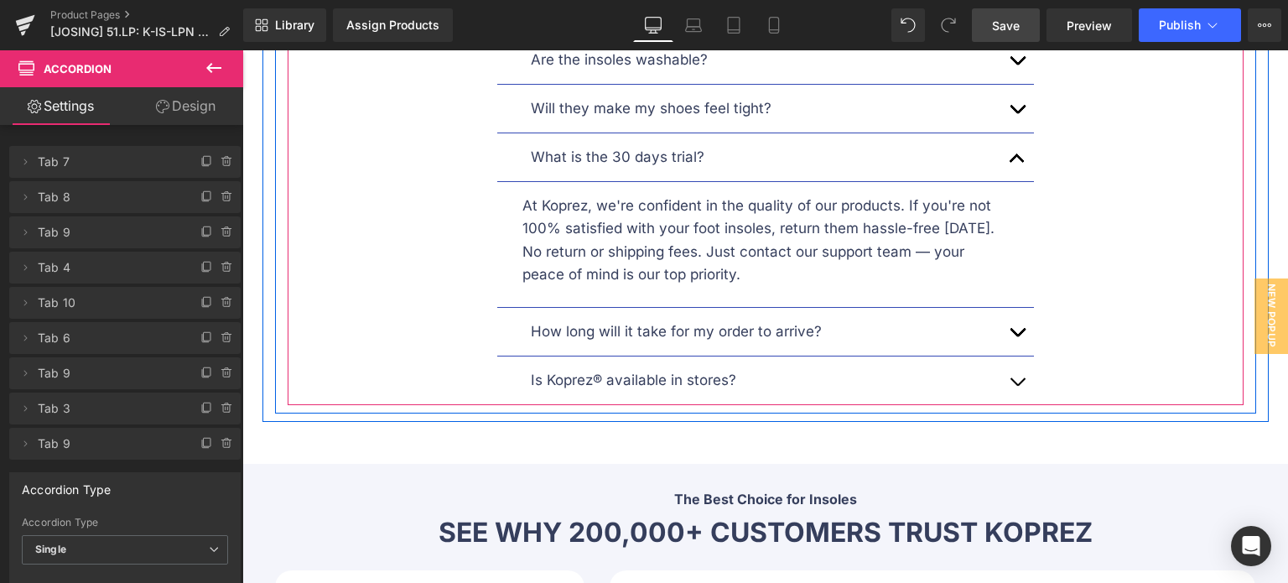
click at [1013, 133] on button "button" at bounding box center [1017, 157] width 34 height 48
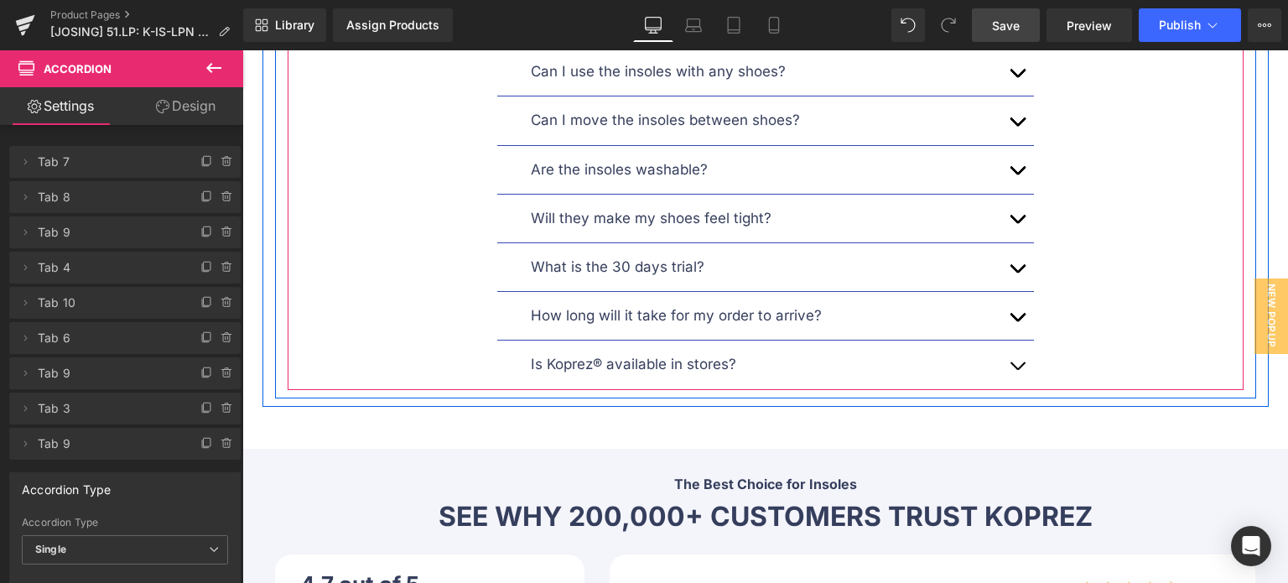
scroll to position [9413, 0]
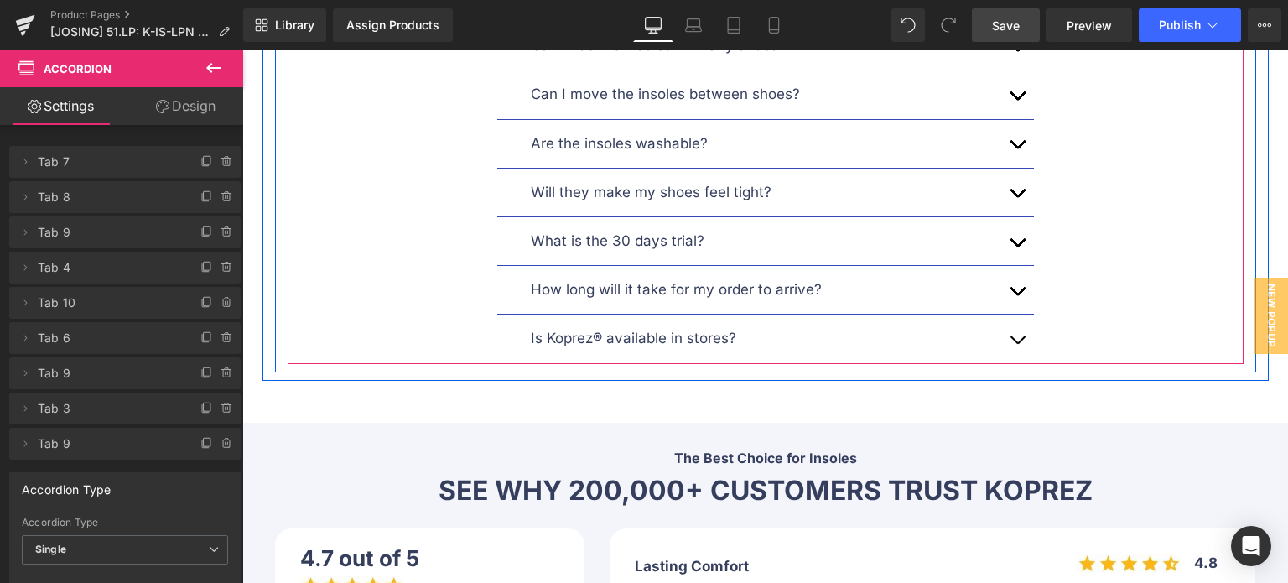
click at [1010, 266] on button "button" at bounding box center [1017, 290] width 34 height 48
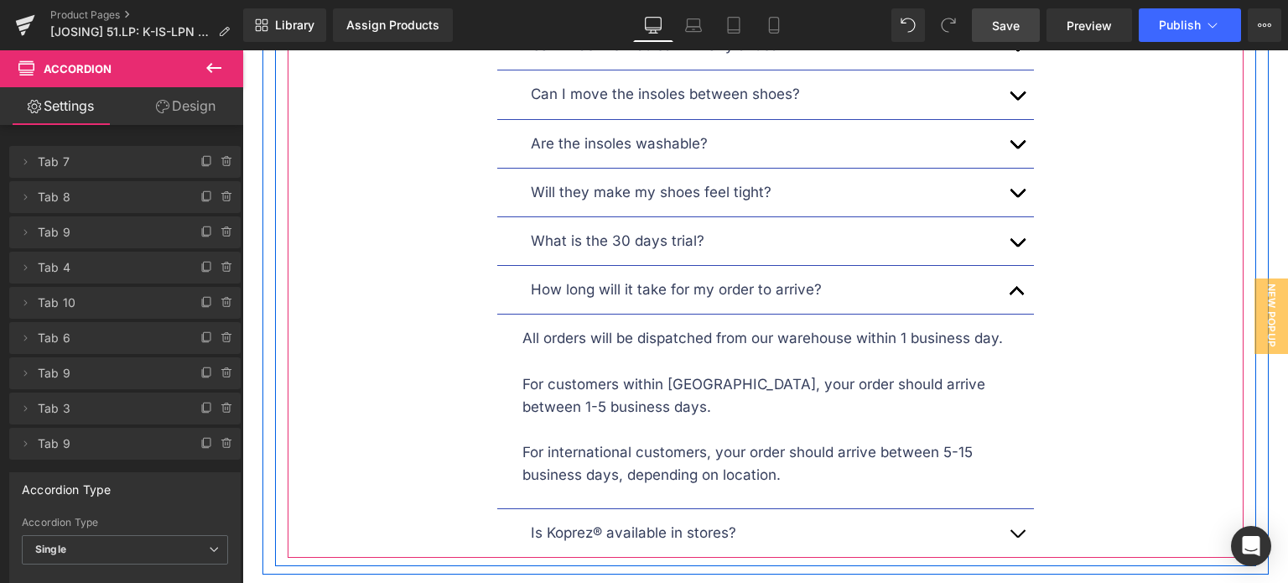
click at [1009, 266] on button "button" at bounding box center [1017, 290] width 34 height 48
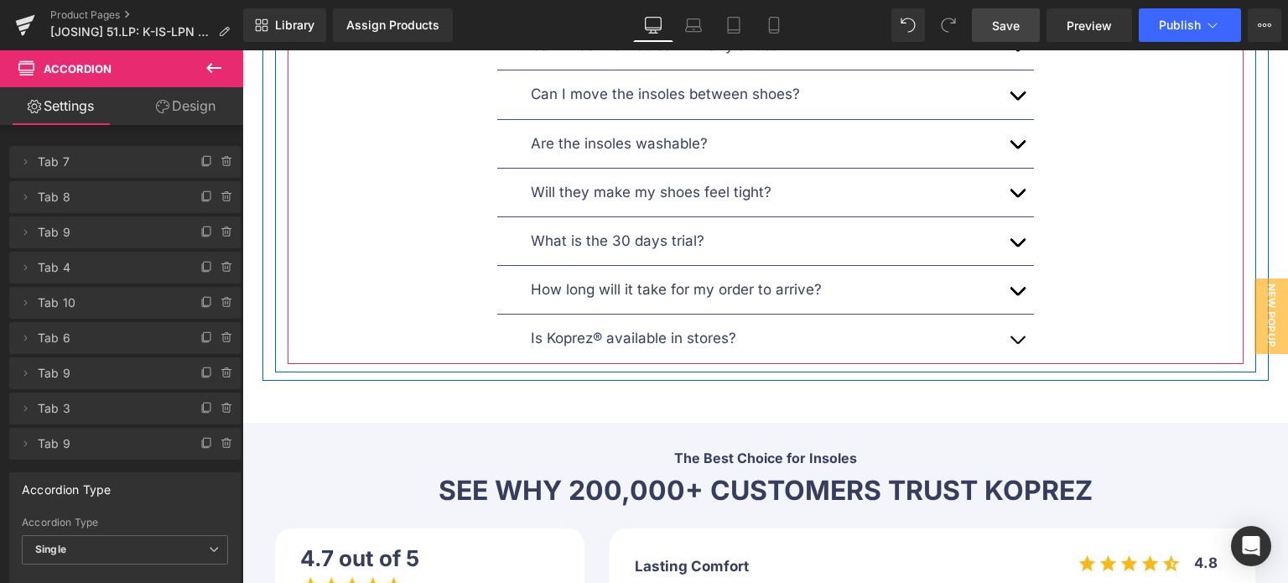
click at [1017, 344] on span "button" at bounding box center [1017, 344] width 0 height 0
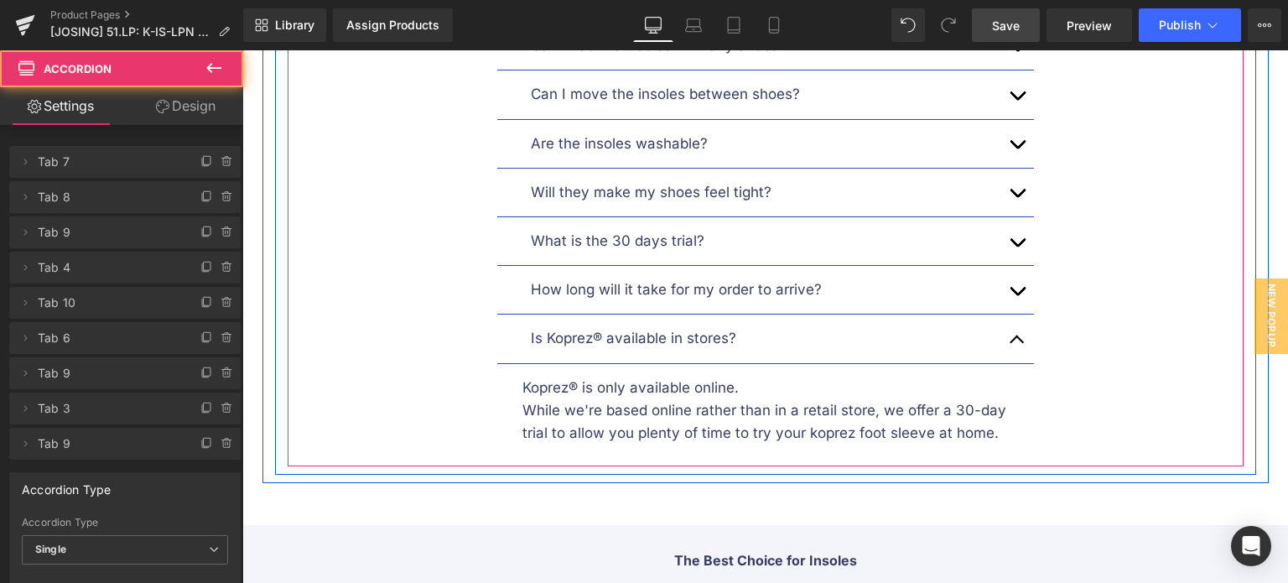
click at [1007, 314] on button "button" at bounding box center [1017, 338] width 34 height 48
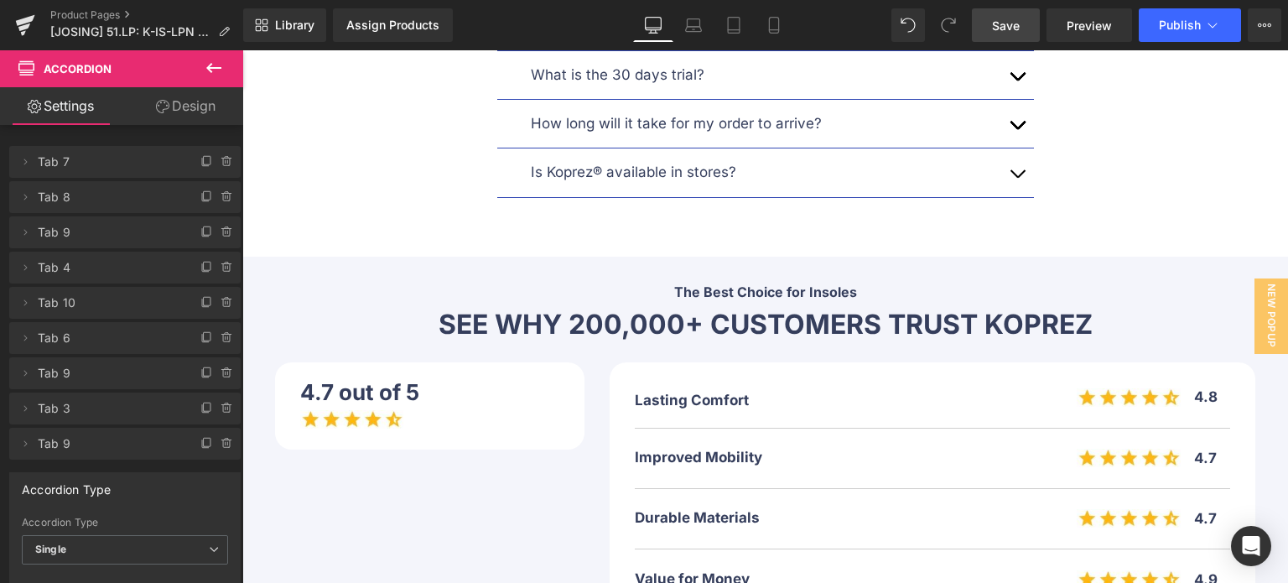
scroll to position [9580, 0]
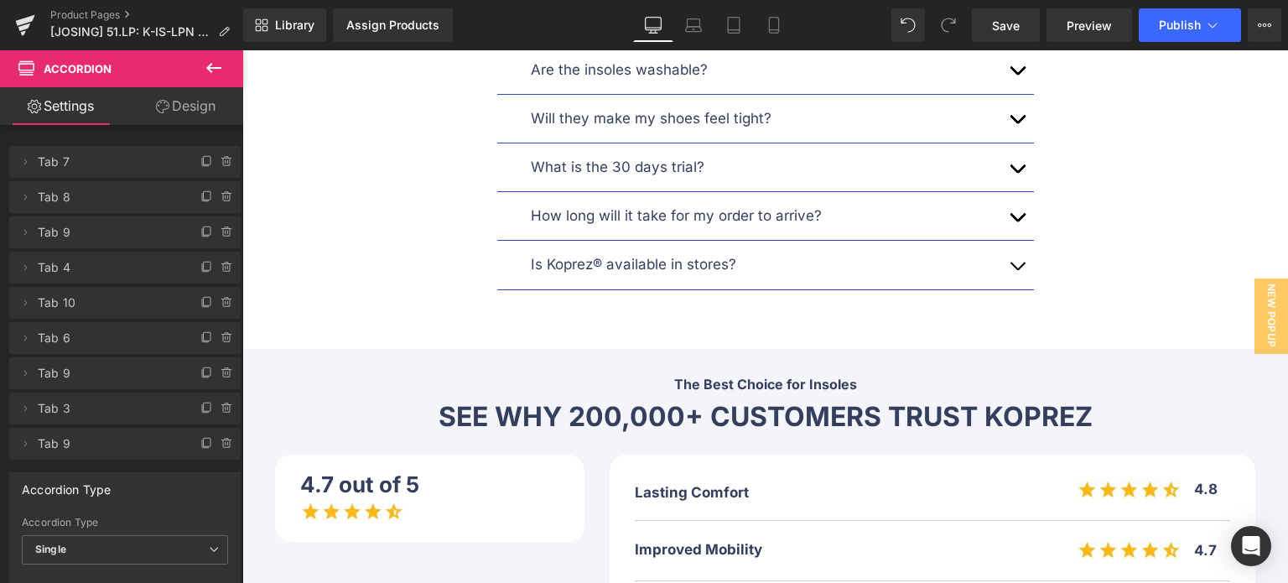
scroll to position [9496, 0]
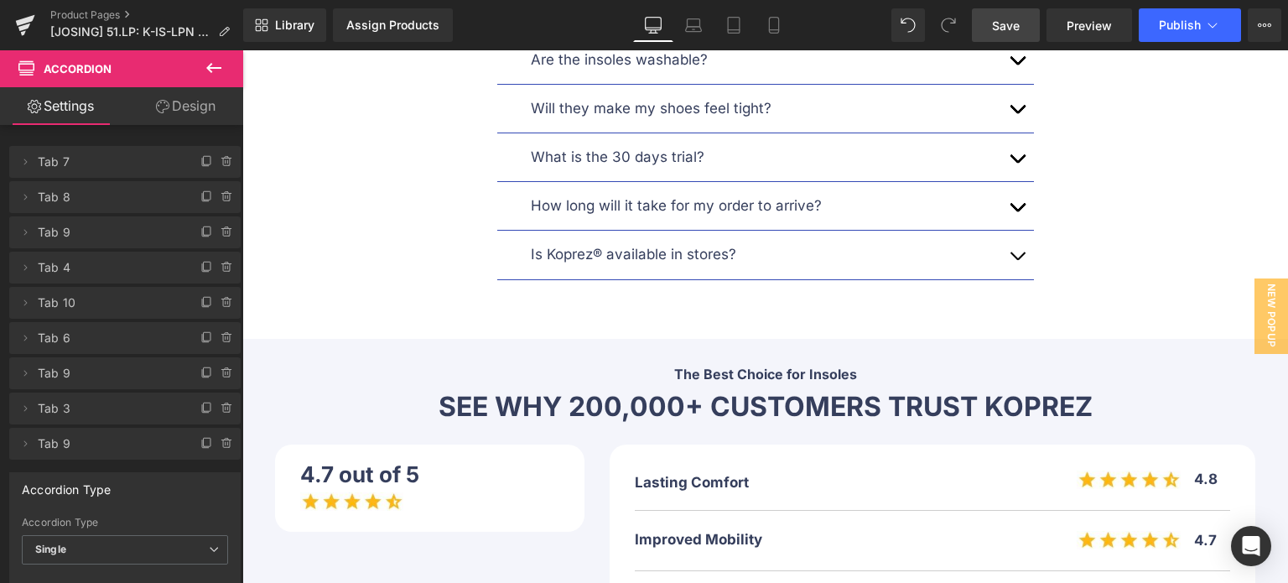
click at [1019, 29] on span "Save" at bounding box center [1006, 26] width 28 height 18
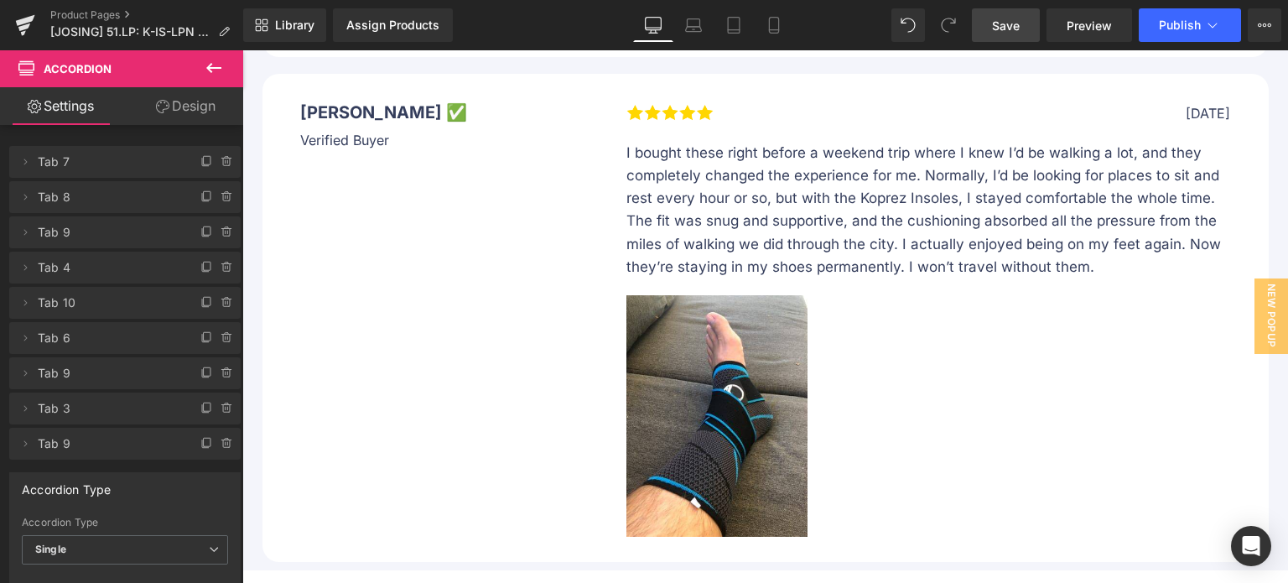
scroll to position [15784, 0]
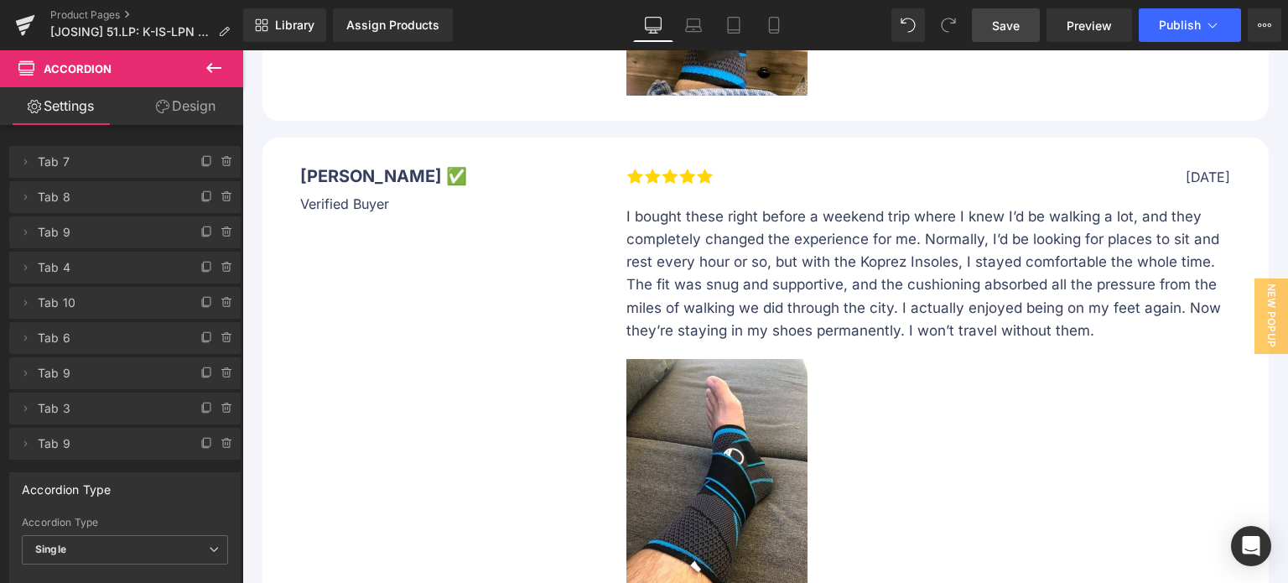
click at [1010, 22] on span "Save" at bounding box center [1006, 26] width 28 height 18
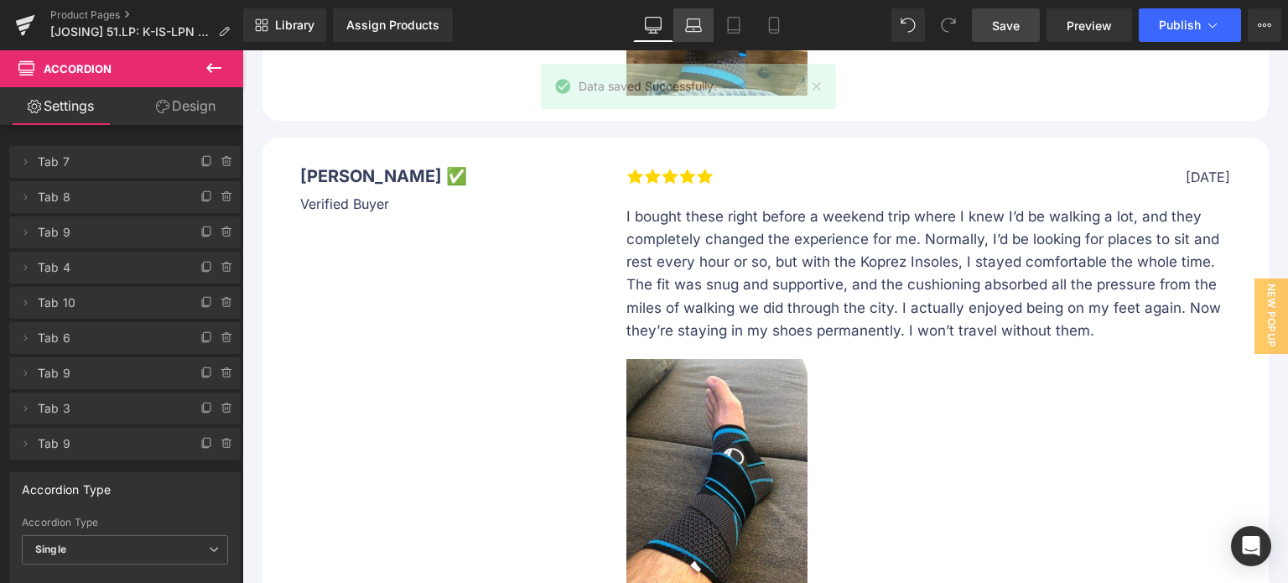
click at [692, 39] on link "Laptop" at bounding box center [693, 25] width 40 height 34
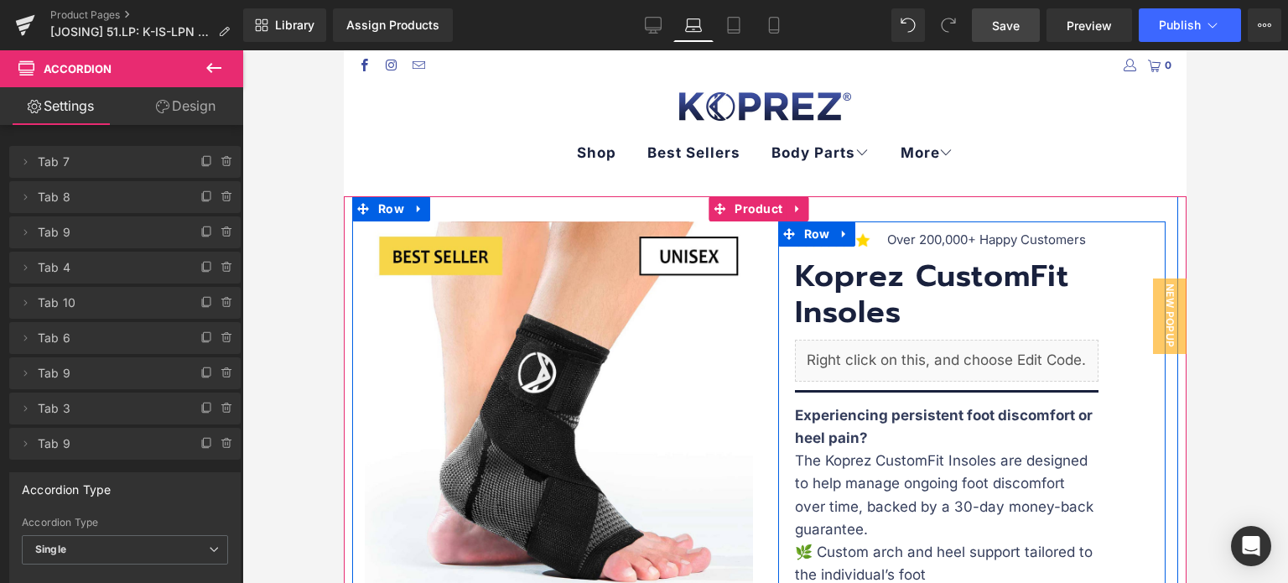
scroll to position [168, 0]
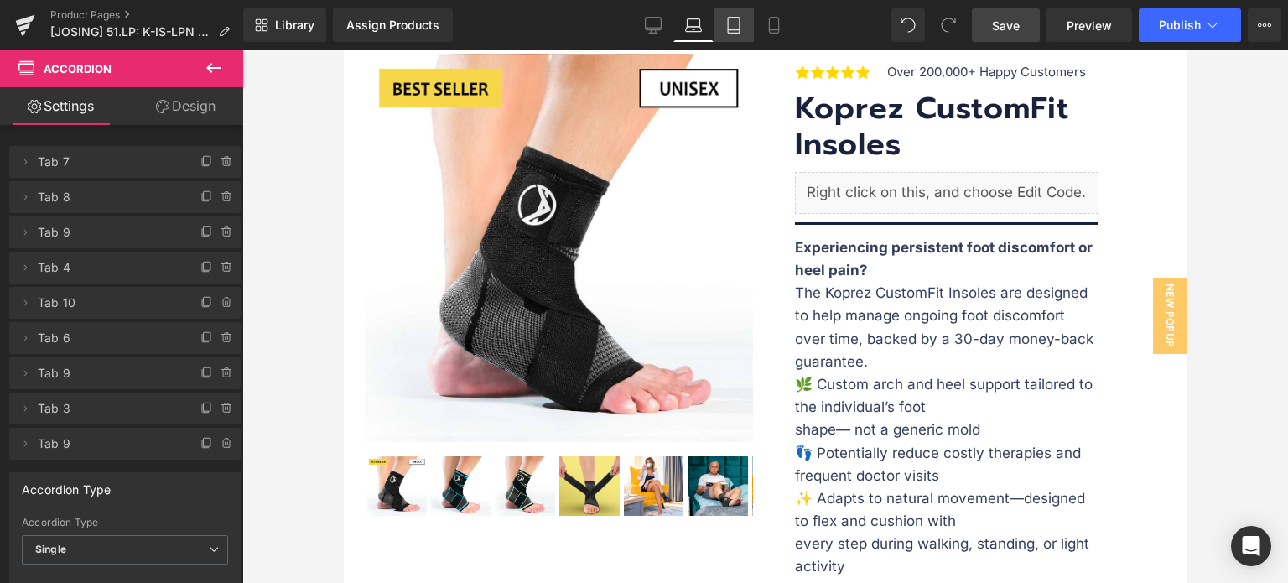
click at [740, 23] on icon at bounding box center [733, 25] width 17 height 17
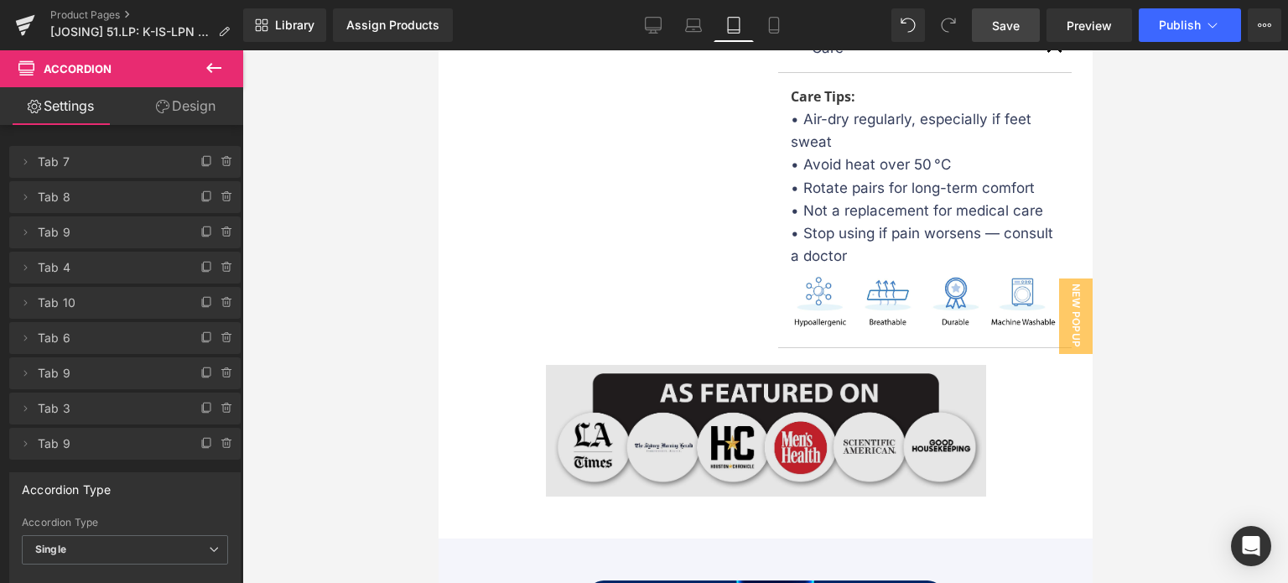
scroll to position [1593, 0]
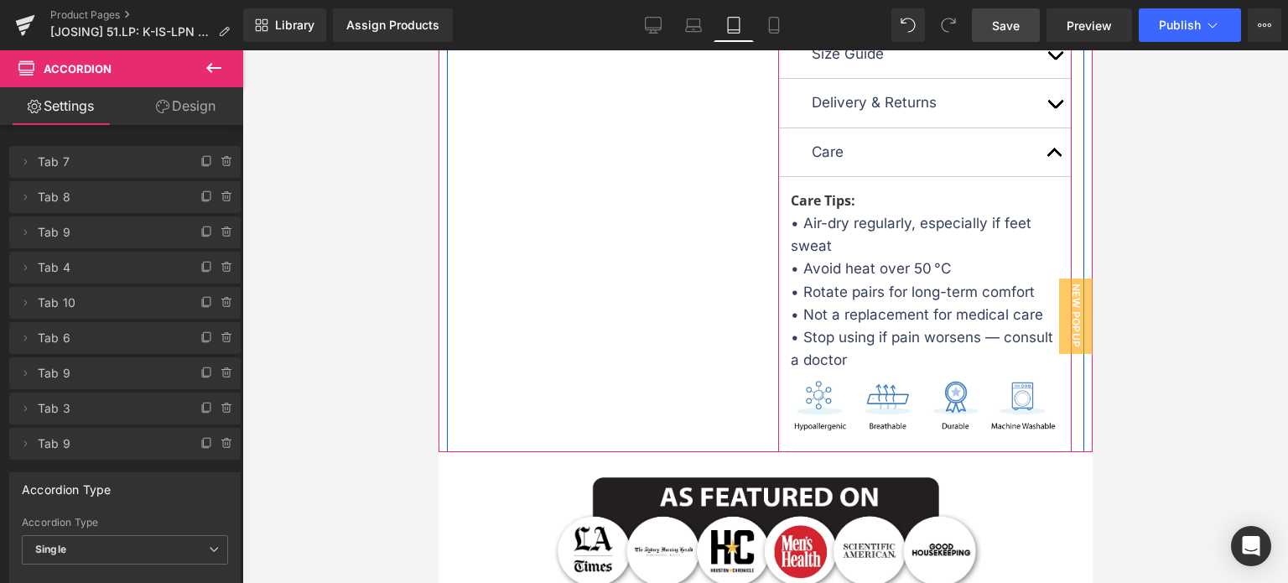
click at [1045, 176] on button "button" at bounding box center [1054, 152] width 34 height 48
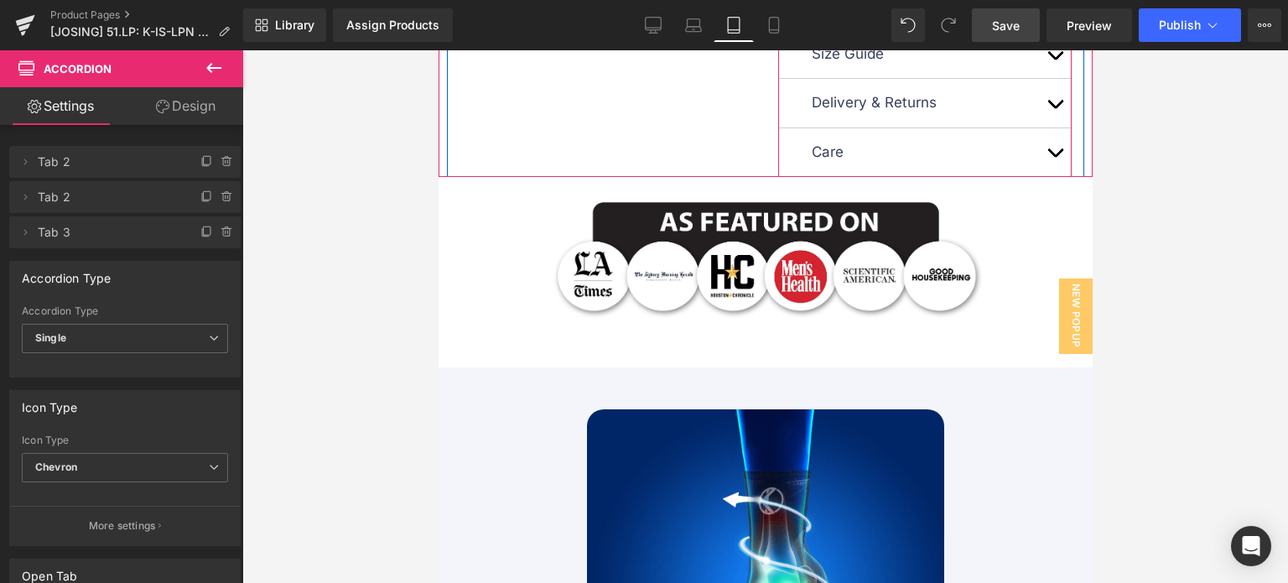
click at [1040, 170] on button "button" at bounding box center [1054, 152] width 34 height 48
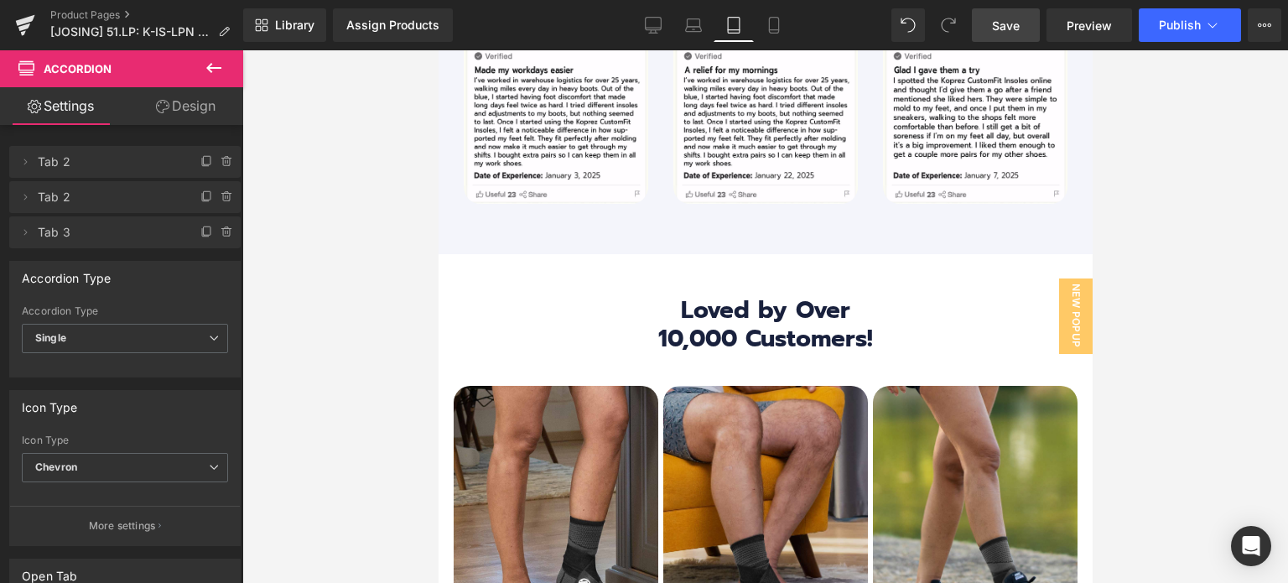
scroll to position [7797, 0]
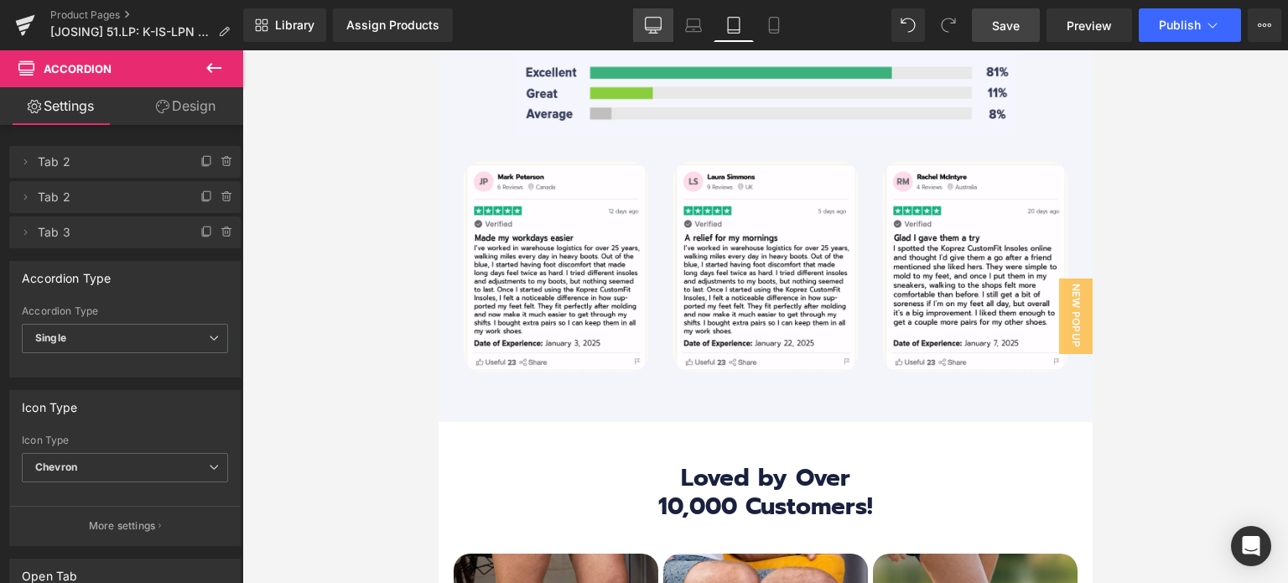
click at [645, 19] on link "Desktop" at bounding box center [653, 25] width 40 height 34
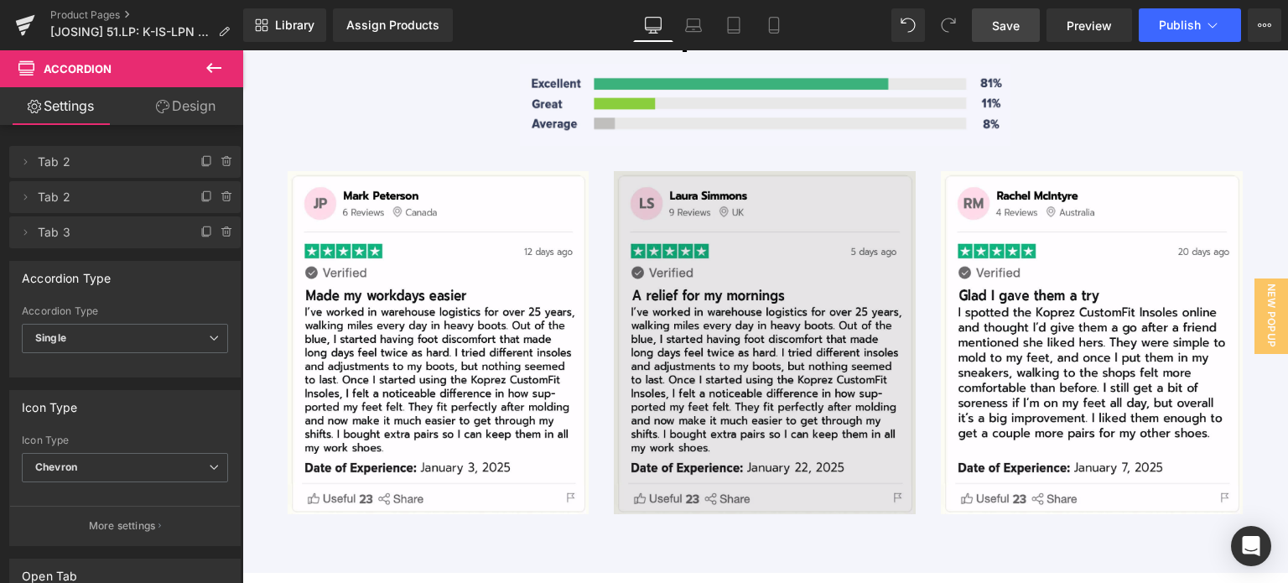
scroll to position [6366, 0]
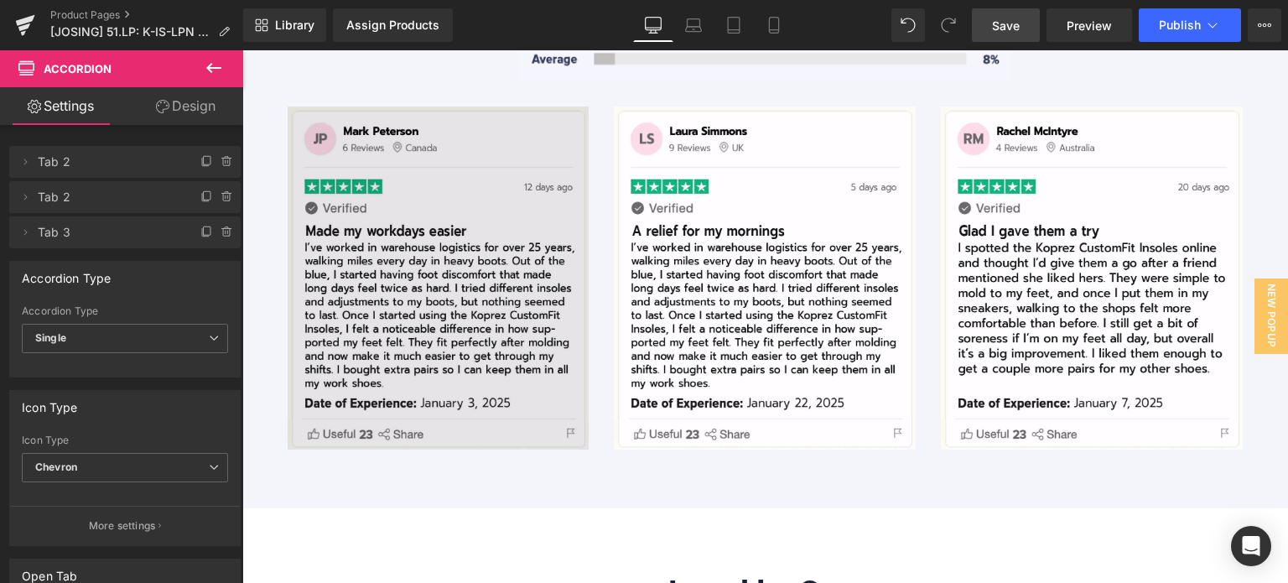
click at [379, 254] on img at bounding box center [439, 277] width 302 height 343
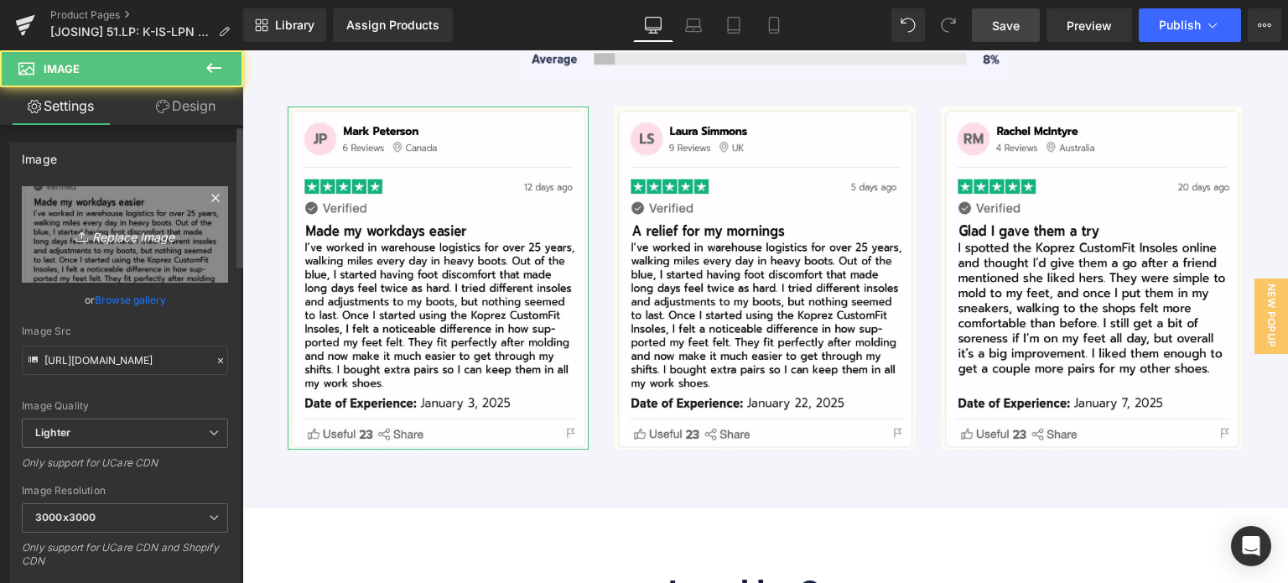
click at [98, 227] on icon "Replace Image" at bounding box center [125, 234] width 134 height 21
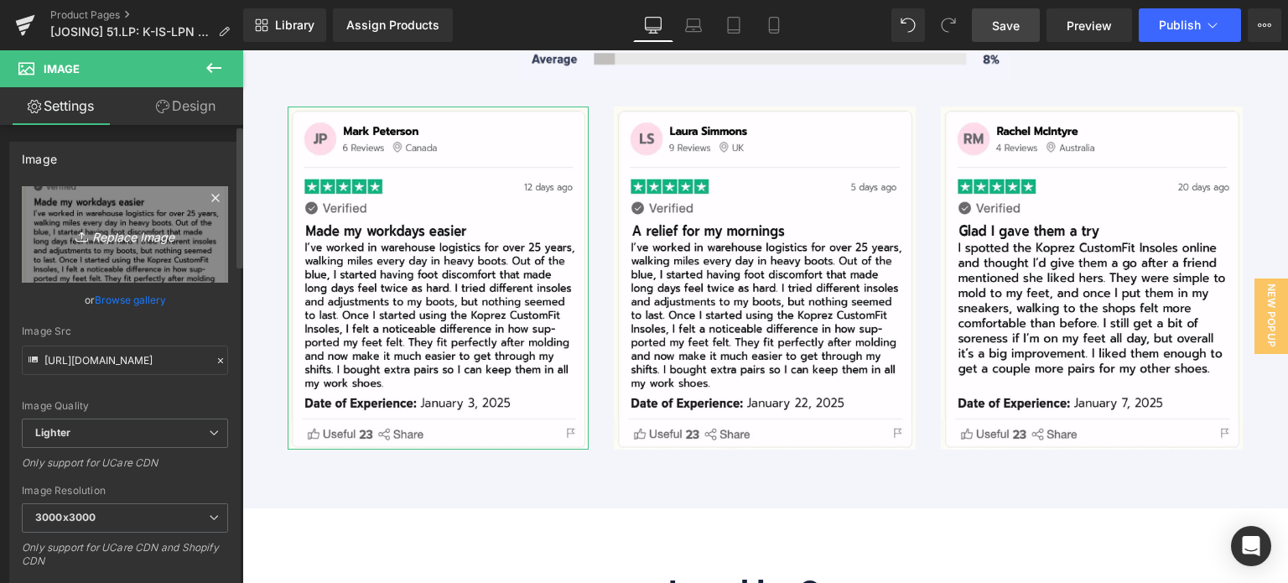
type input "C:\fakepath\CT REVIEW_MP.jpg"
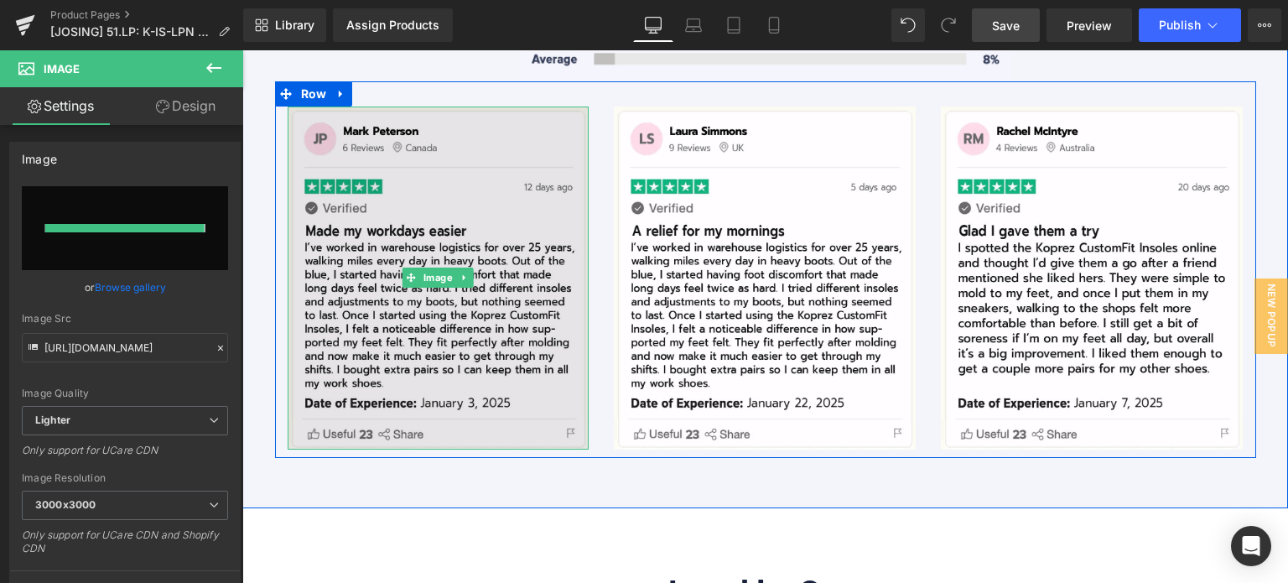
type input "https://ucarecdn.com/3cf86f00-35db-48ae-8223-09050b21d928/-/format/auto/-/previ…"
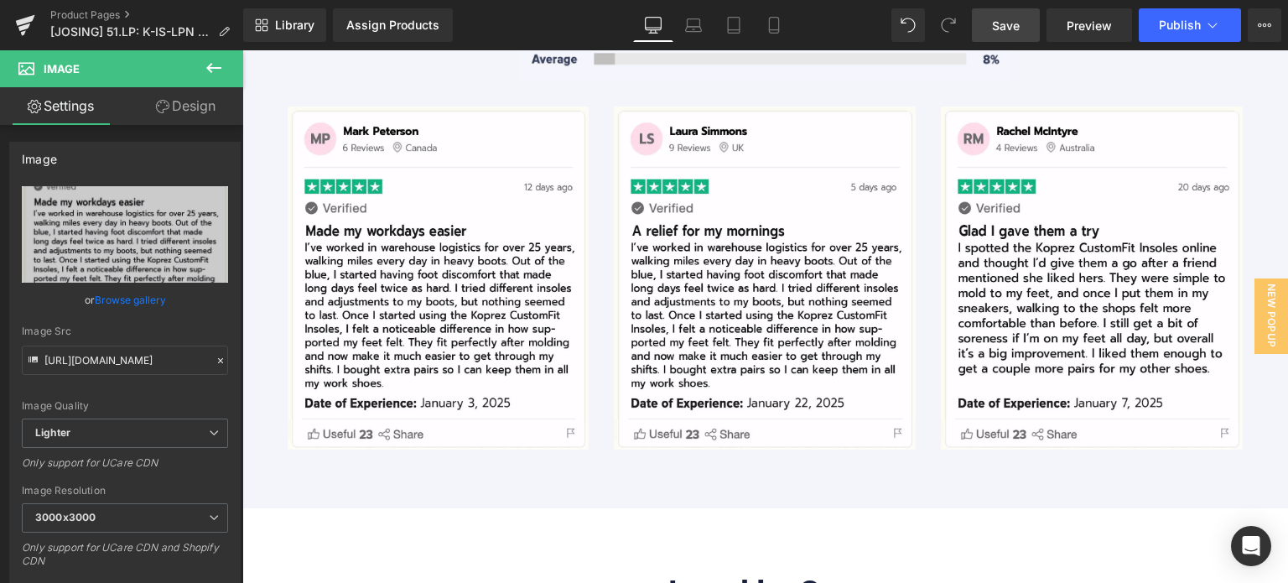
click at [1014, 26] on span "Save" at bounding box center [1006, 26] width 28 height 18
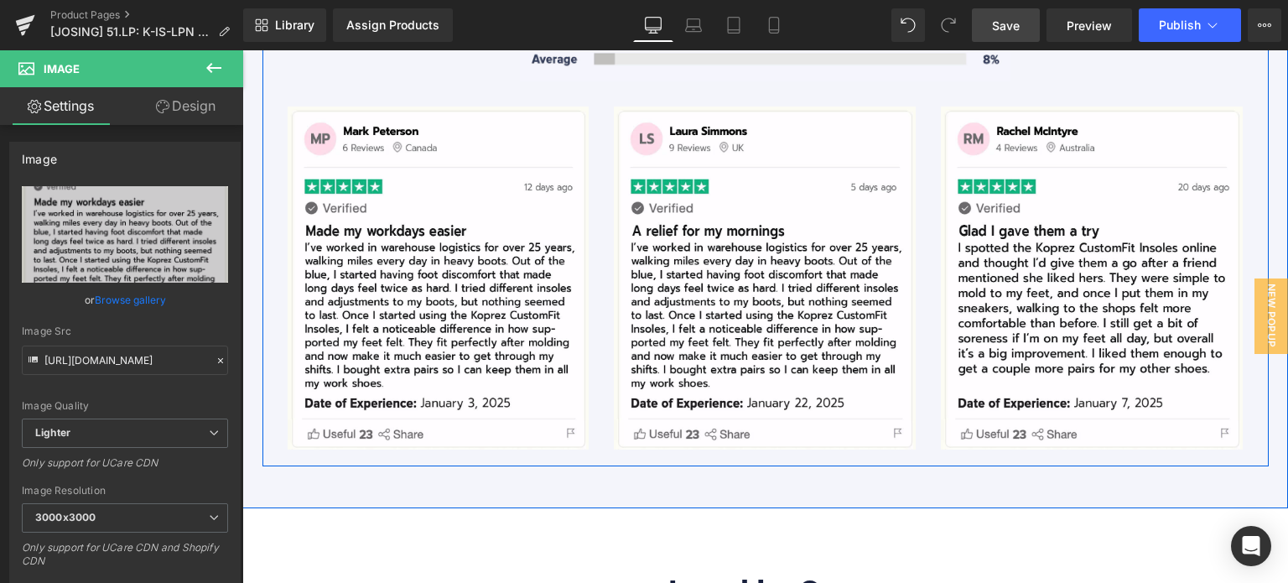
click at [1256, 129] on div "Trusted by thousands of people Heading Image Image Row Image Image Image Image …" at bounding box center [765, 182] width 1006 height 552
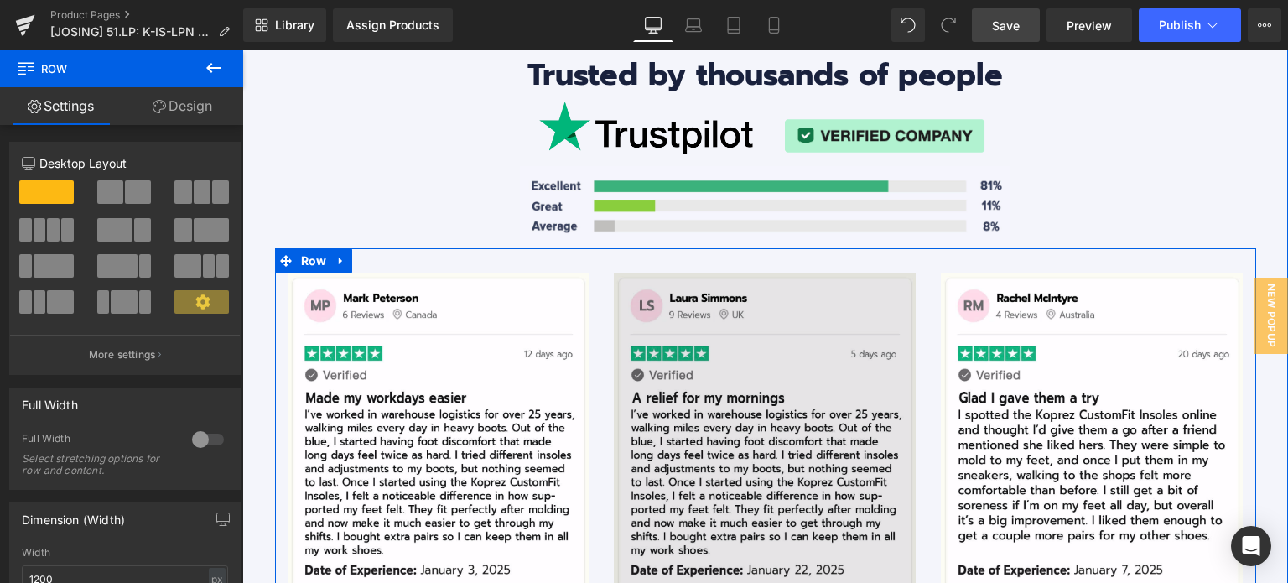
scroll to position [6198, 0]
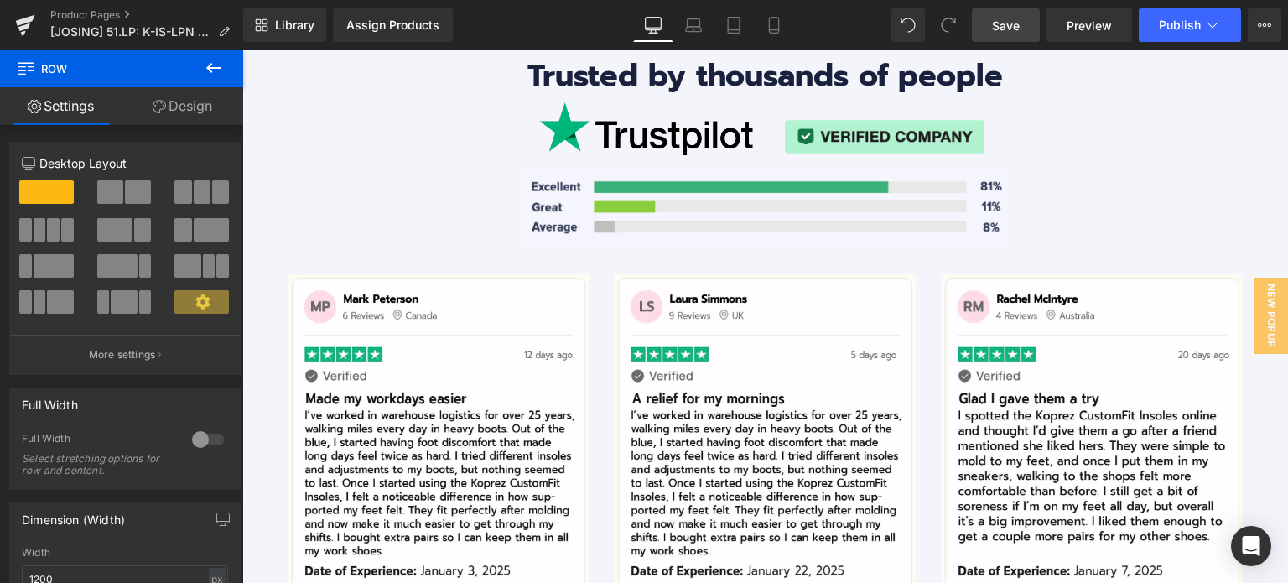
click at [1016, 19] on span "Save" at bounding box center [1006, 26] width 28 height 18
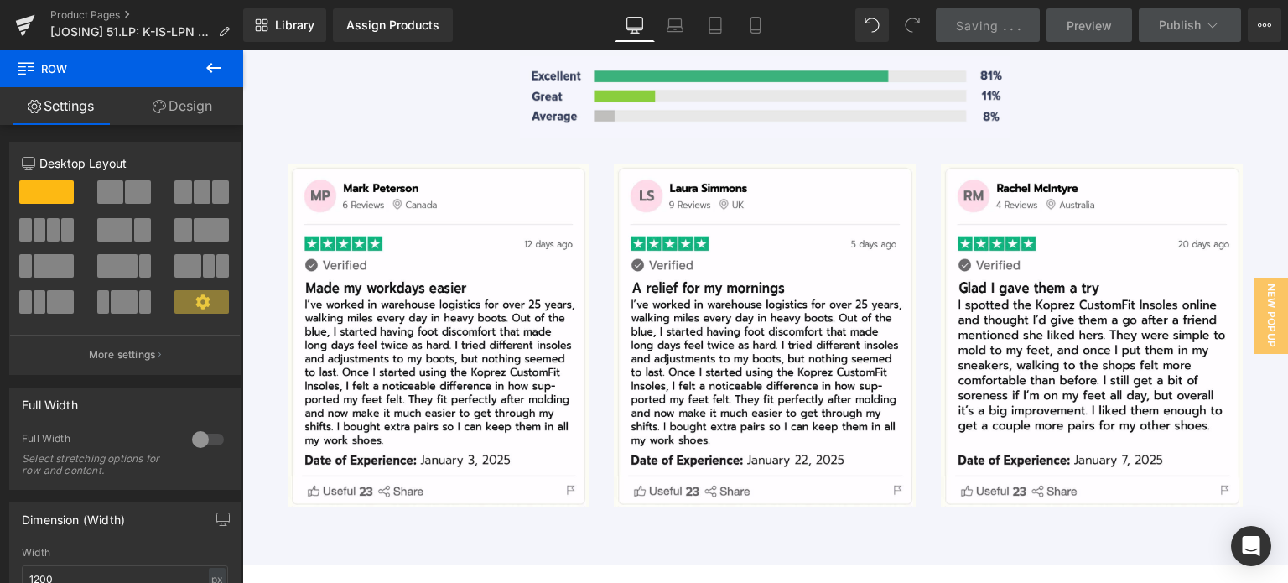
scroll to position [6366, 0]
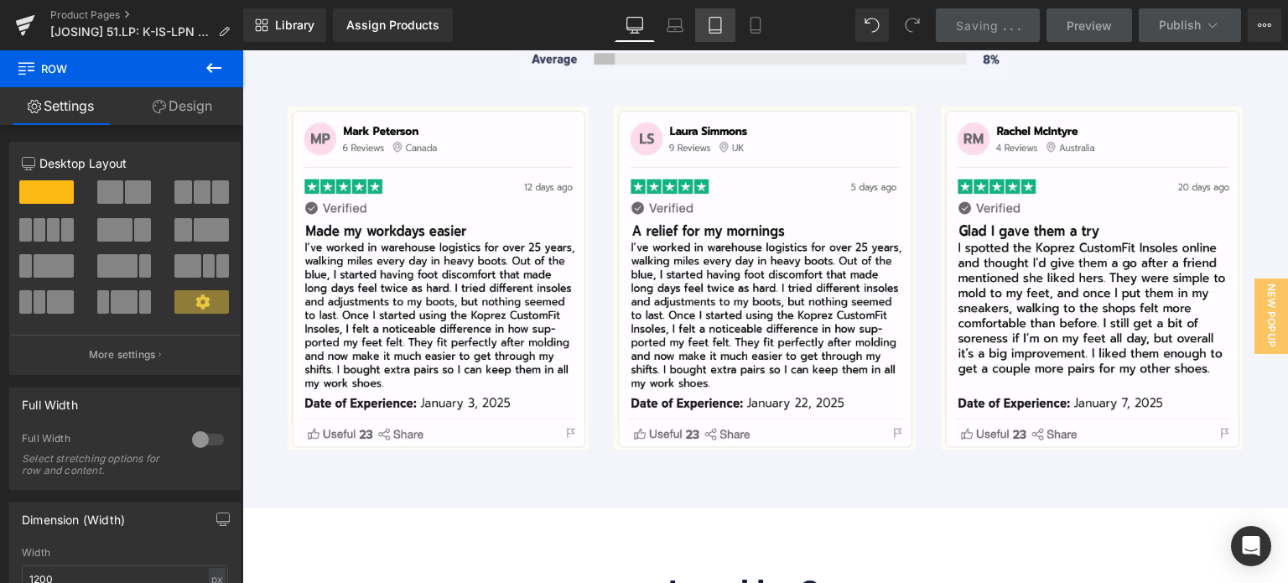
click at [719, 23] on icon at bounding box center [715, 25] width 17 height 17
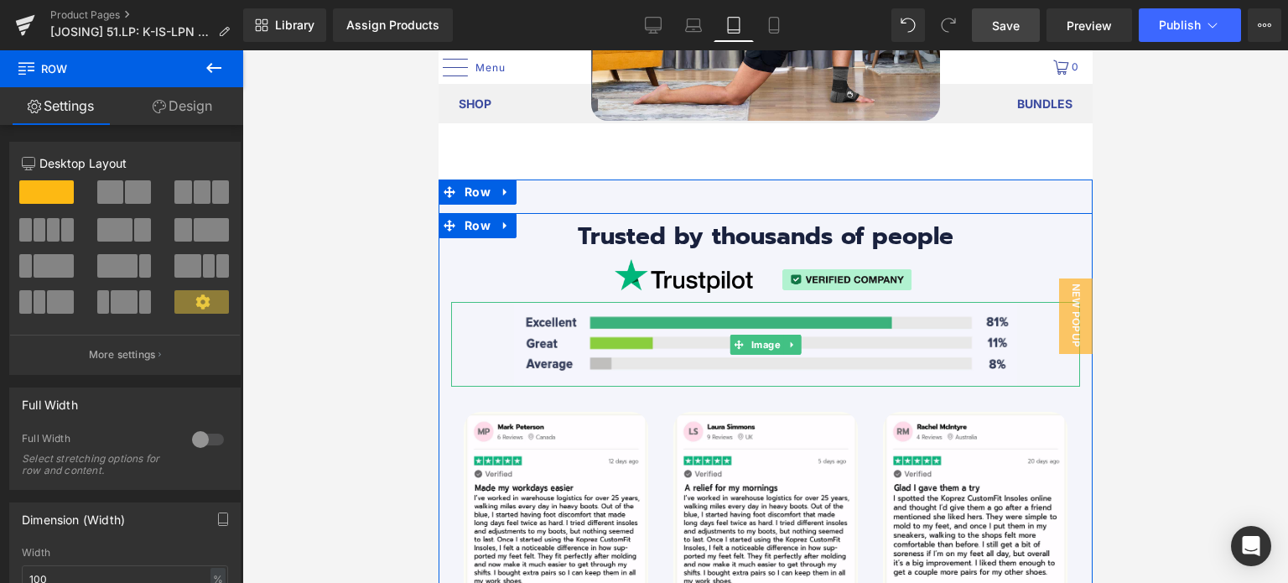
scroll to position [7966, 0]
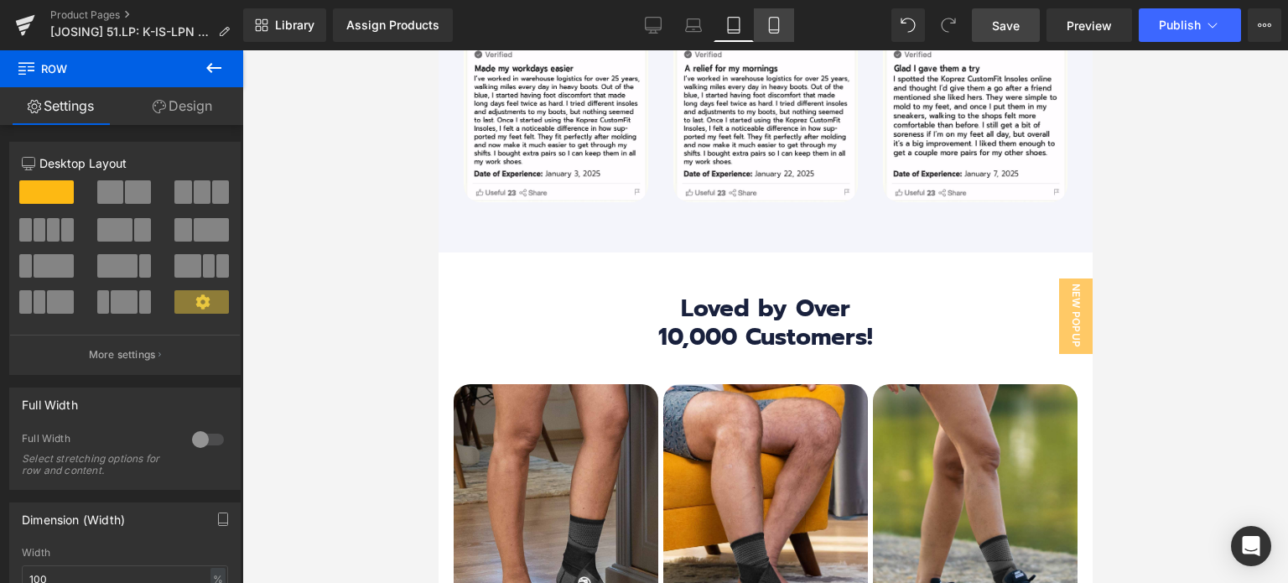
click at [770, 23] on icon at bounding box center [773, 25] width 17 height 17
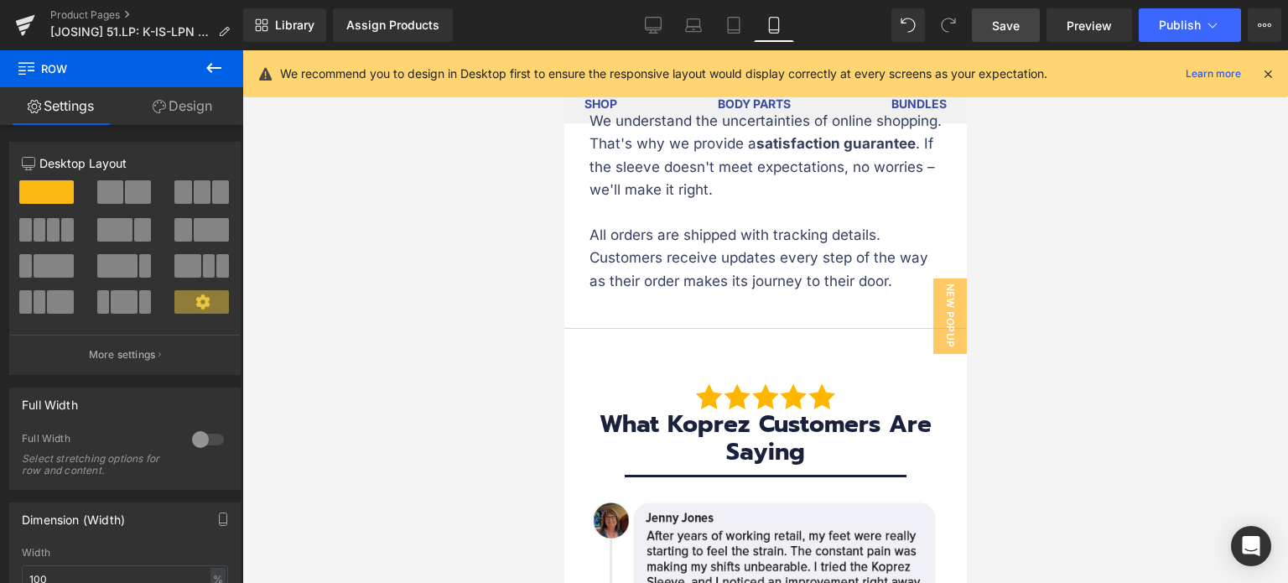
scroll to position [11459, 0]
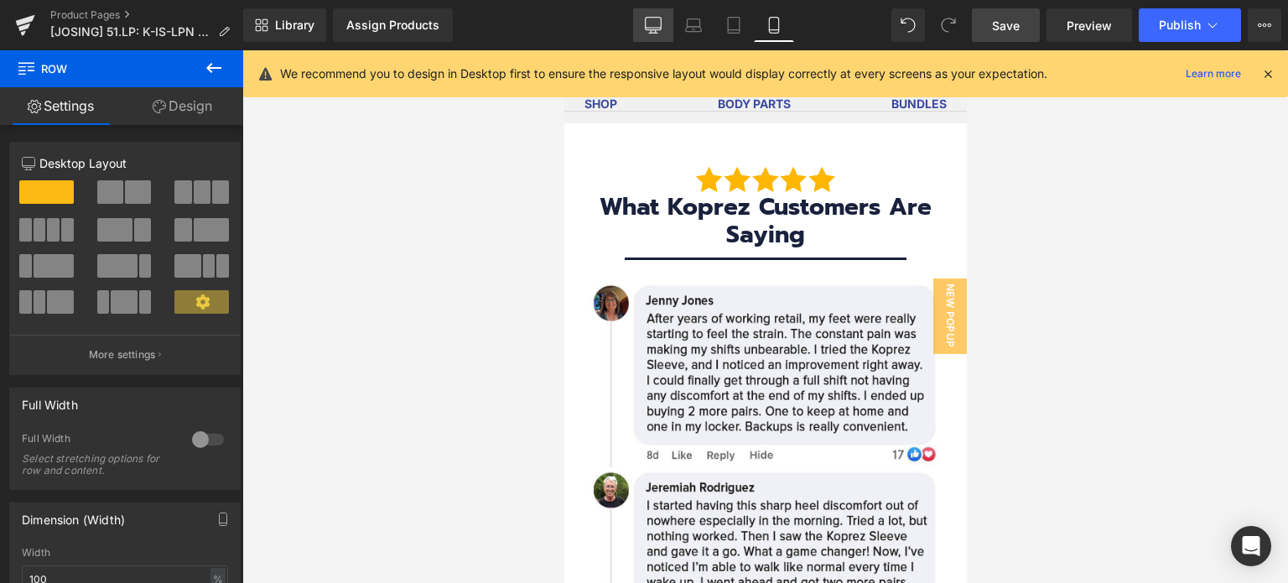
click at [654, 25] on icon at bounding box center [653, 25] width 17 height 17
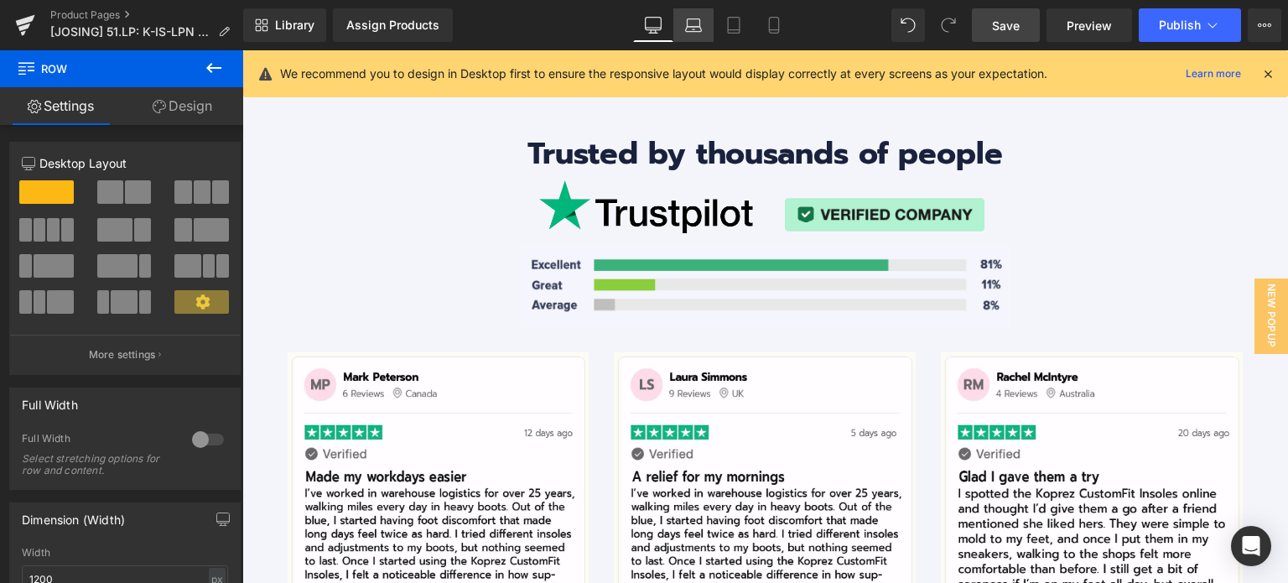
scroll to position [6117, 0]
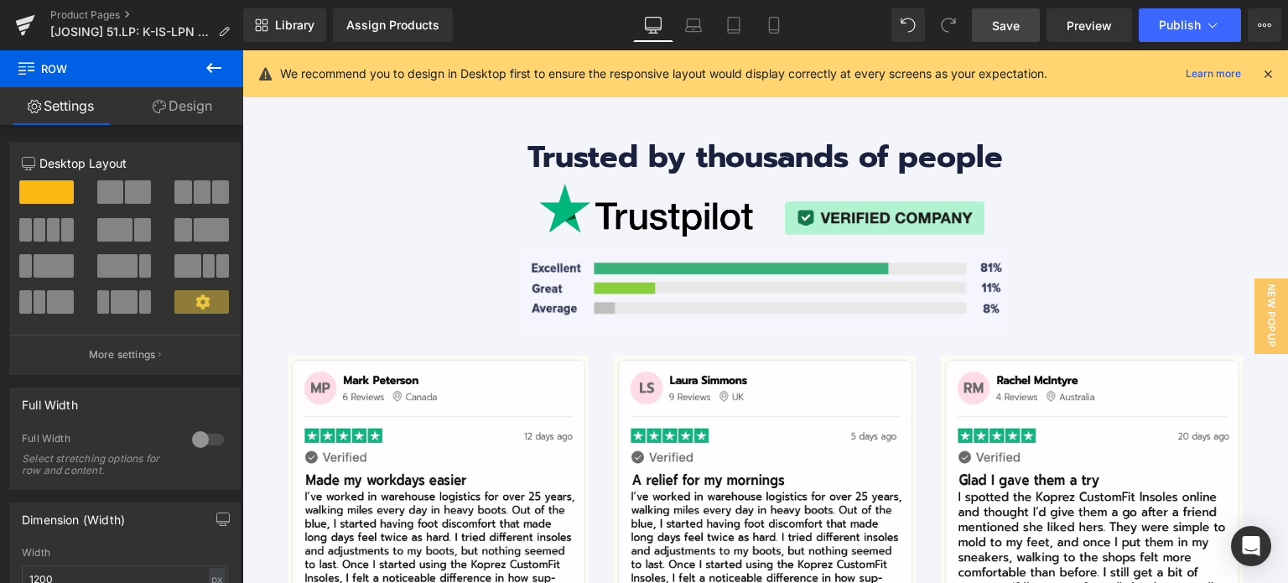
click at [1268, 71] on icon at bounding box center [1267, 73] width 15 height 15
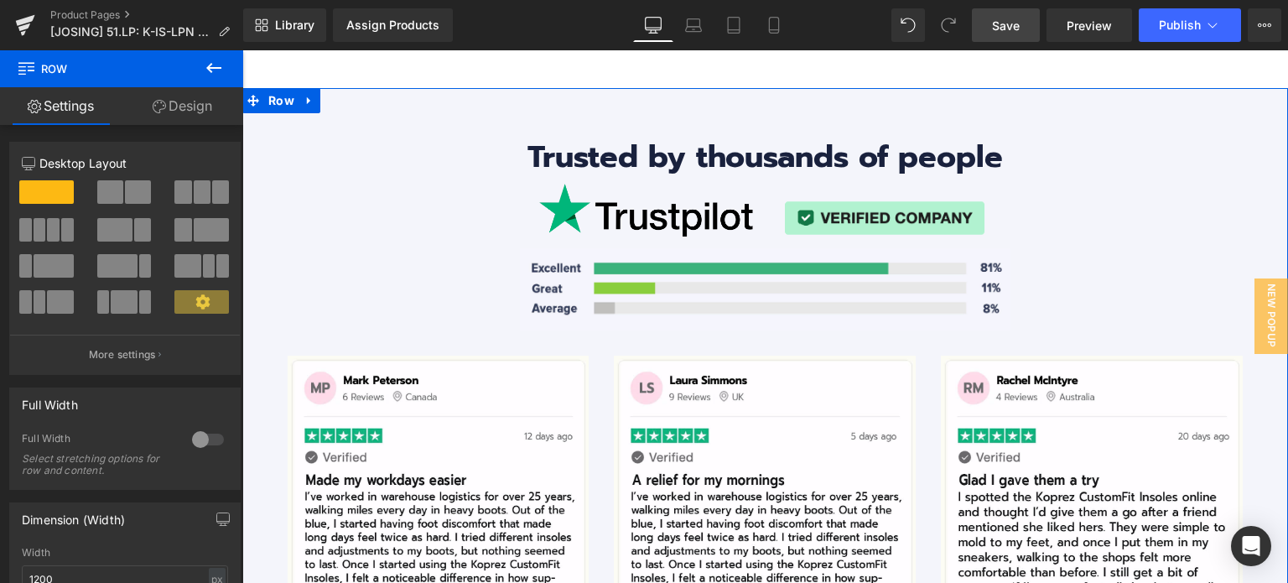
scroll to position [6201, 0]
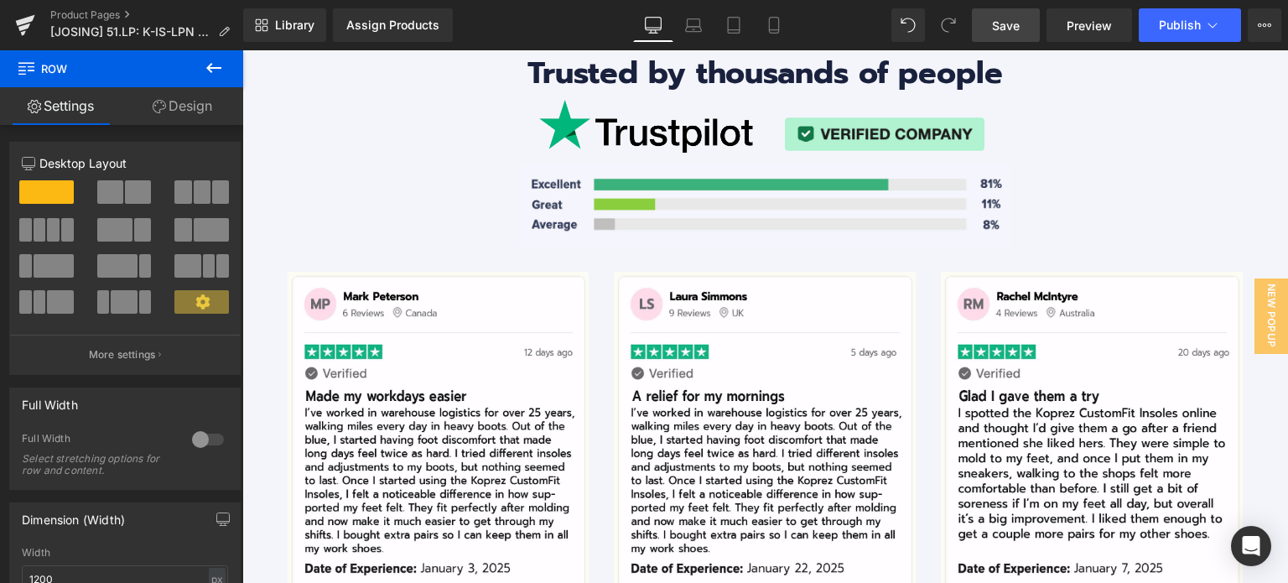
click at [1000, 32] on span "Save" at bounding box center [1006, 26] width 28 height 18
click at [731, 26] on icon at bounding box center [733, 25] width 17 height 17
type input "100"
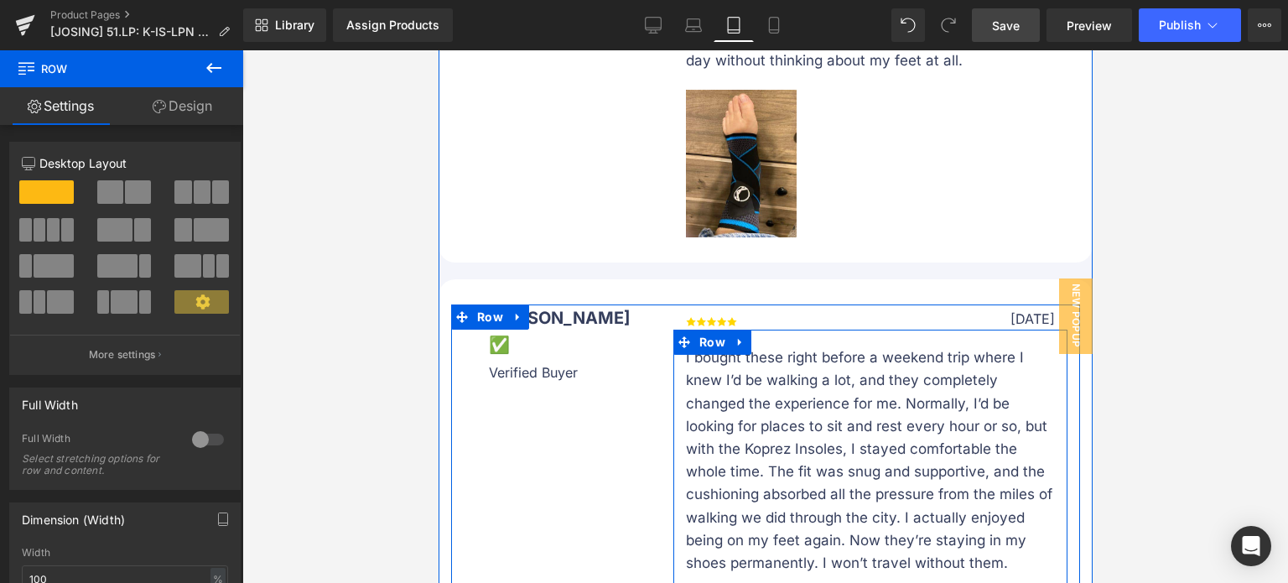
scroll to position [17651, 0]
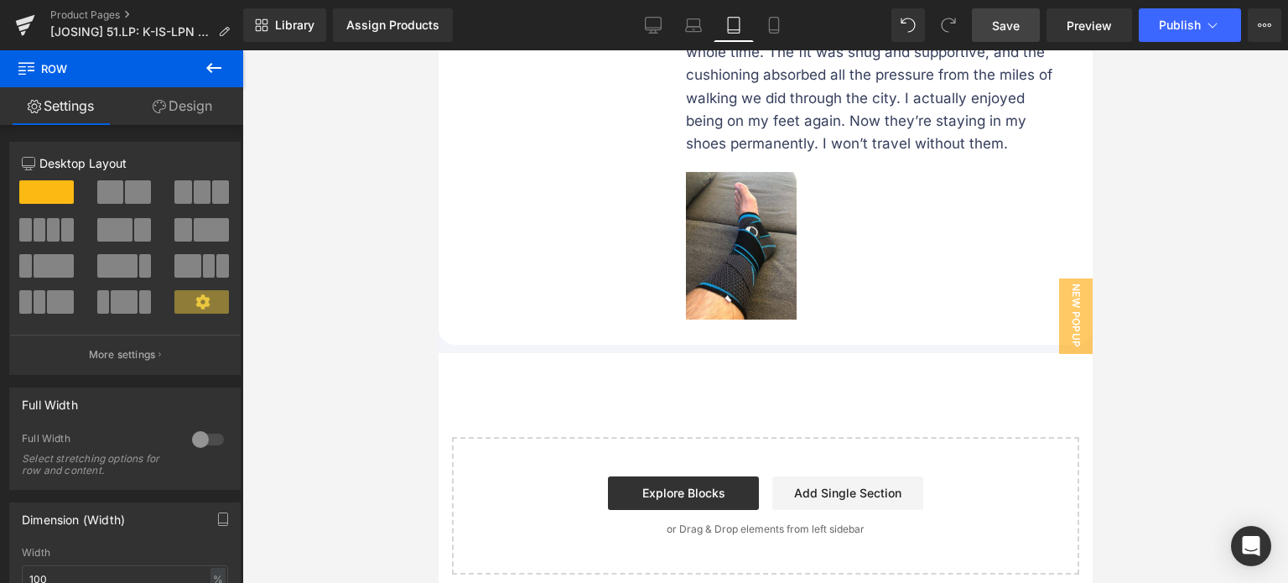
click at [340, 246] on div at bounding box center [764, 316] width 1045 height 532
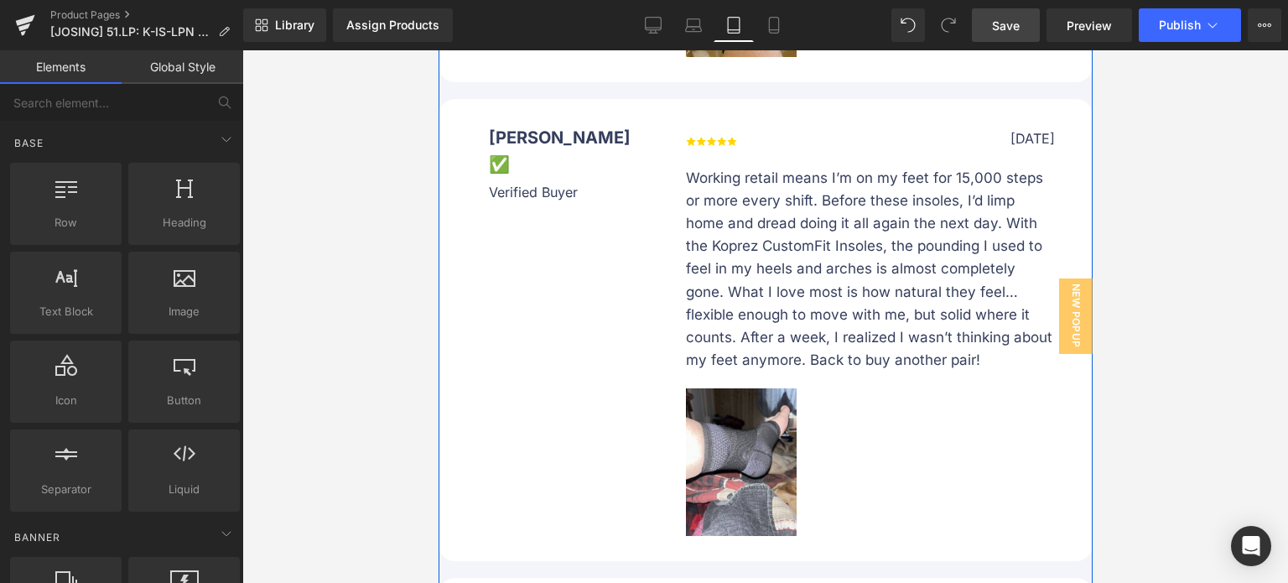
scroll to position [16477, 0]
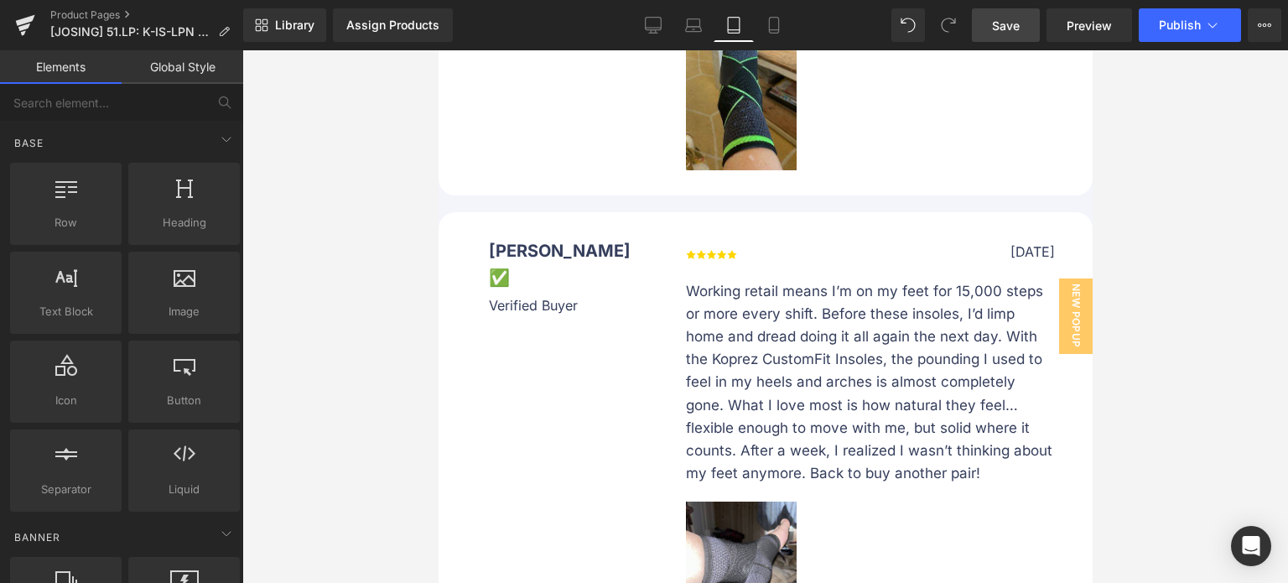
click at [1191, 147] on div at bounding box center [764, 316] width 1045 height 532
click at [396, 112] on div at bounding box center [764, 316] width 1045 height 532
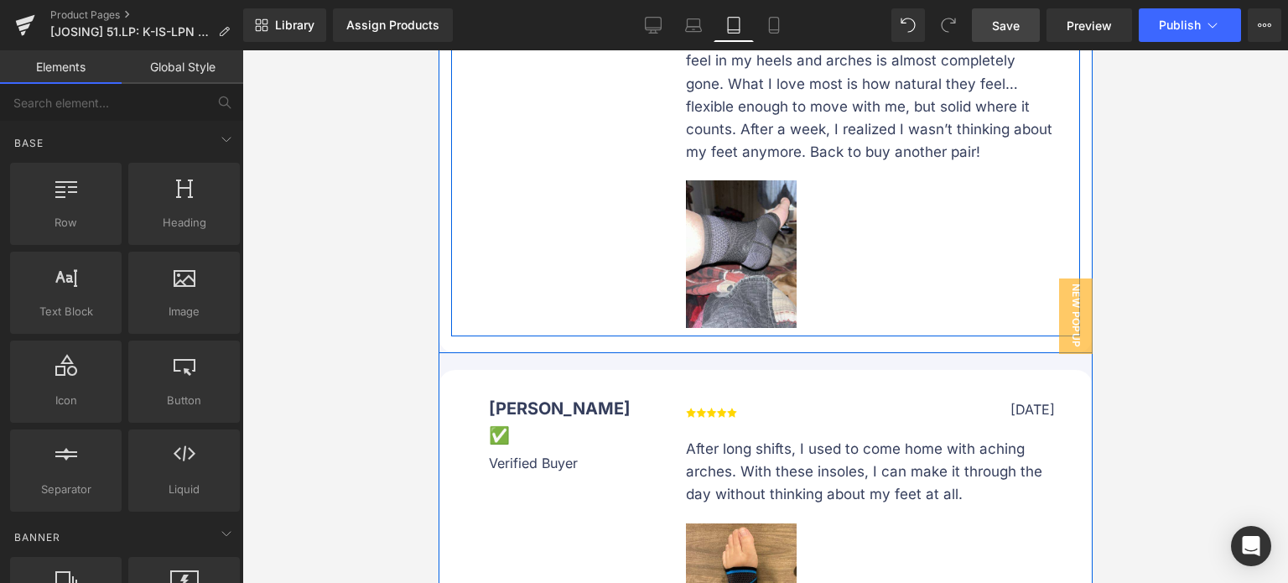
scroll to position [16980, 0]
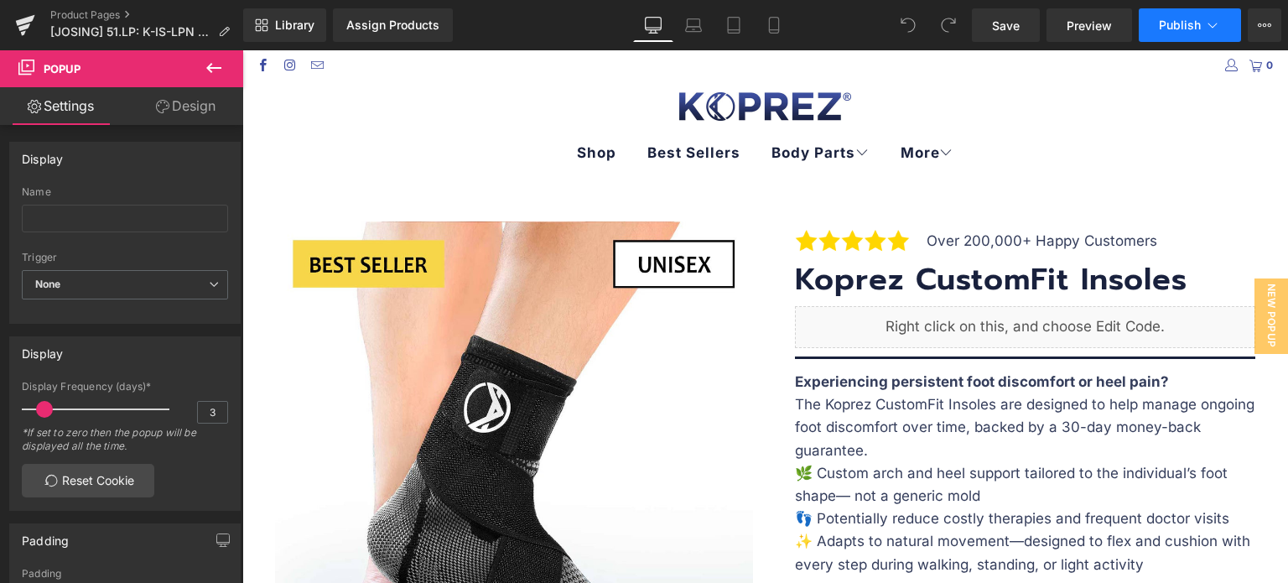
click at [1215, 25] on icon at bounding box center [1212, 25] width 17 height 17
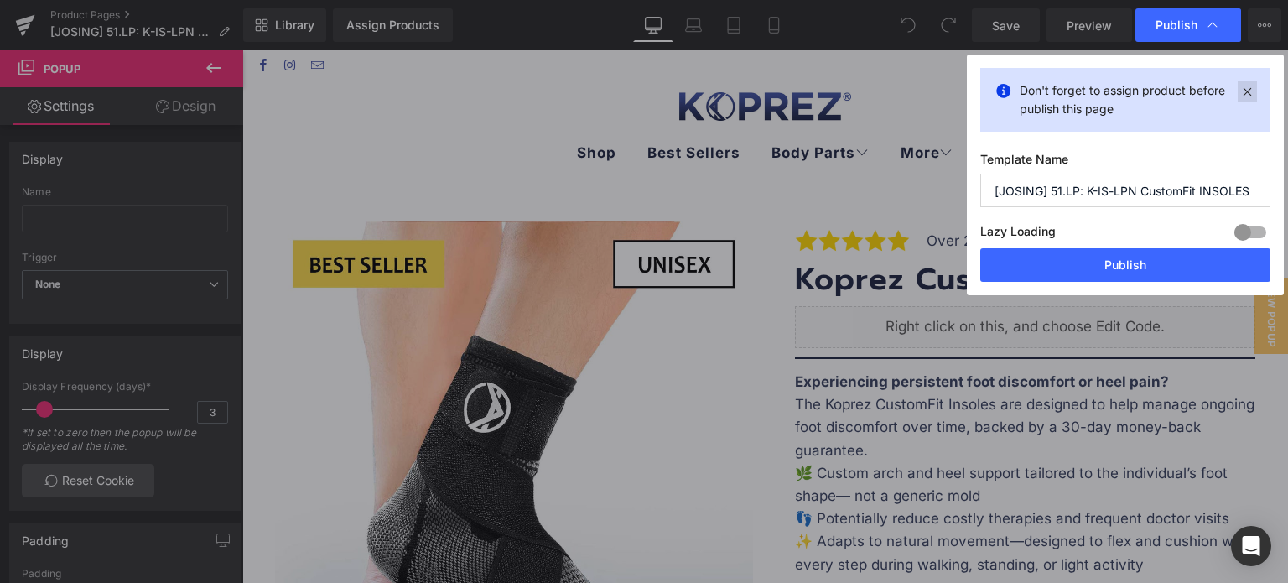
click at [0, 0] on icon at bounding box center [0, 0] width 0 height 0
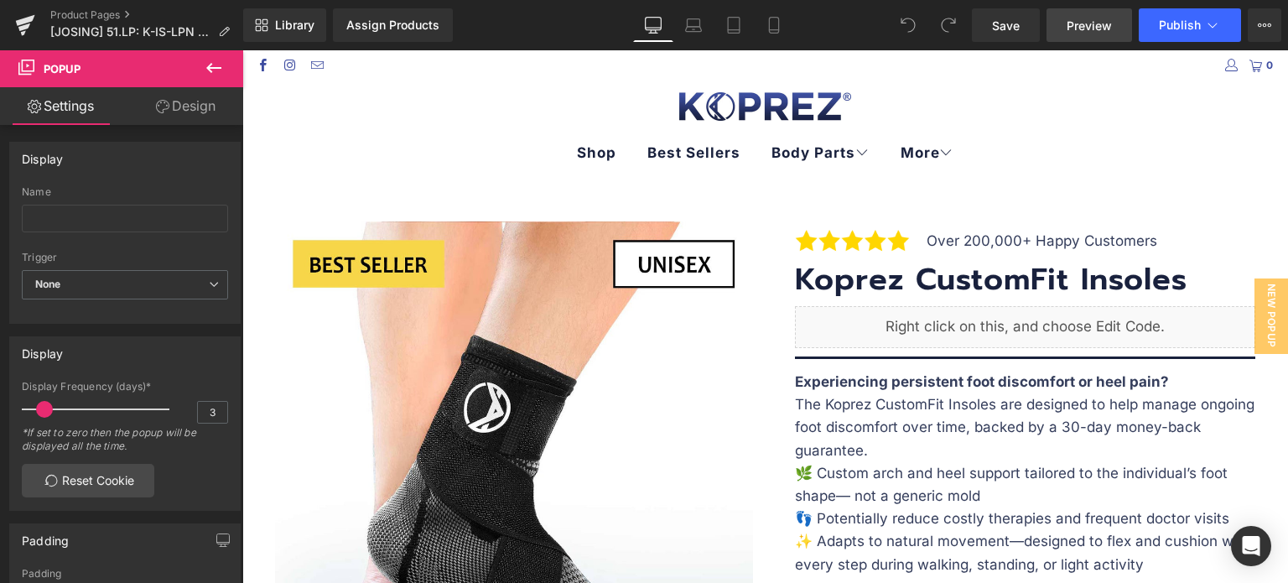
click at [1103, 25] on span "Preview" at bounding box center [1088, 26] width 45 height 18
